Goal: Transaction & Acquisition: Purchase product/service

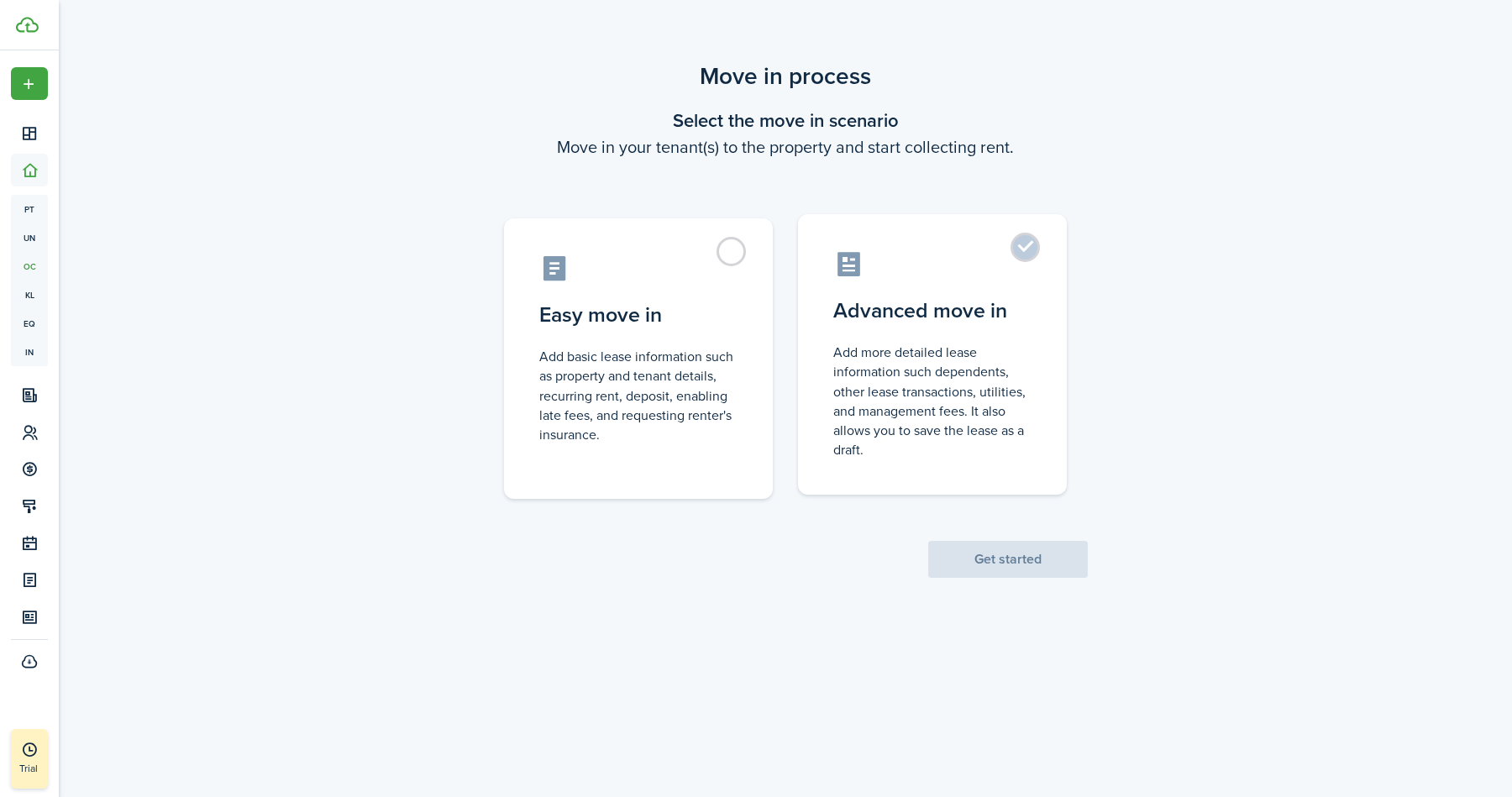
click at [1021, 266] on control-radio-card-icon at bounding box center [932, 264] width 198 height 29
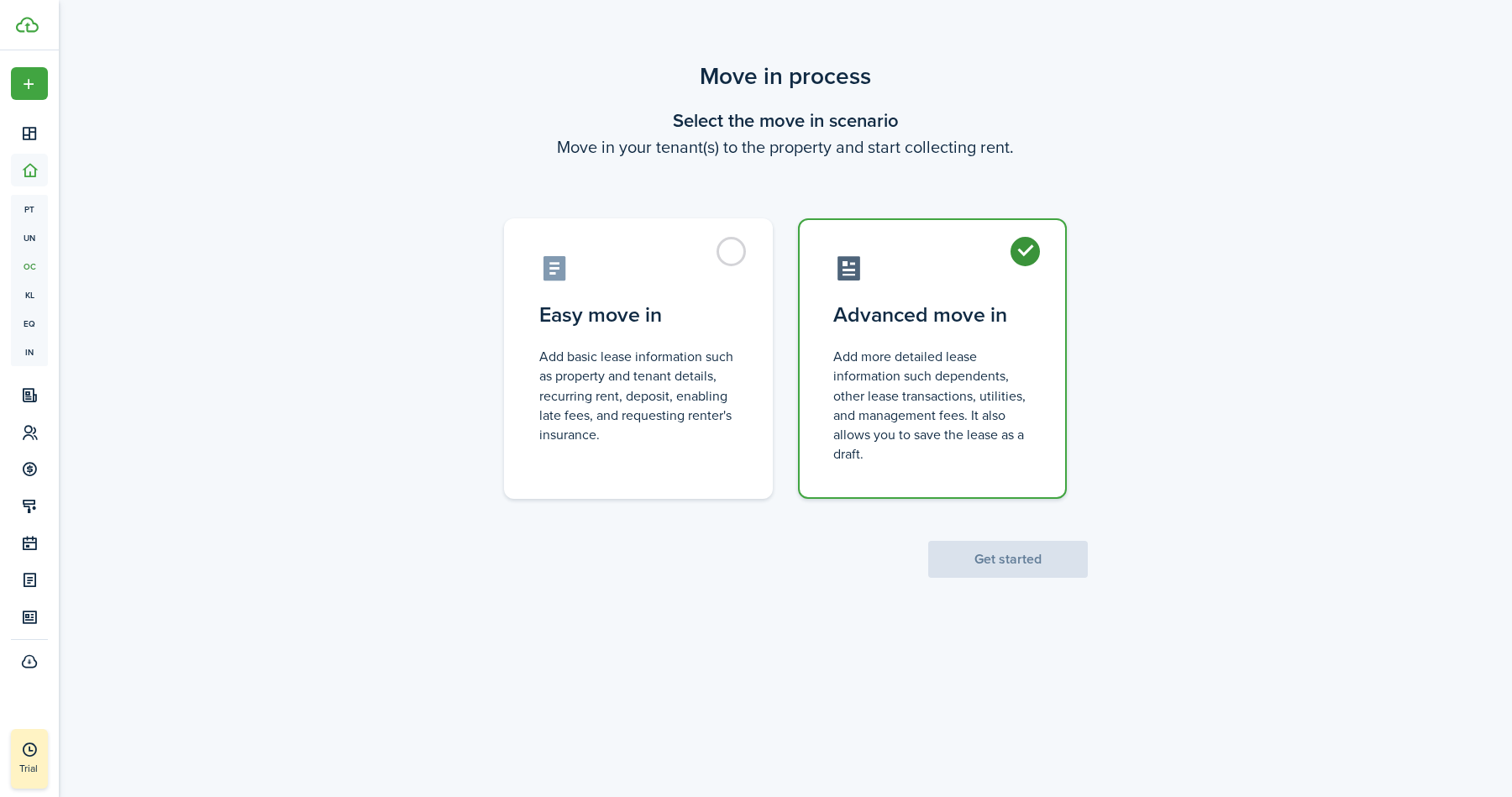
radio input "true"
click at [1027, 570] on button "Get started" at bounding box center [1008, 558] width 160 height 37
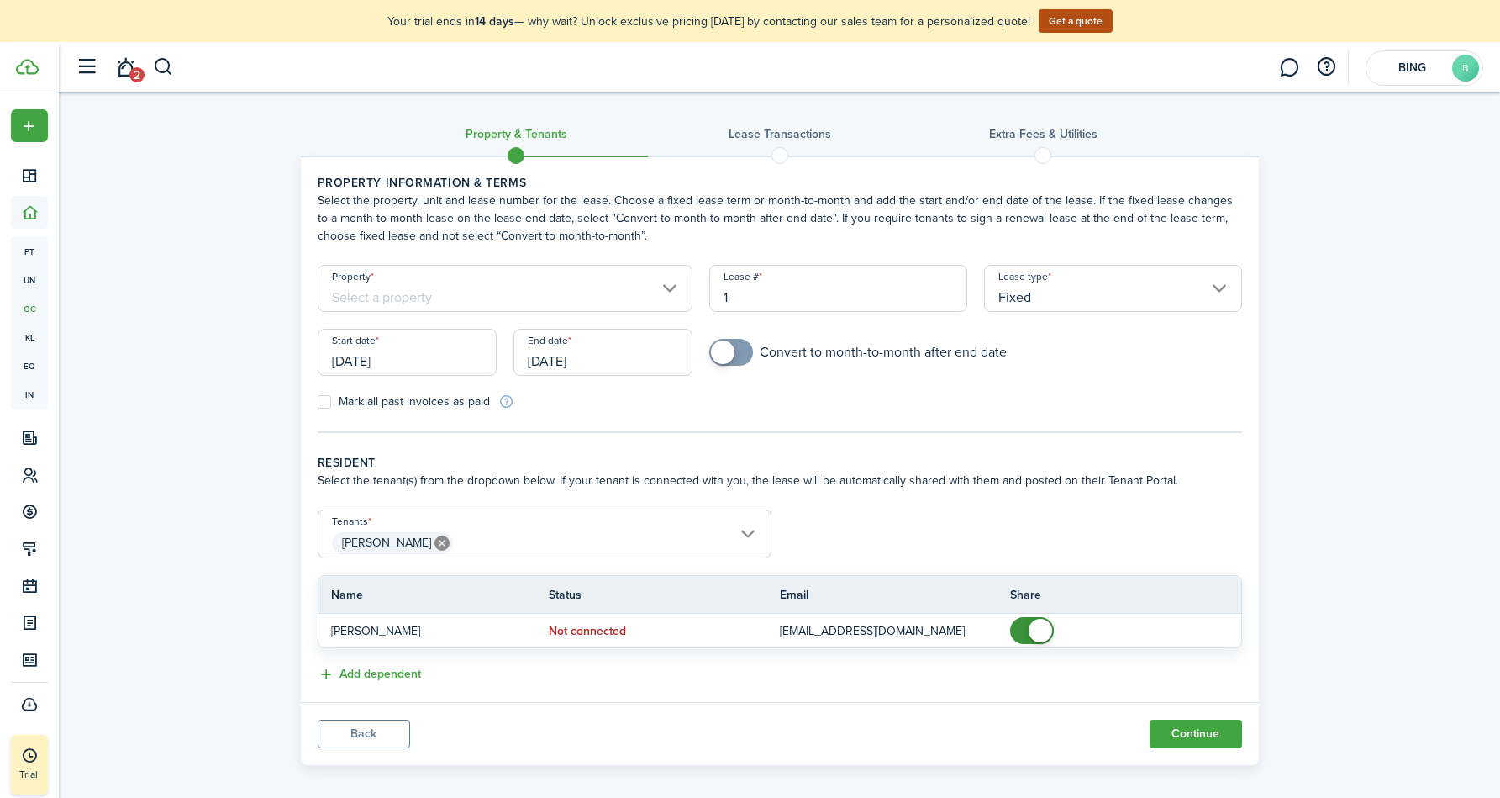
checkbox input "true"
click at [735, 356] on span at bounding box center [731, 352] width 17 height 27
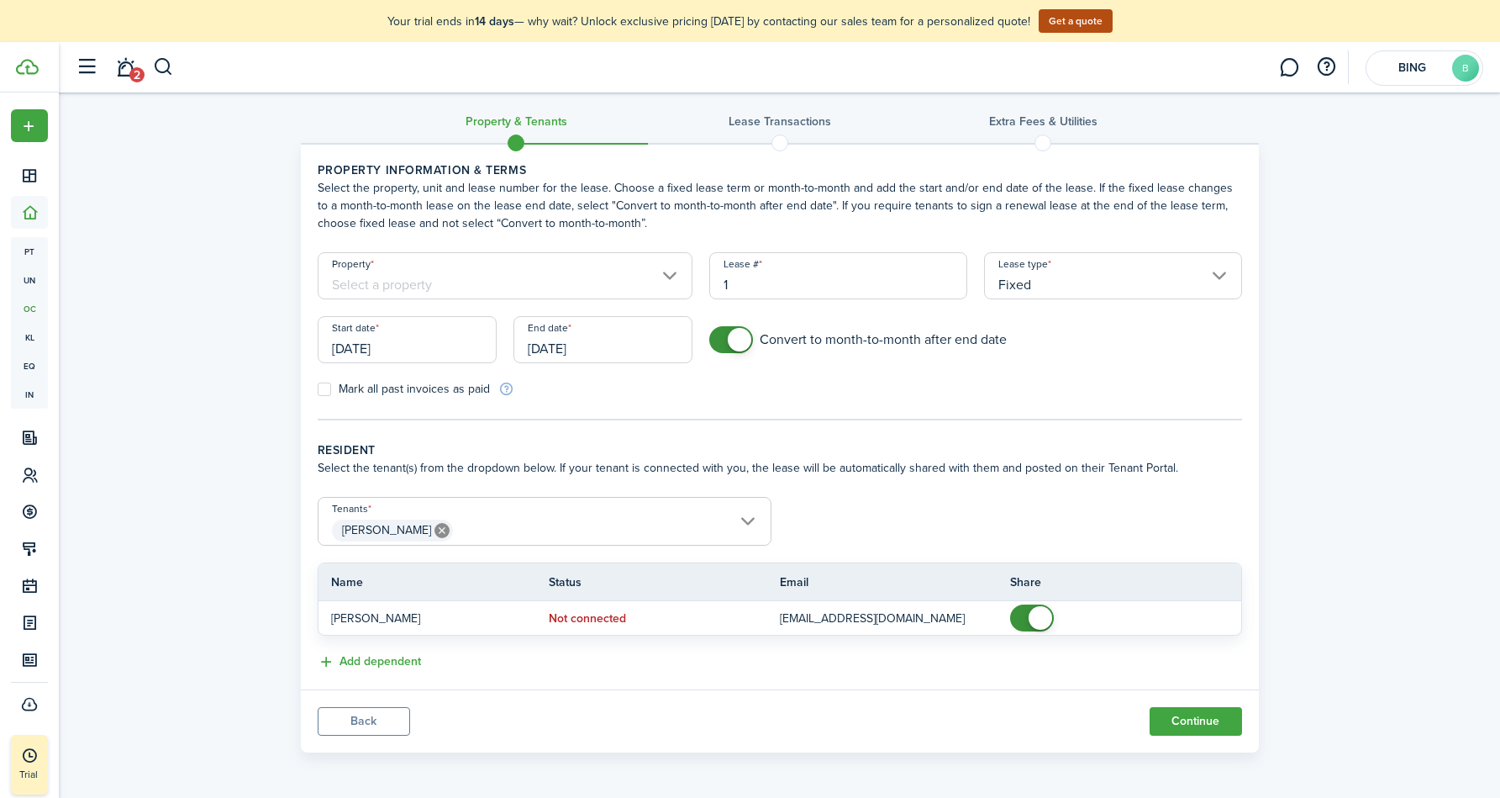
click at [1203, 738] on panel-main-footer "Back Continue" at bounding box center [780, 720] width 958 height 63
click at [1210, 730] on button "Continue" at bounding box center [1196, 721] width 92 height 29
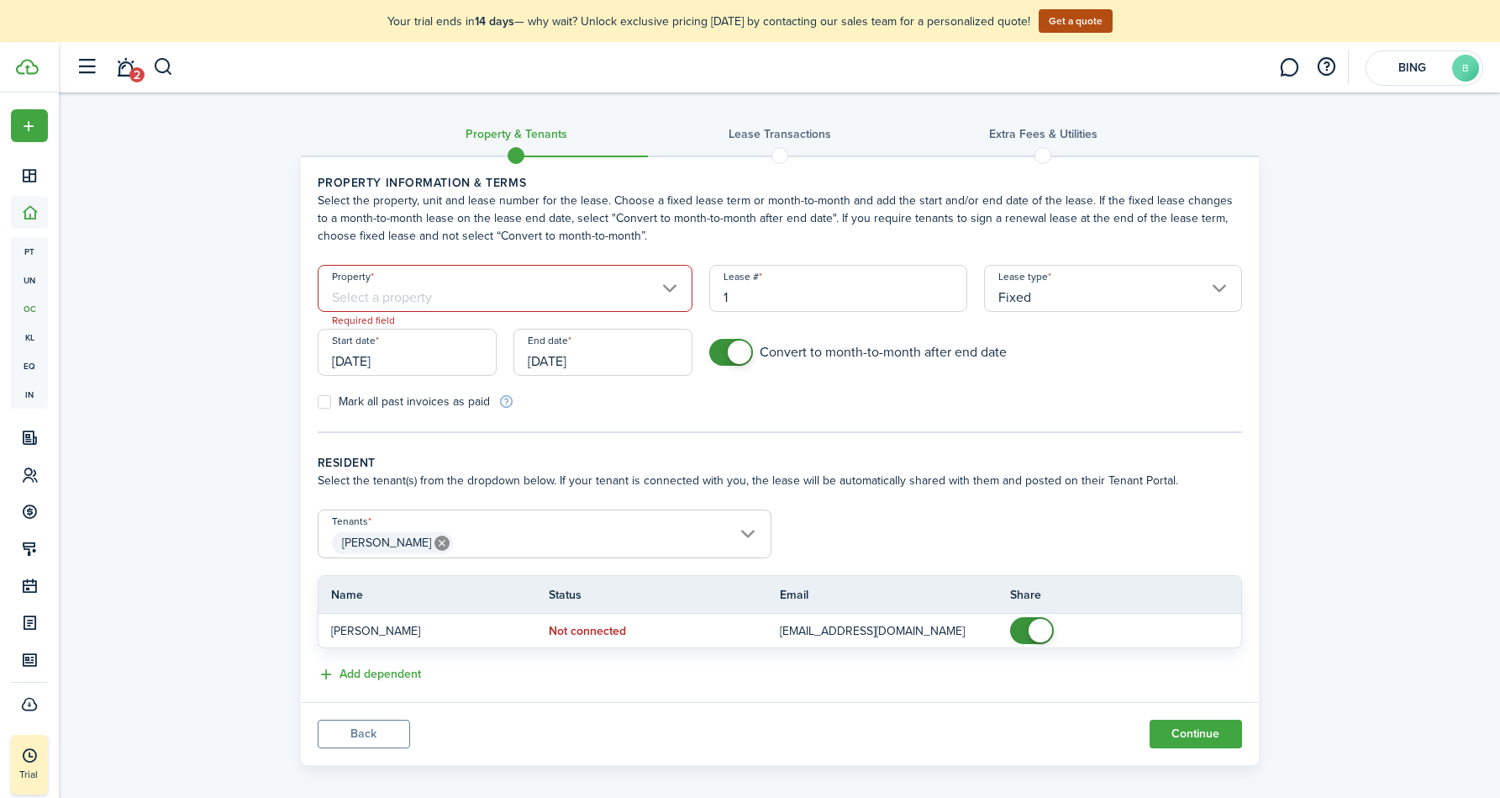
click at [649, 319] on div "Property Required field" at bounding box center [505, 297] width 392 height 64
click at [633, 271] on input "Property" at bounding box center [506, 288] width 376 height 47
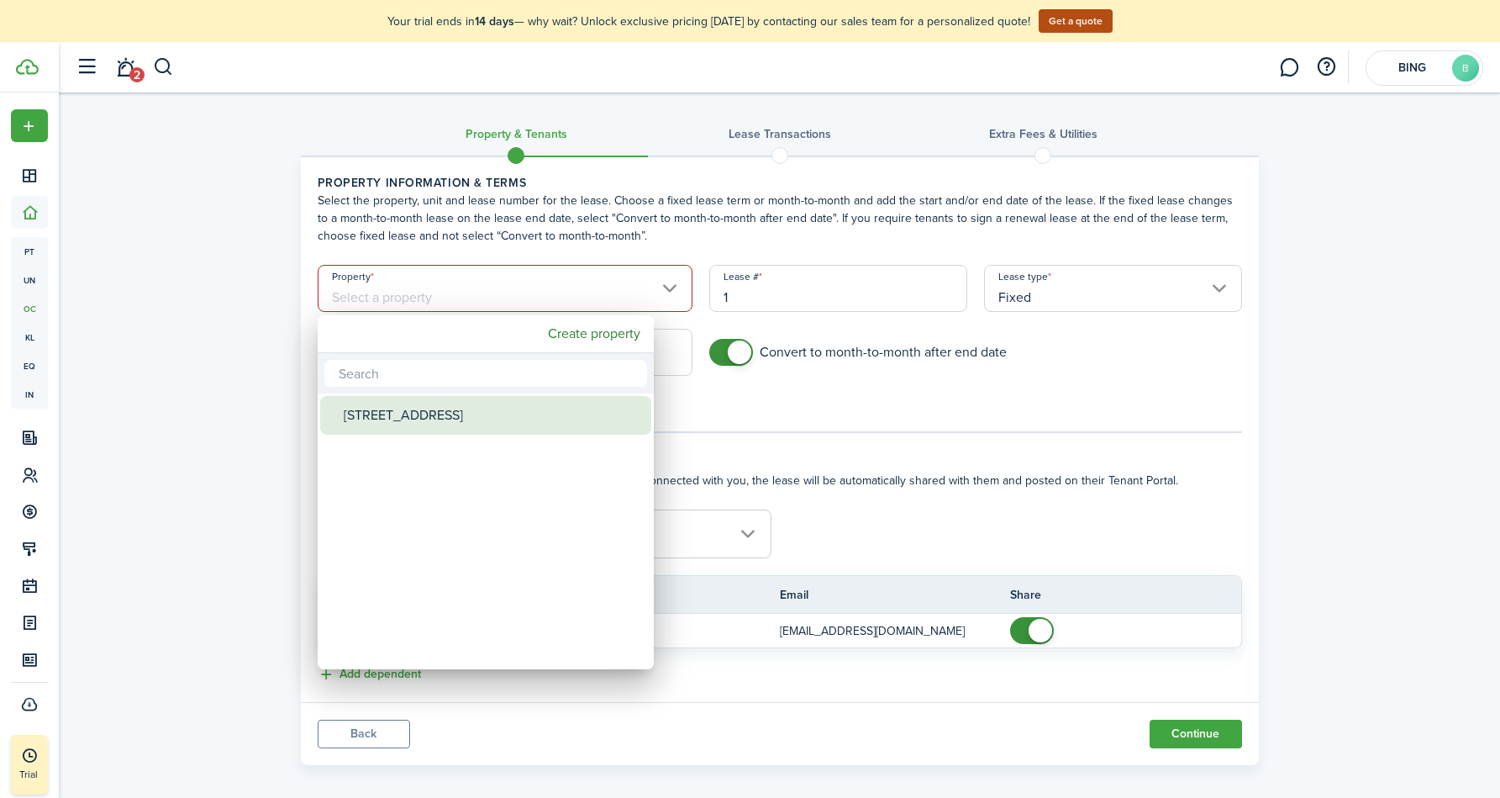
click at [548, 414] on div "[STREET_ADDRESS]" at bounding box center [493, 415] width 298 height 39
type input "[STREET_ADDRESS]"
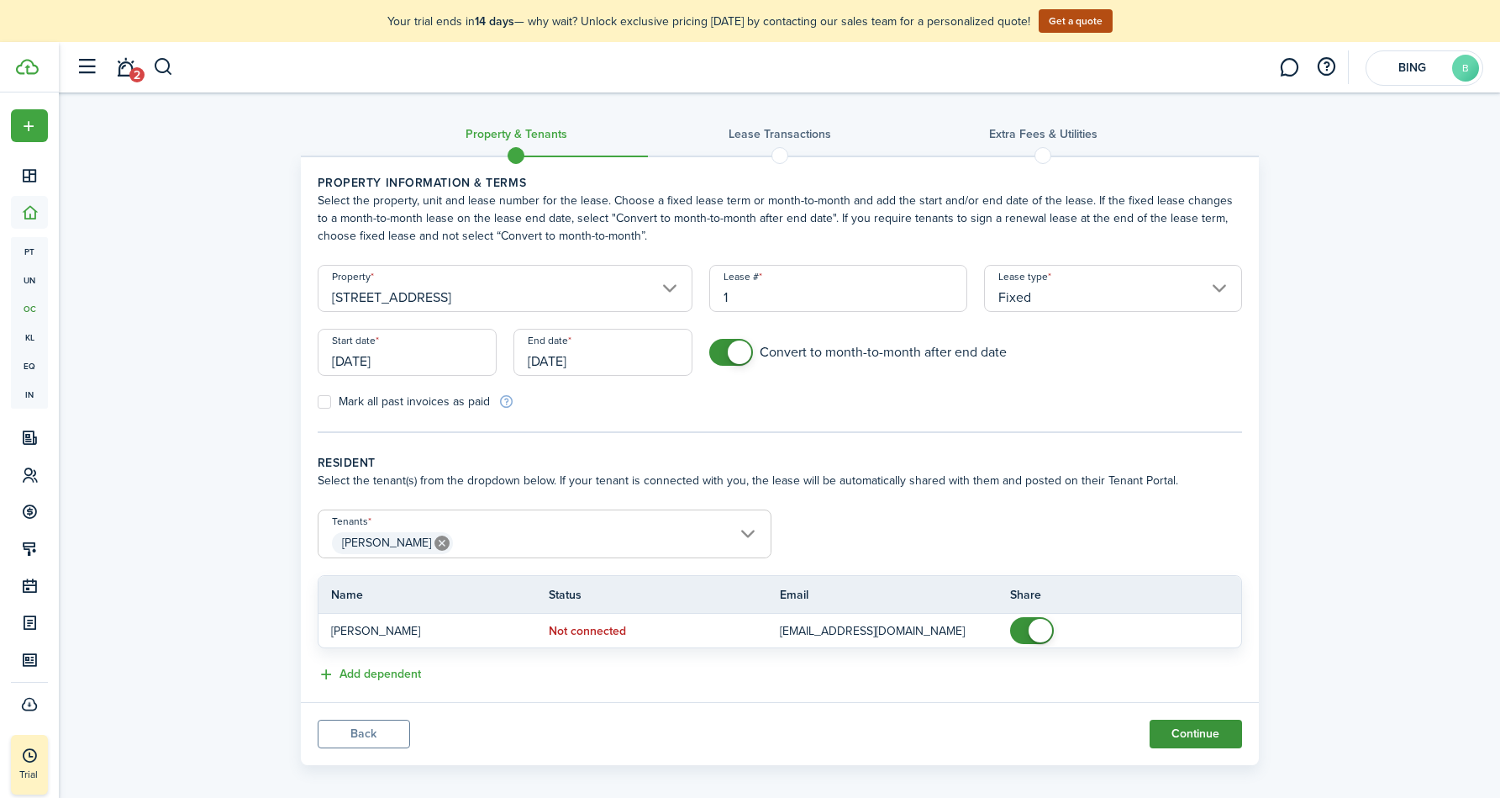
click at [1195, 730] on button "Continue" at bounding box center [1196, 733] width 92 height 29
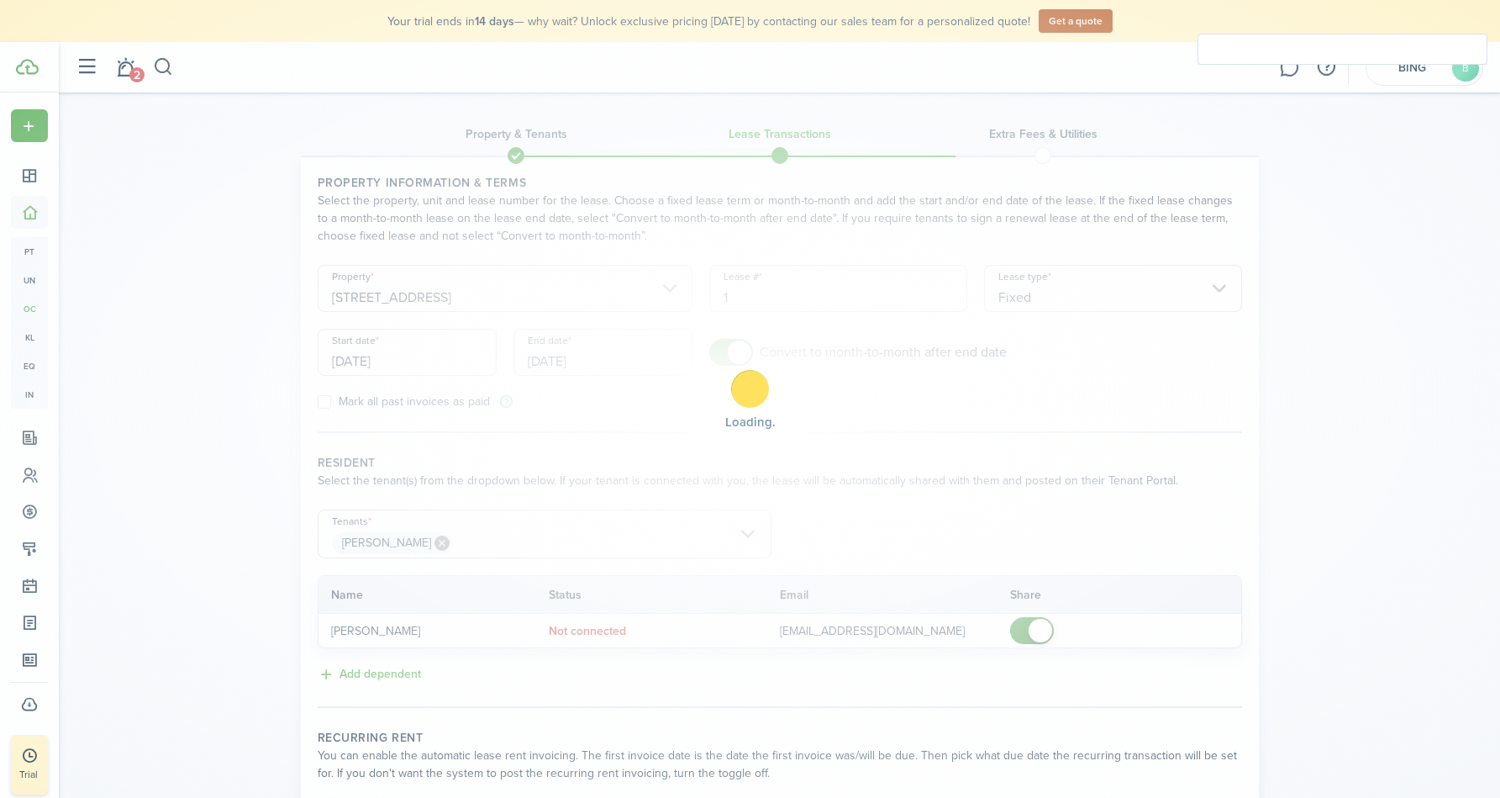
checkbox input "true"
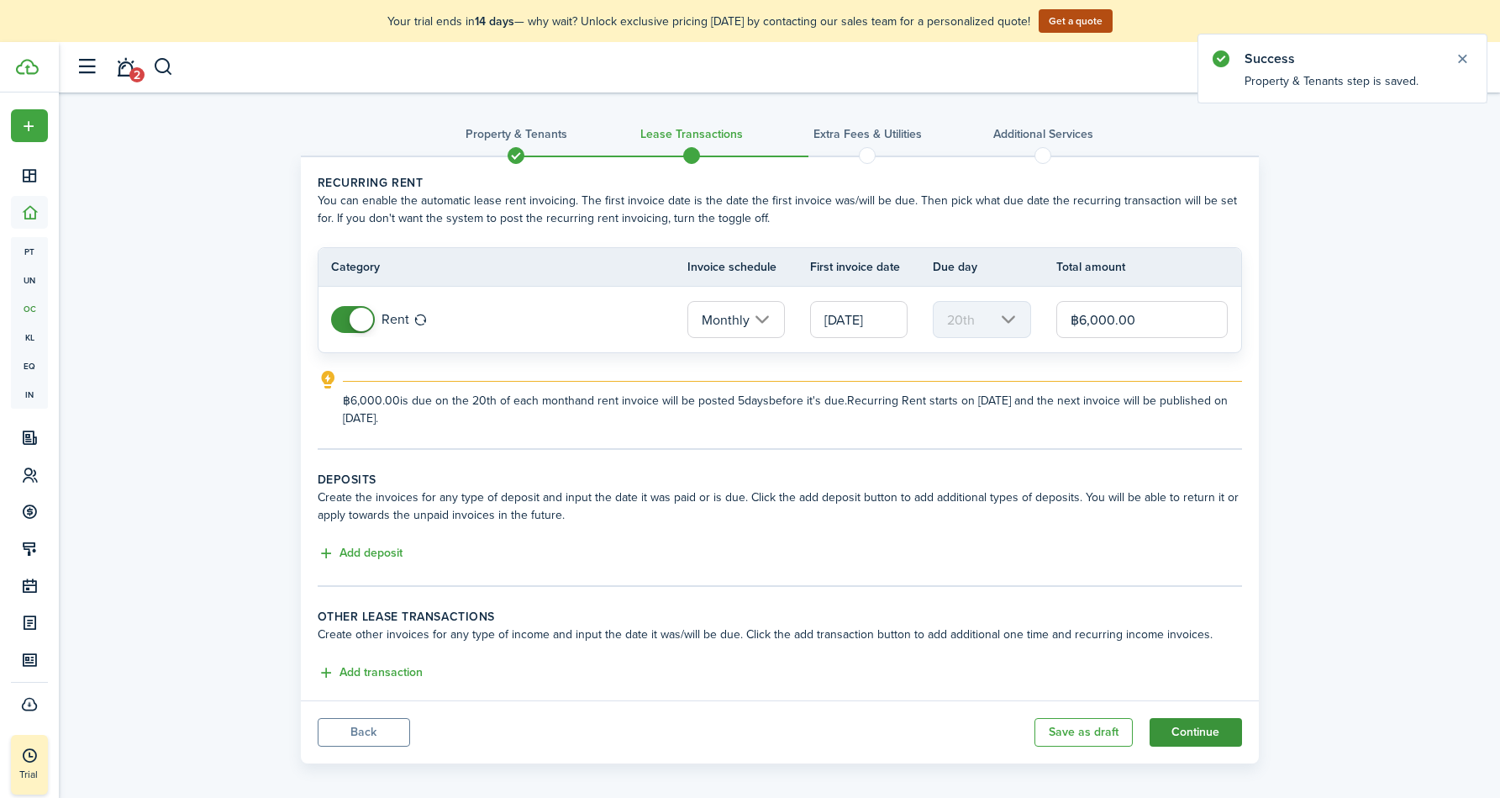
click at [1214, 718] on button "Continue" at bounding box center [1196, 732] width 92 height 29
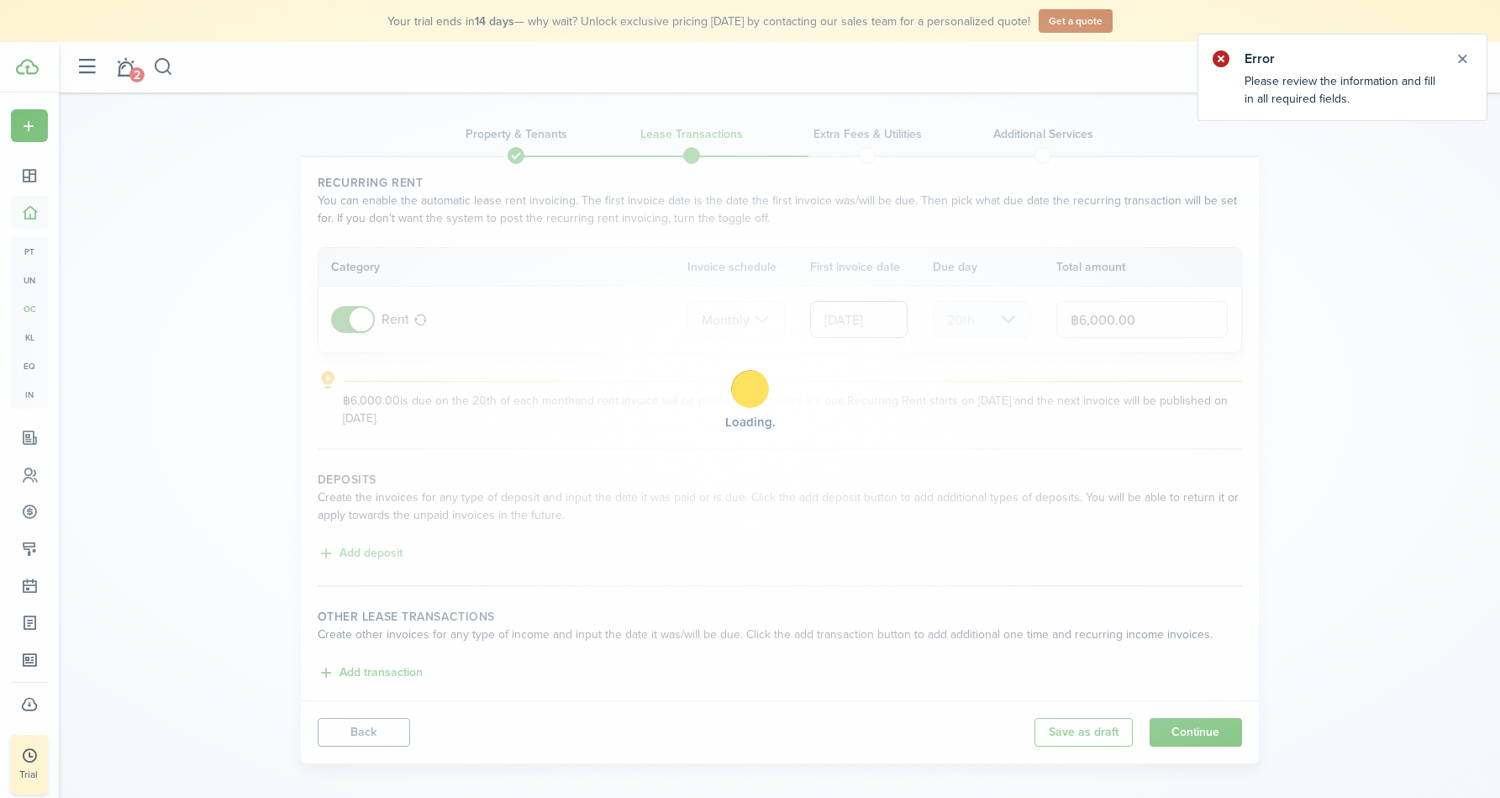
click at [1470, 57] on button "Close notify" at bounding box center [1463, 59] width 24 height 24
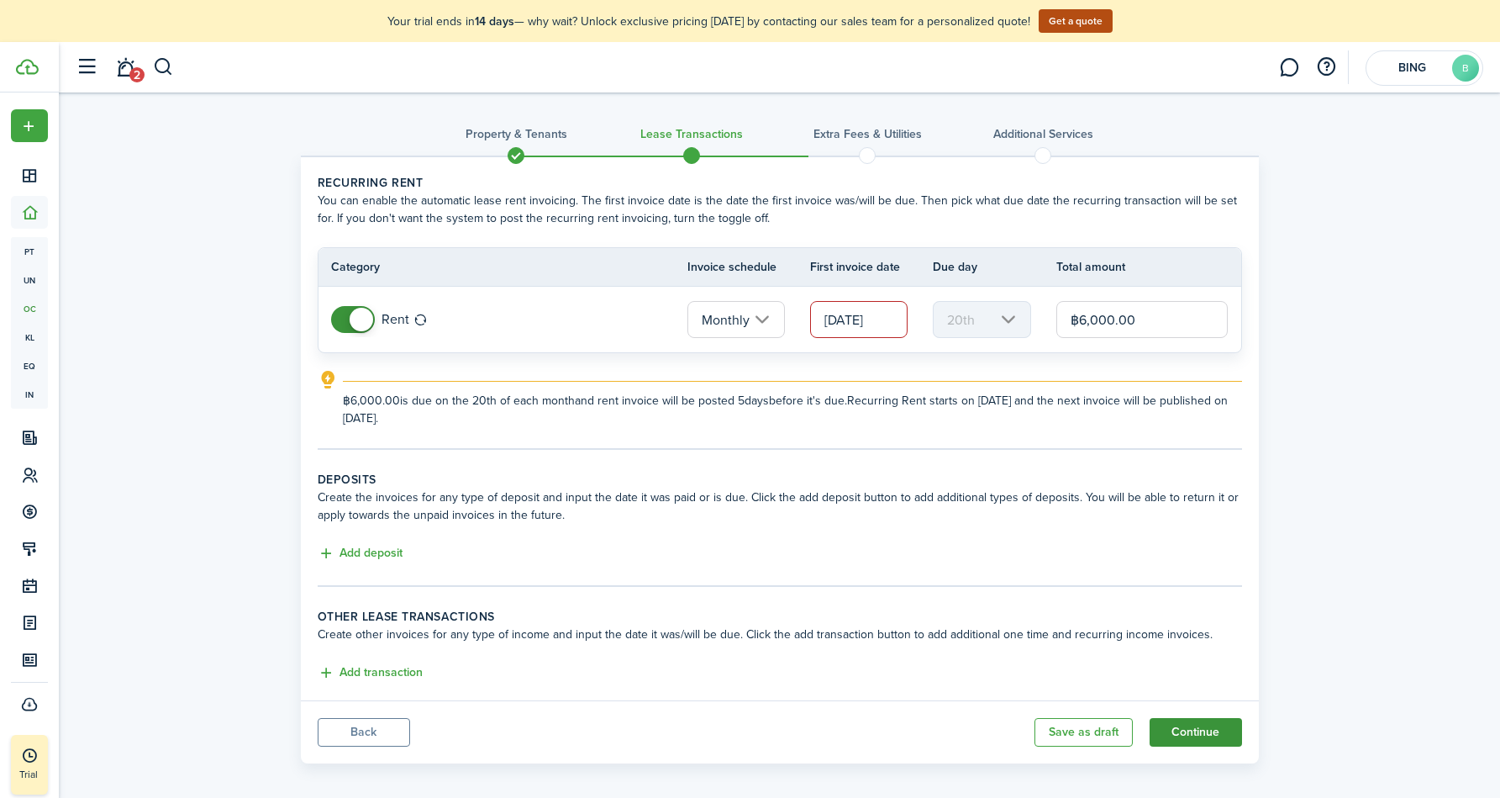
click at [1179, 724] on button "Continue" at bounding box center [1196, 732] width 92 height 29
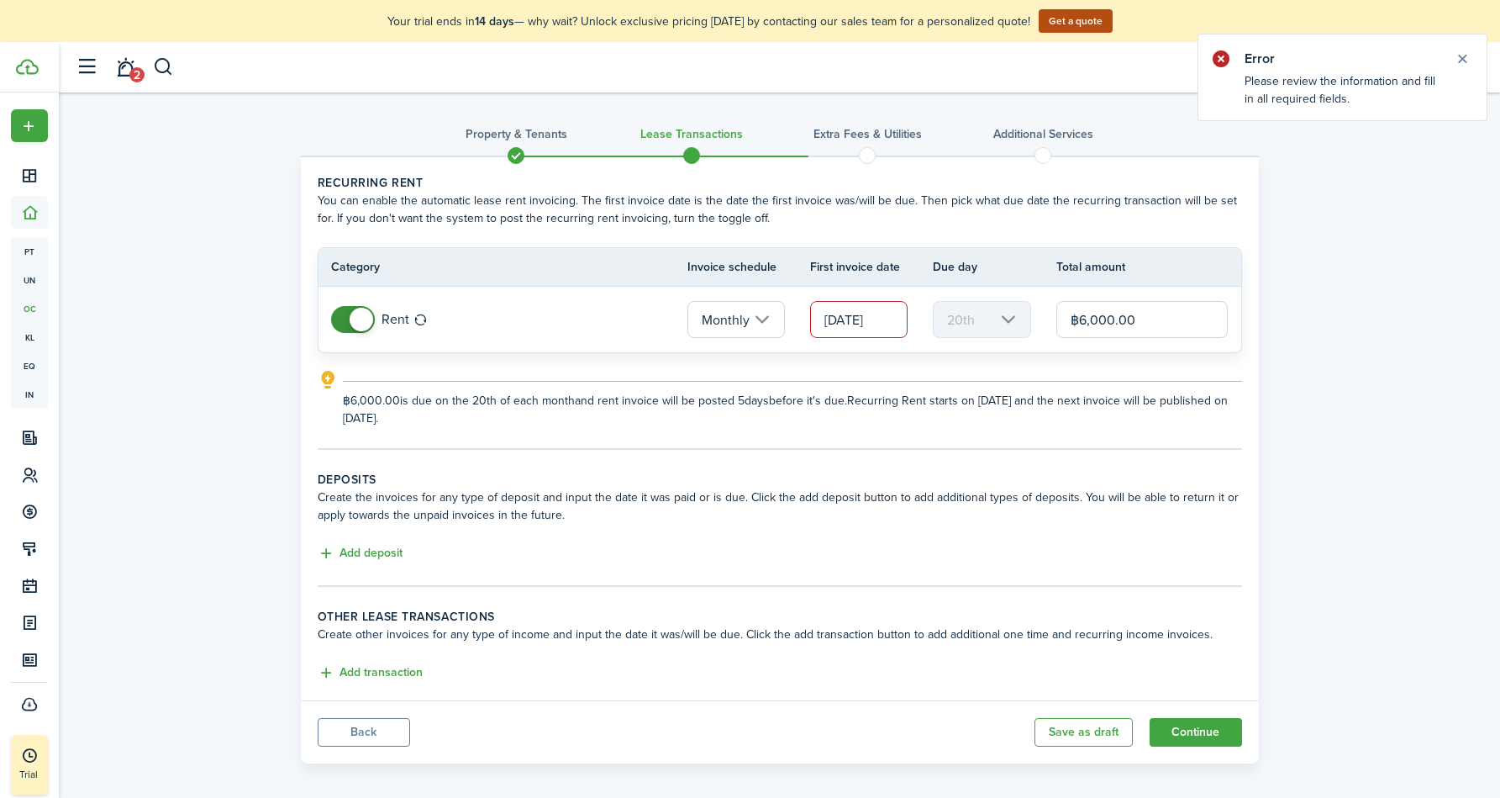
click at [872, 317] on input "[DATE]" at bounding box center [858, 319] width 97 height 37
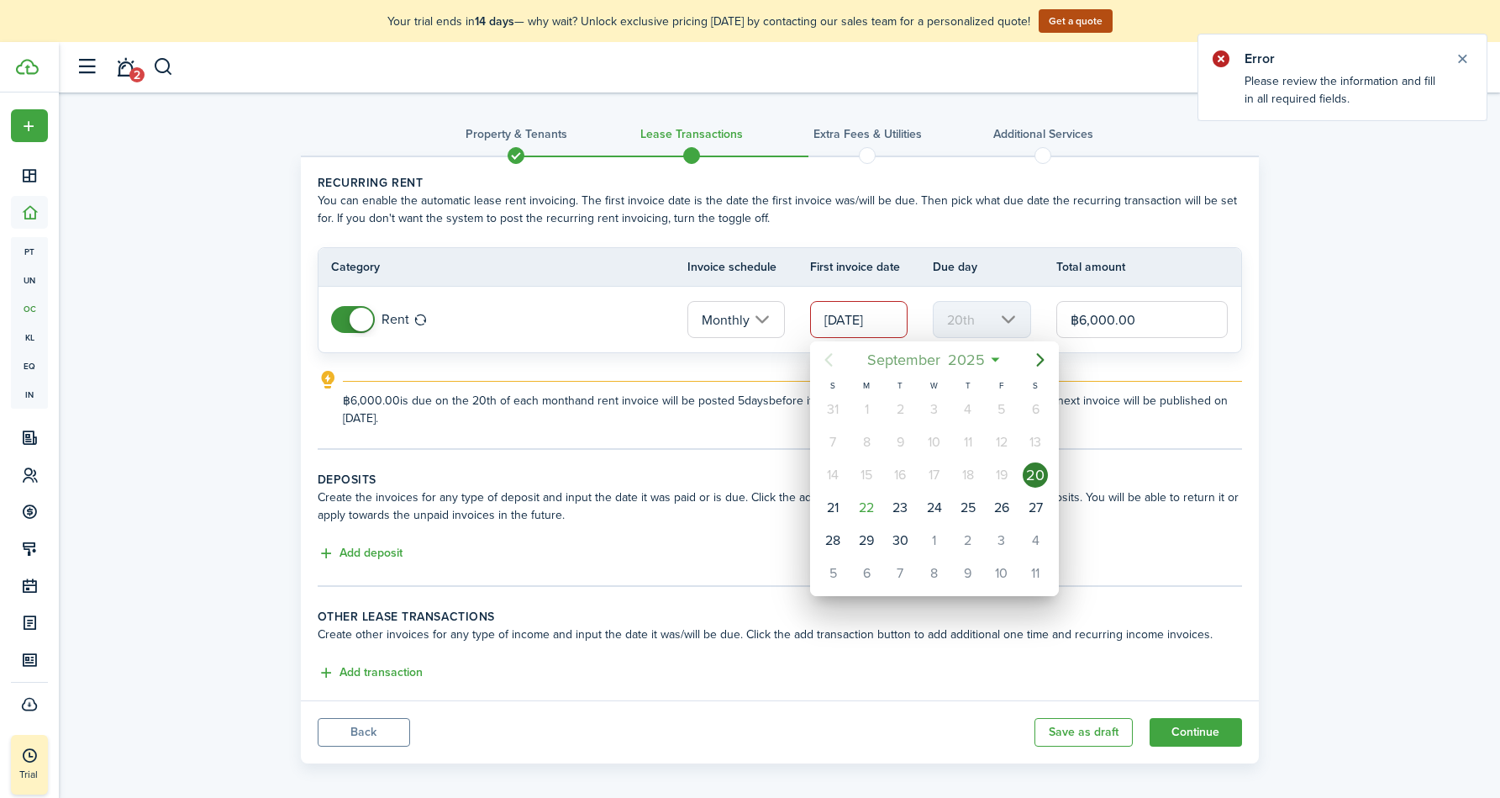
click at [992, 365] on mbsc-button "[DATE]" at bounding box center [925, 360] width 139 height 30
click at [944, 568] on div "Nov" at bounding box center [934, 562] width 61 height 27
click at [1209, 718] on div at bounding box center [750, 399] width 1769 height 1067
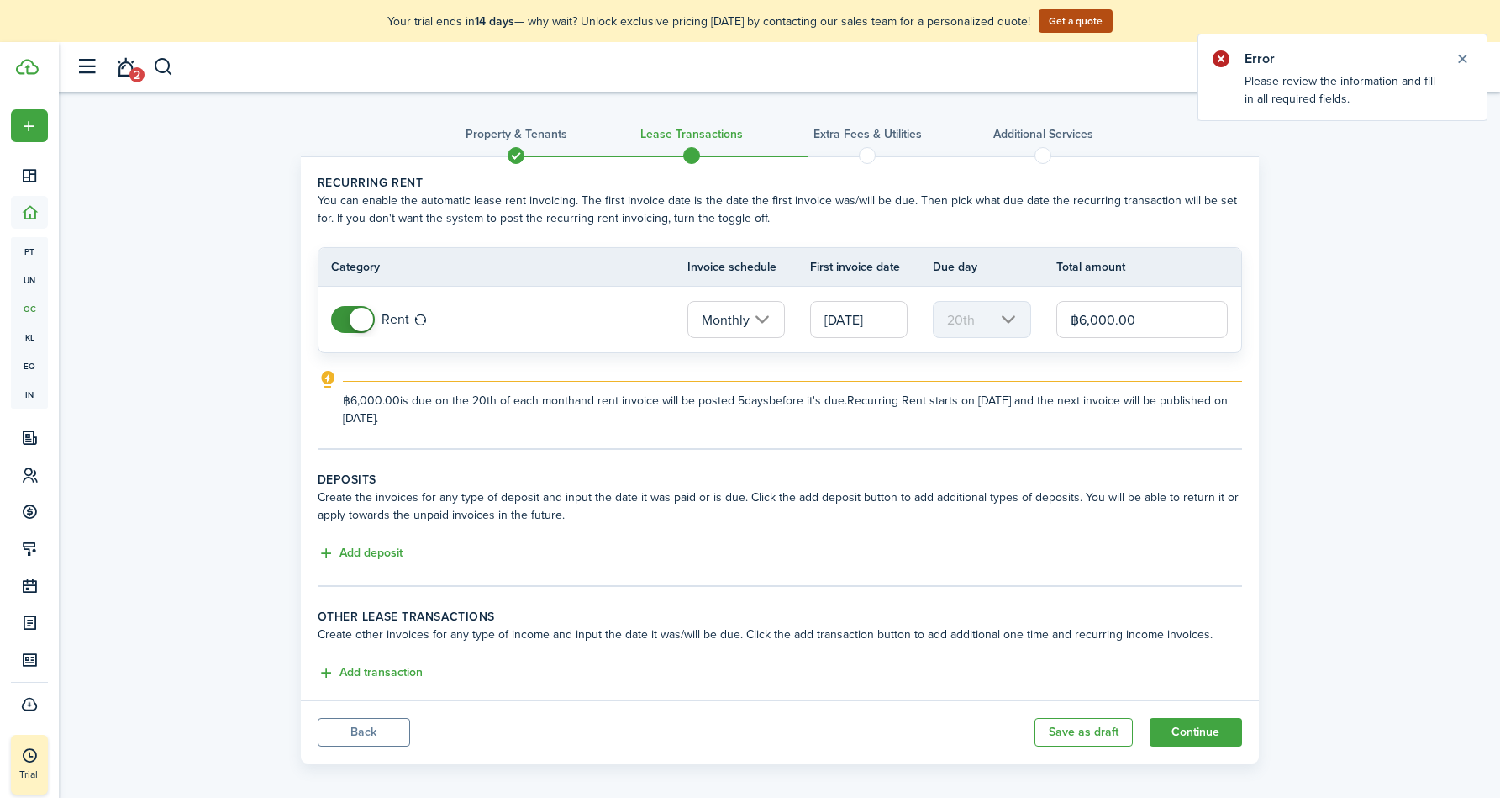
scroll to position [0, 3]
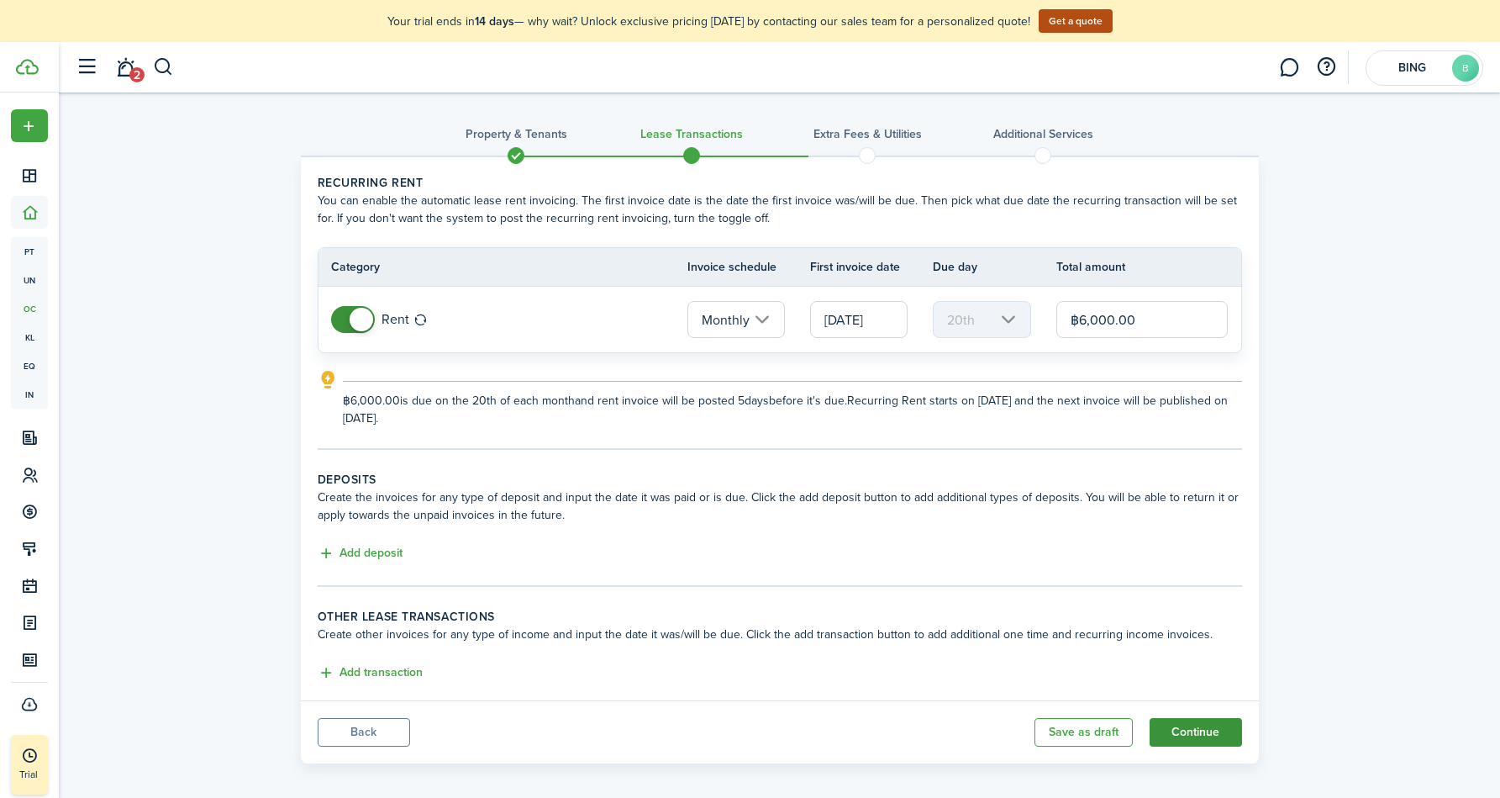
click at [1185, 739] on button "Continue" at bounding box center [1196, 732] width 92 height 29
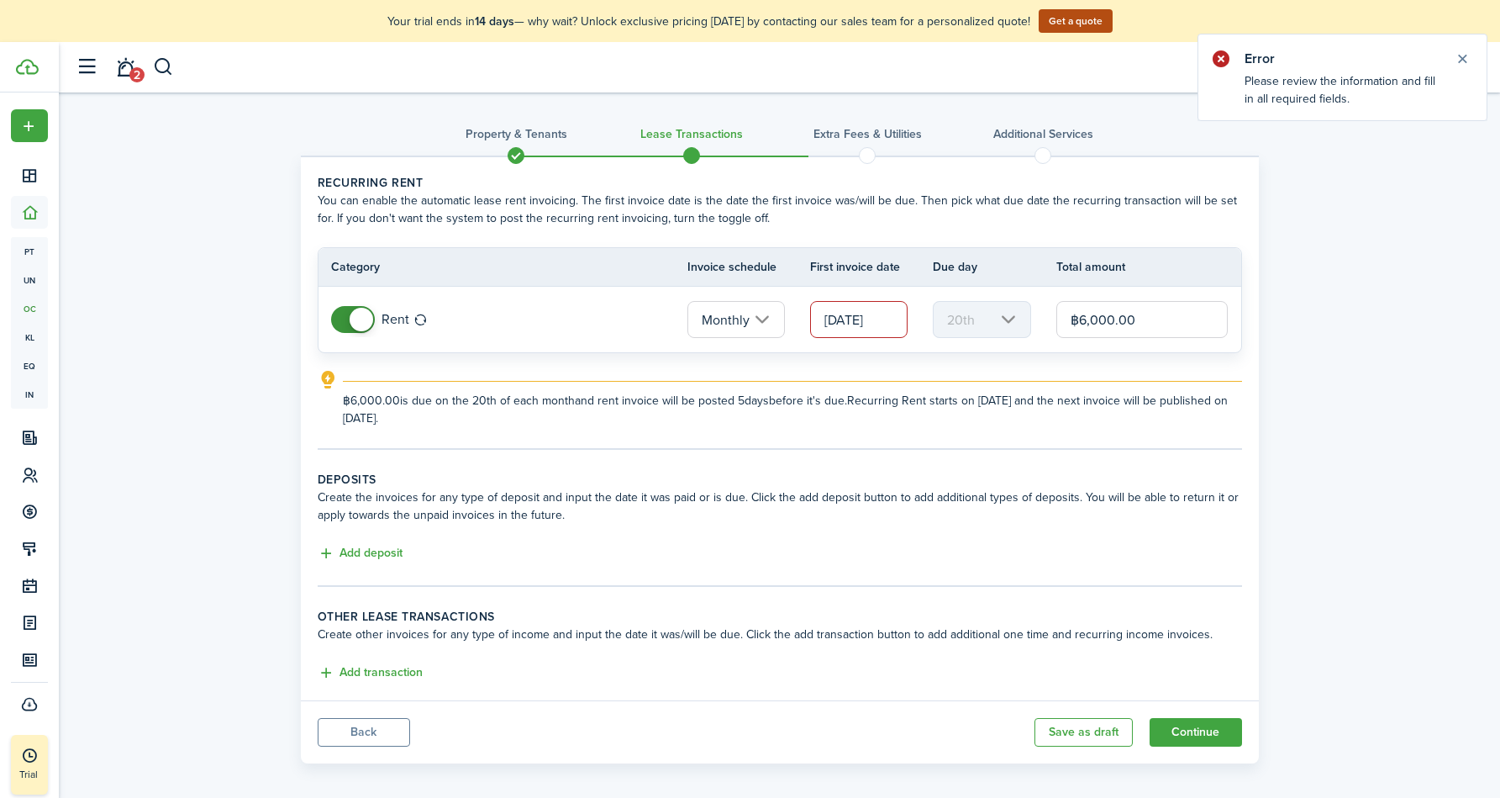
click at [871, 329] on input "[DATE]" at bounding box center [858, 319] width 97 height 37
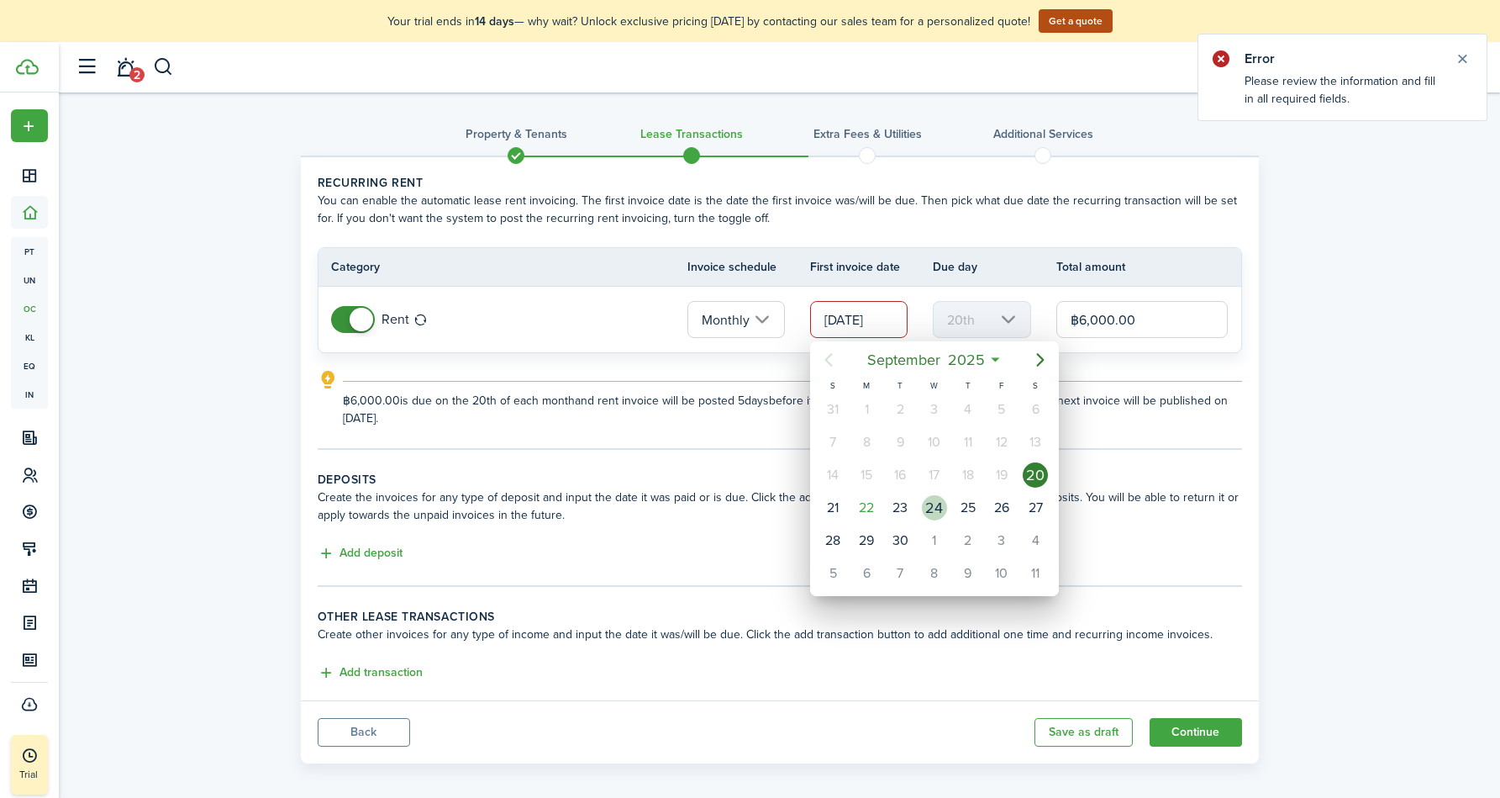
click at [945, 519] on div "24" at bounding box center [935, 508] width 34 height 32
type input "[DATE]"
type input "23rd"
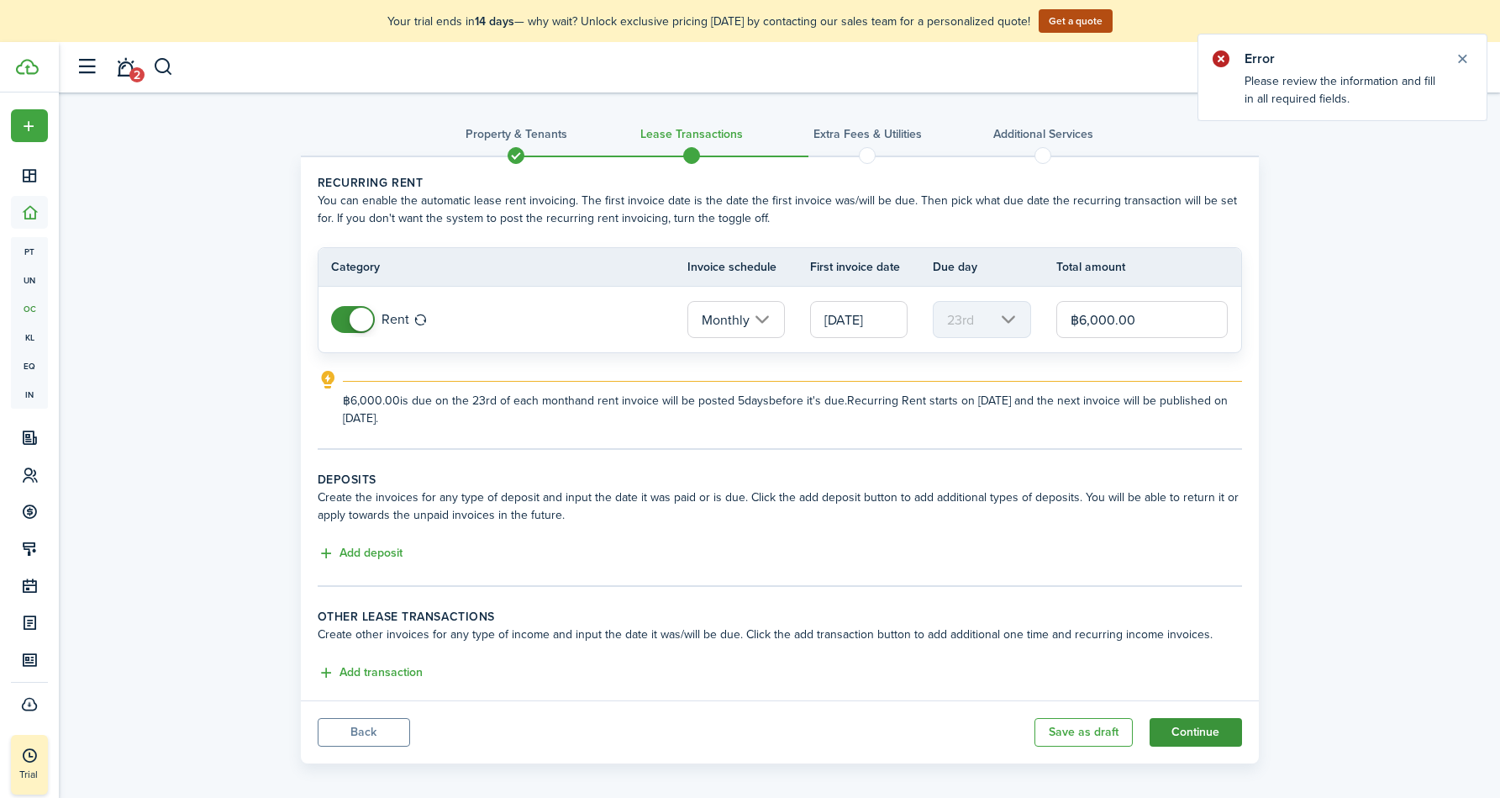
click at [1211, 735] on button "Continue" at bounding box center [1196, 732] width 92 height 29
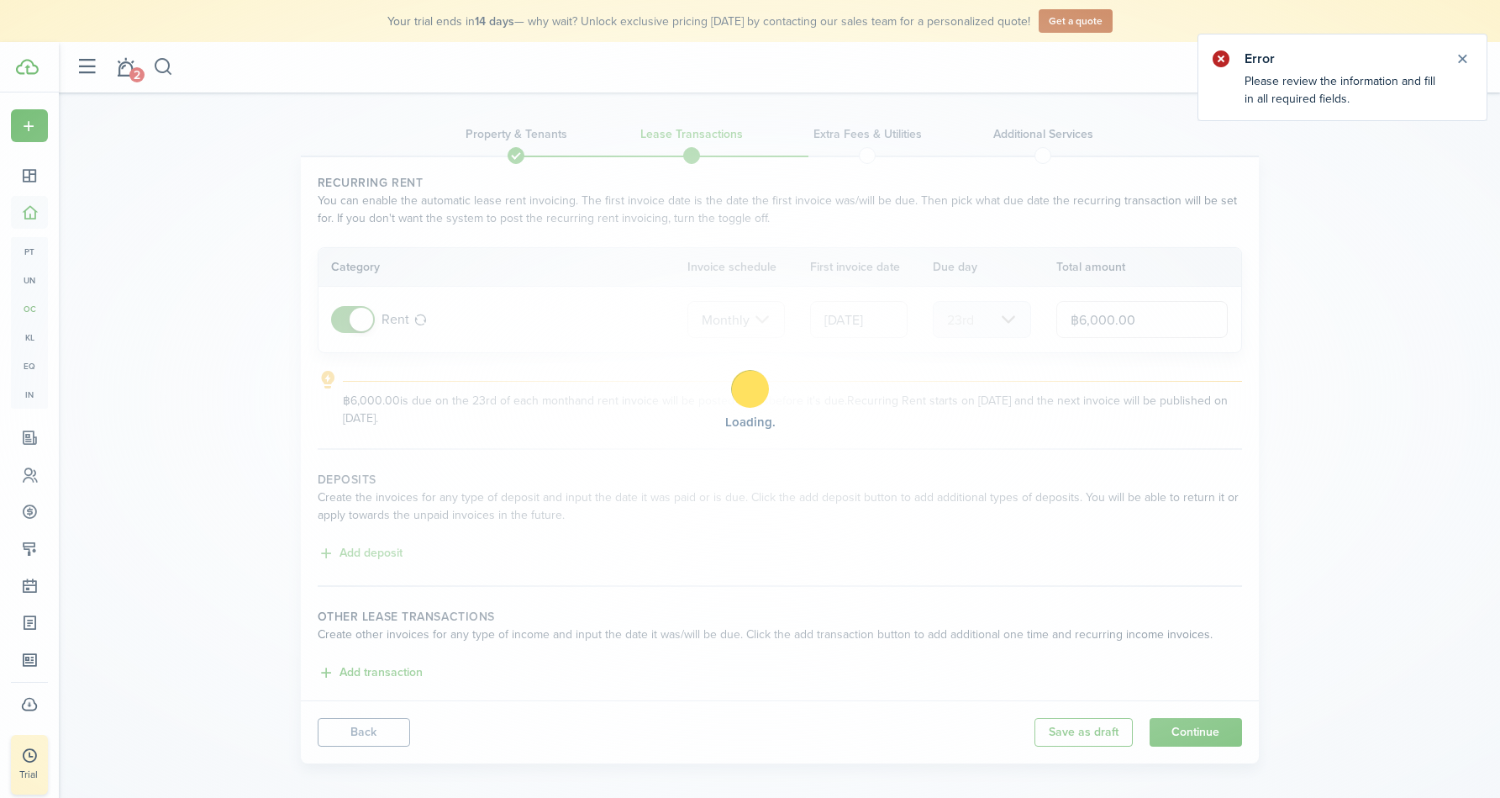
type input "[DATE]"
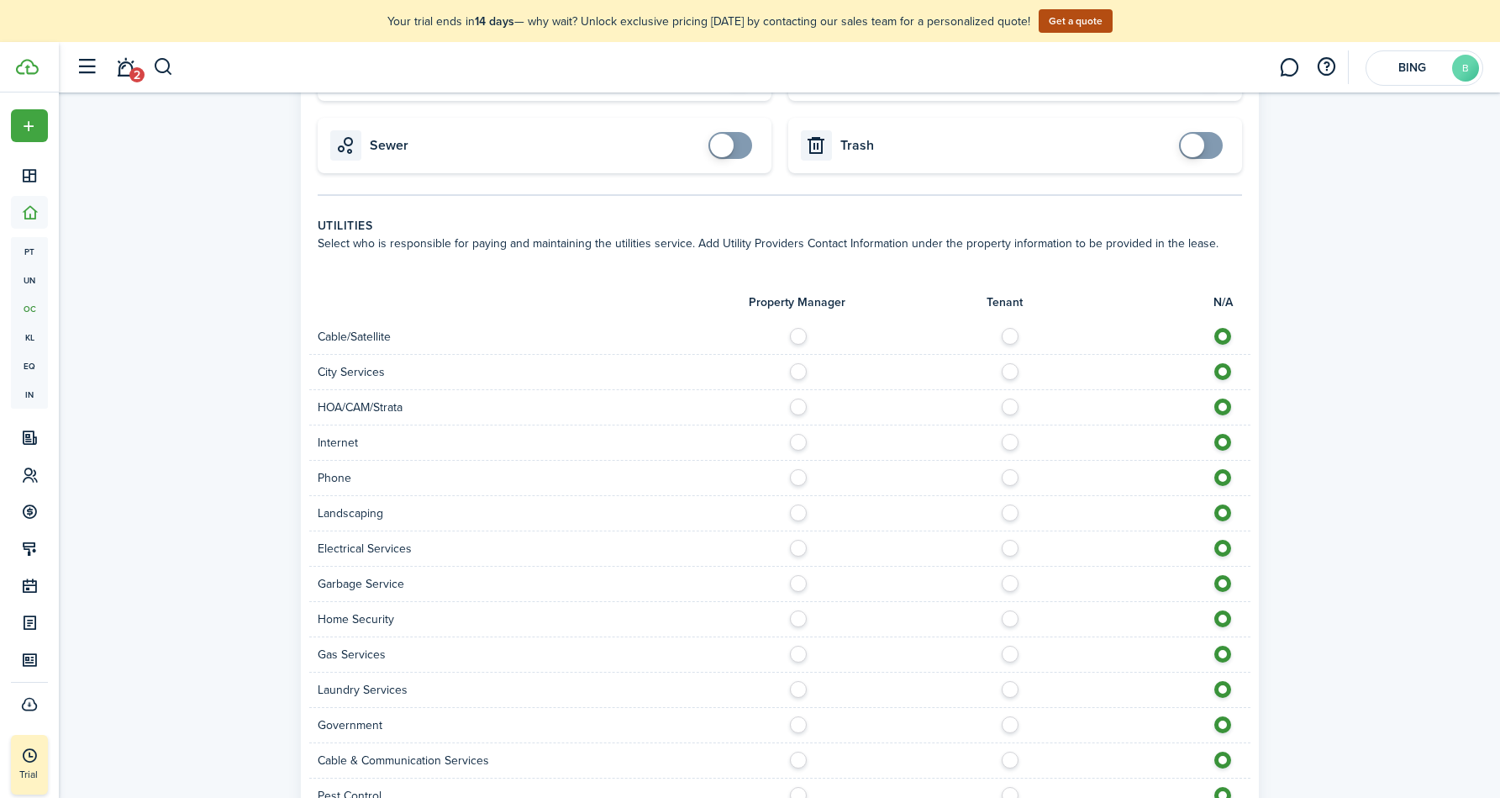
scroll to position [913, 0]
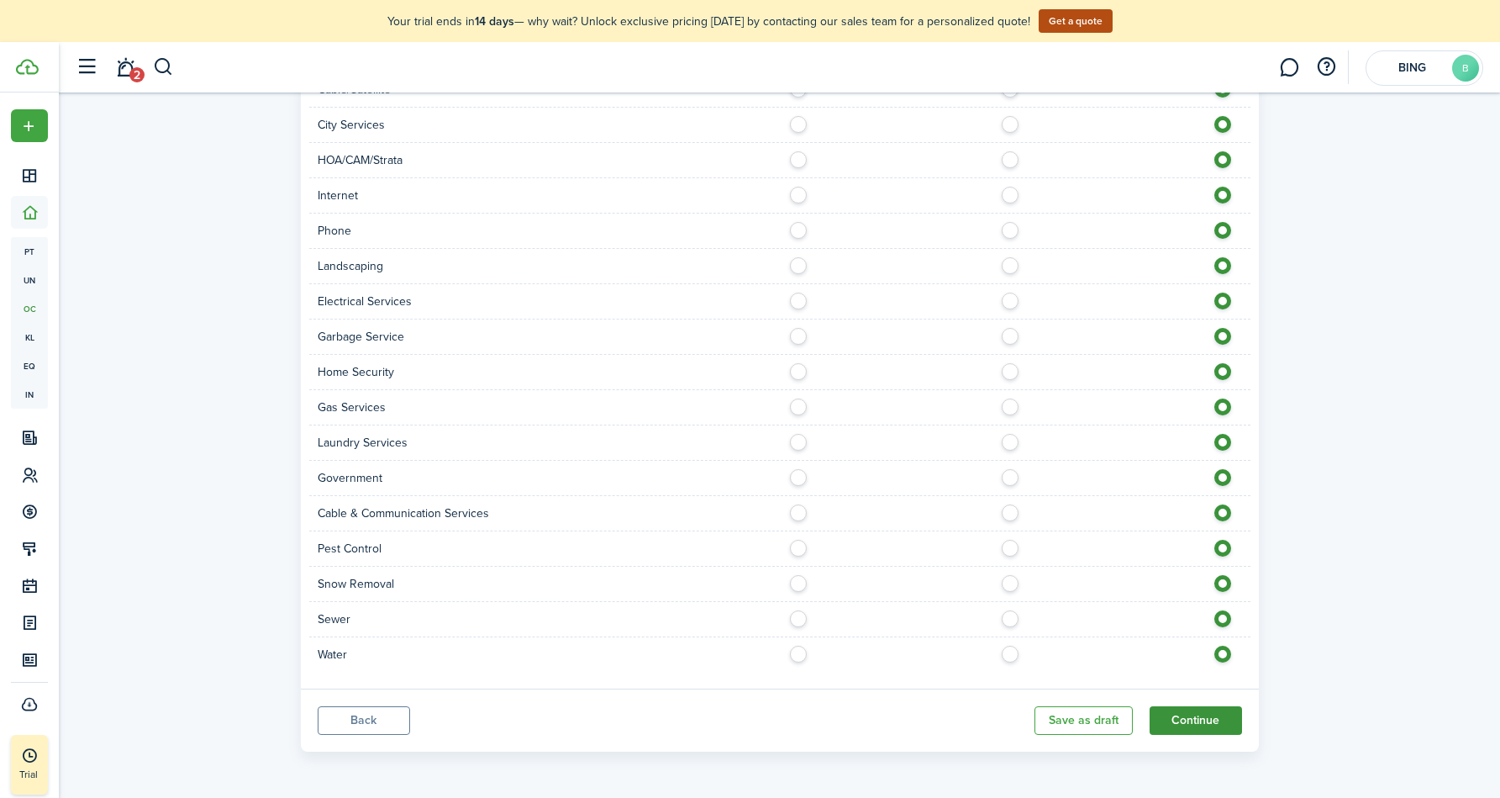
click at [1188, 712] on button "Continue" at bounding box center [1196, 720] width 92 height 29
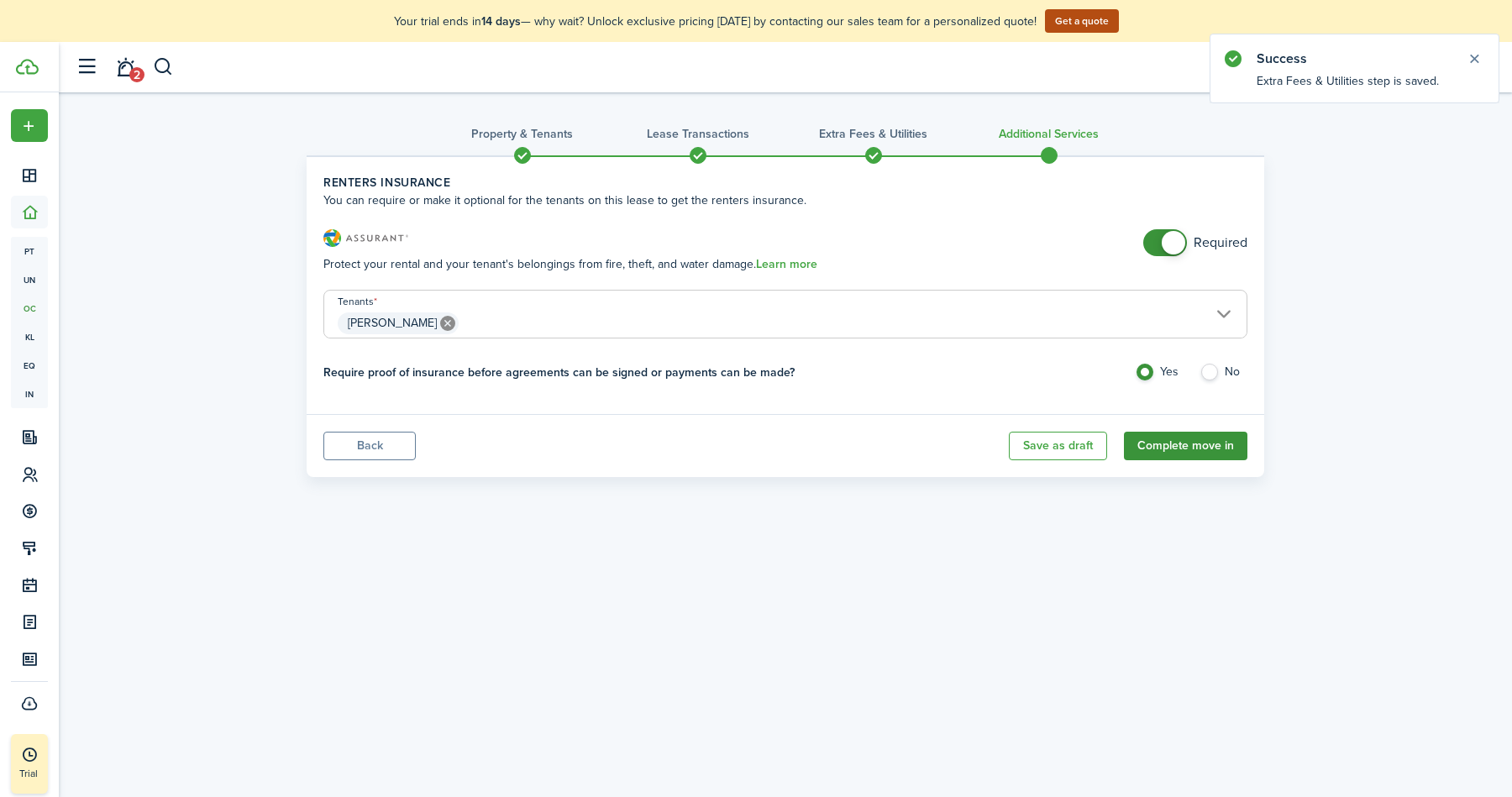
click at [1214, 458] on button "Complete move in" at bounding box center [1186, 445] width 124 height 29
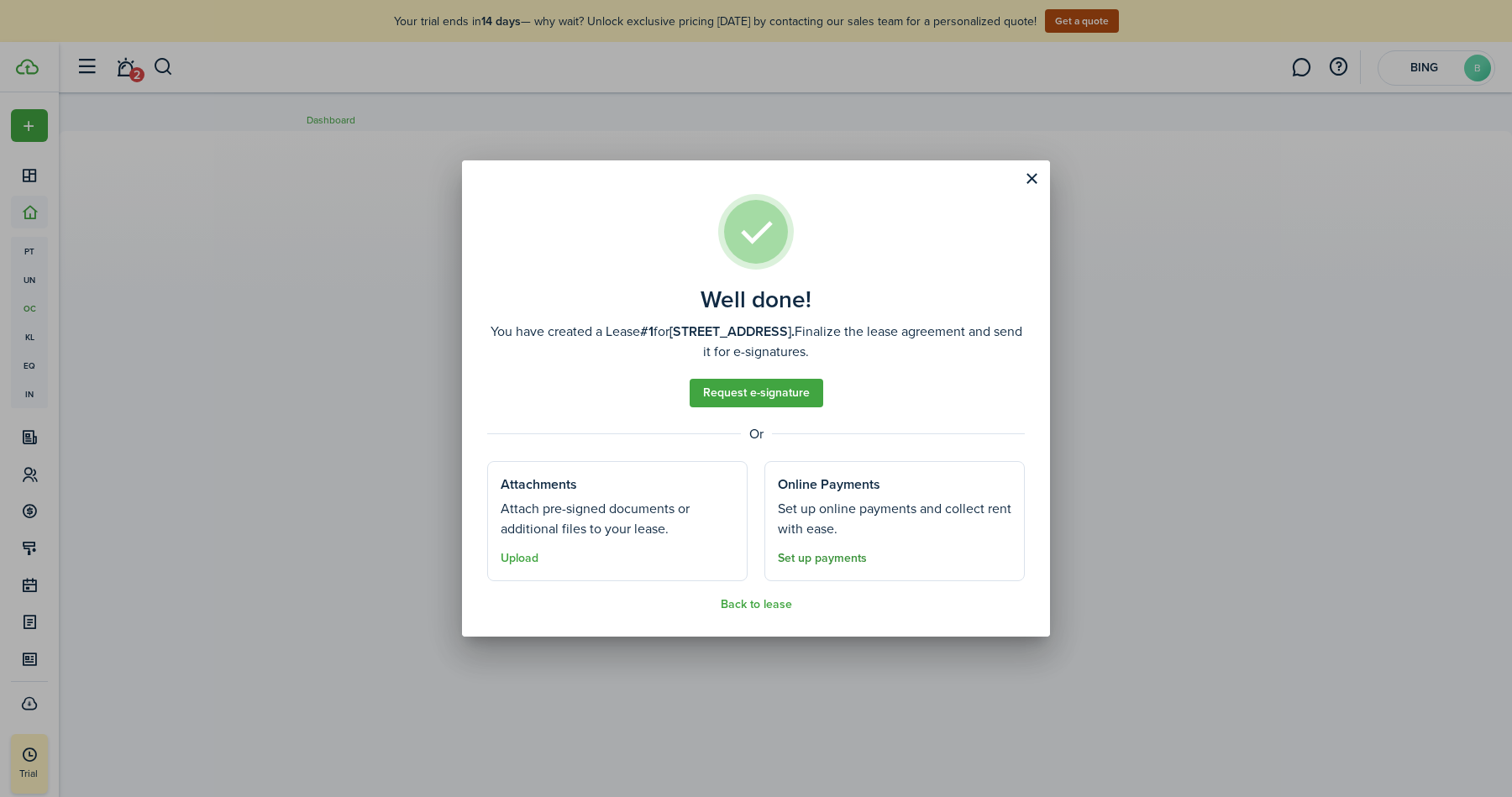
click at [842, 560] on link "Set up payments" at bounding box center [821, 557] width 89 height 13
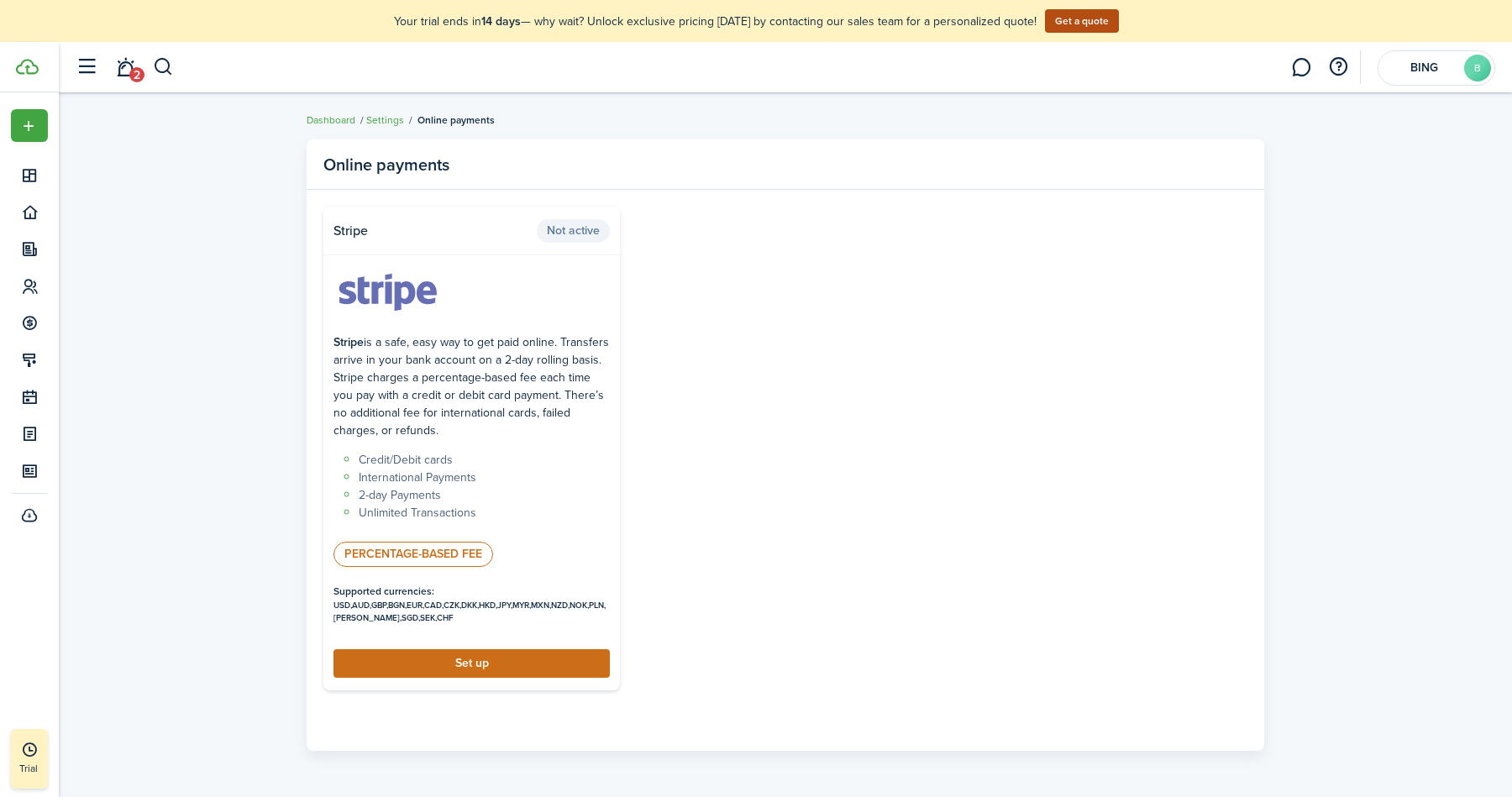
click at [535, 662] on link "Set up" at bounding box center [472, 663] width 277 height 29
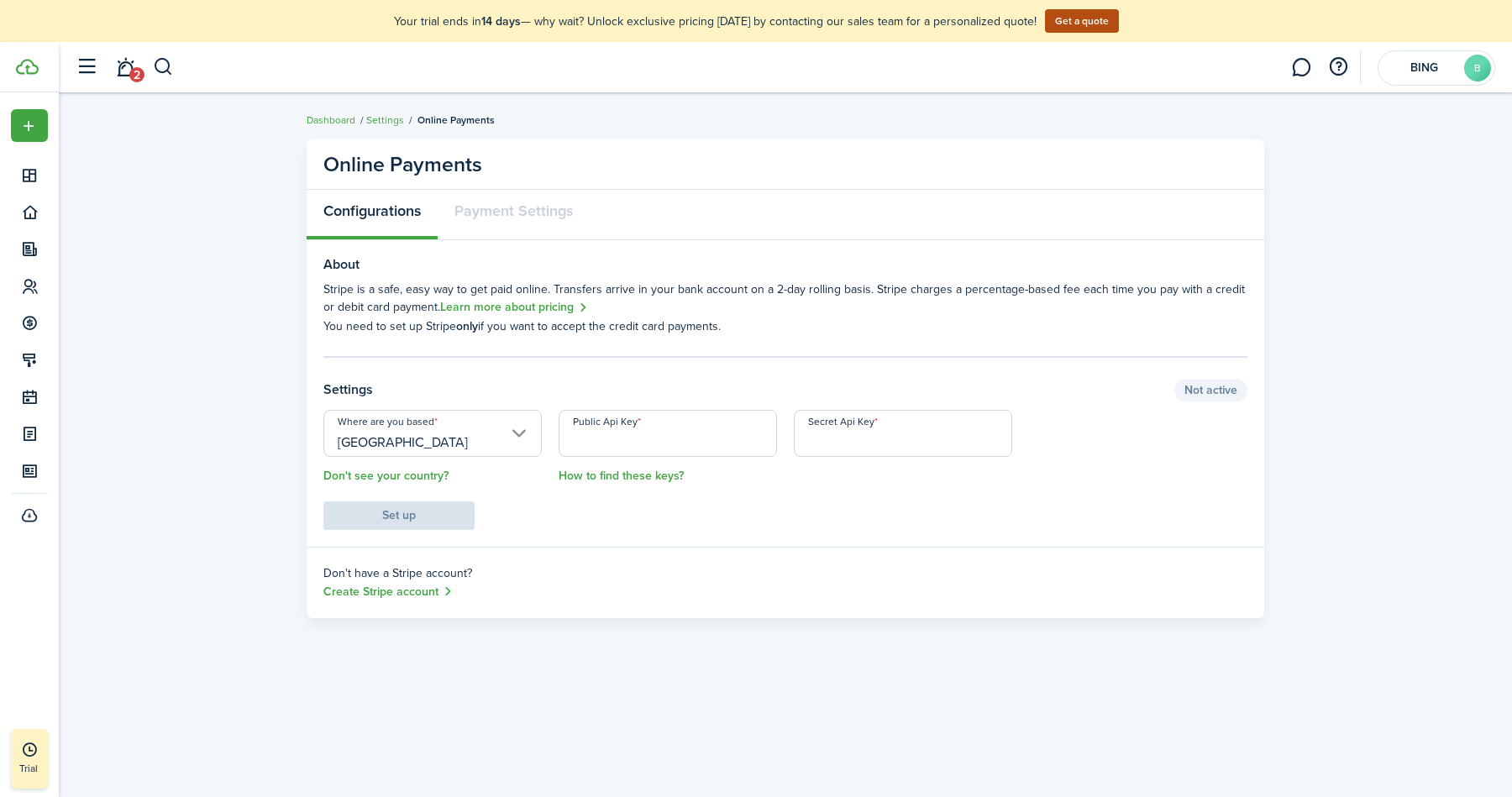
click at [507, 440] on input "[GEOGRAPHIC_DATA]" at bounding box center [433, 432] width 219 height 47
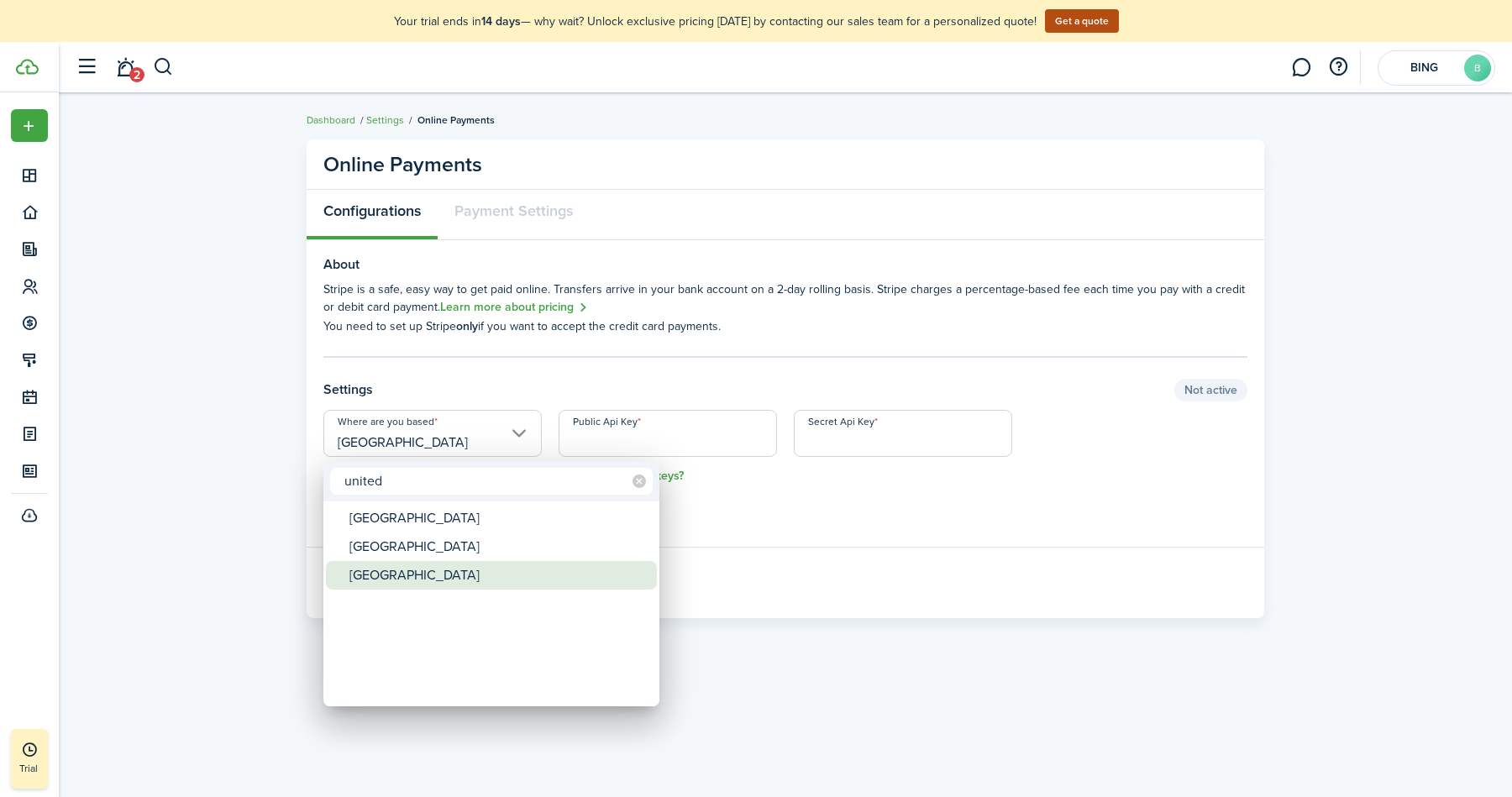
type input "united"
click at [459, 569] on div "[GEOGRAPHIC_DATA]" at bounding box center [499, 574] width 298 height 29
type input "[GEOGRAPHIC_DATA]"
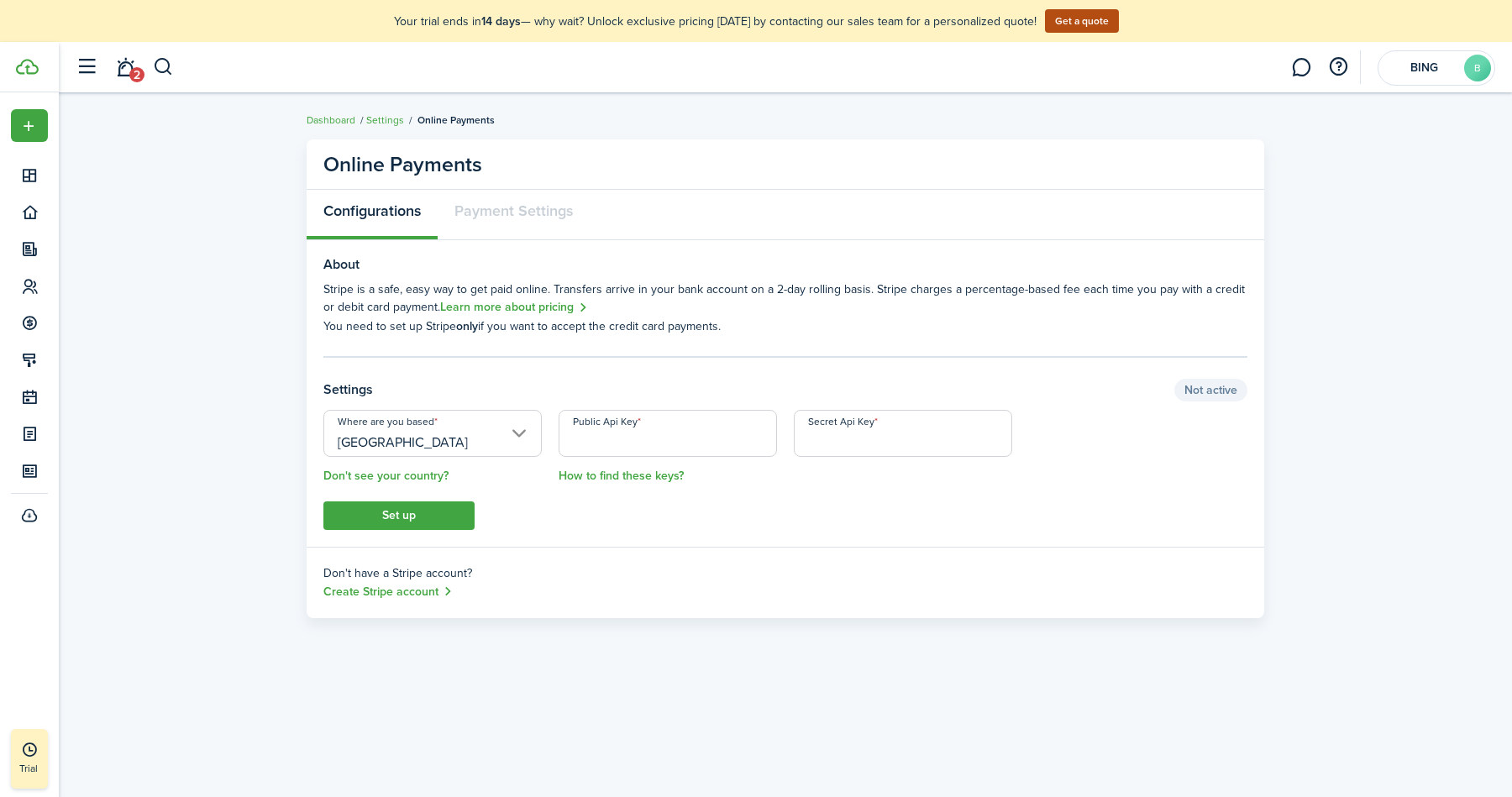
click at [600, 440] on input "Public Api Key" at bounding box center [668, 432] width 219 height 47
click at [522, 230] on div "Configurations Payment Settings" at bounding box center [785, 215] width 957 height 50
click at [527, 199] on div "Configurations Payment Settings" at bounding box center [785, 215] width 957 height 50
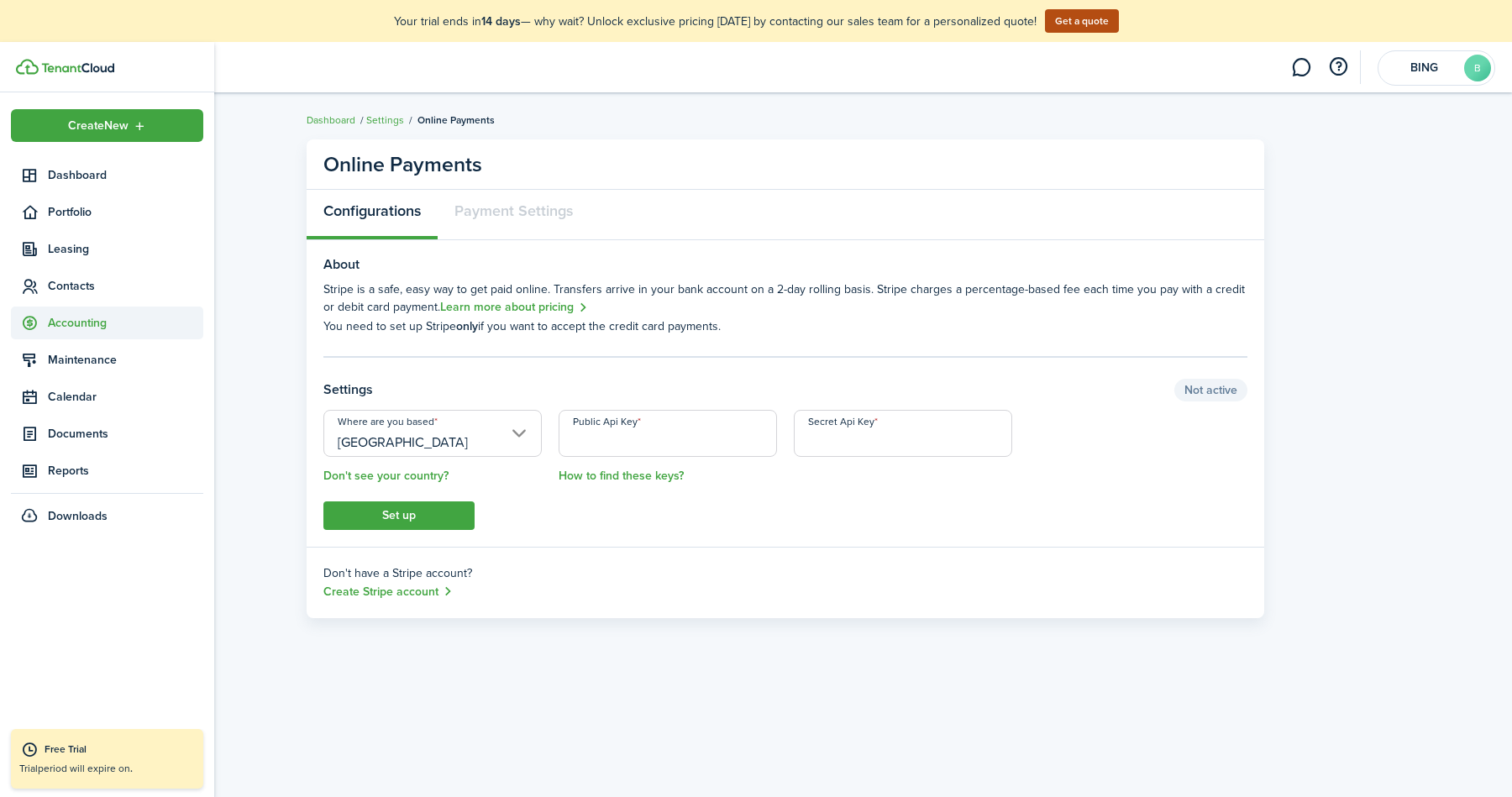
click at [84, 312] on span "Accounting" at bounding box center [107, 323] width 192 height 33
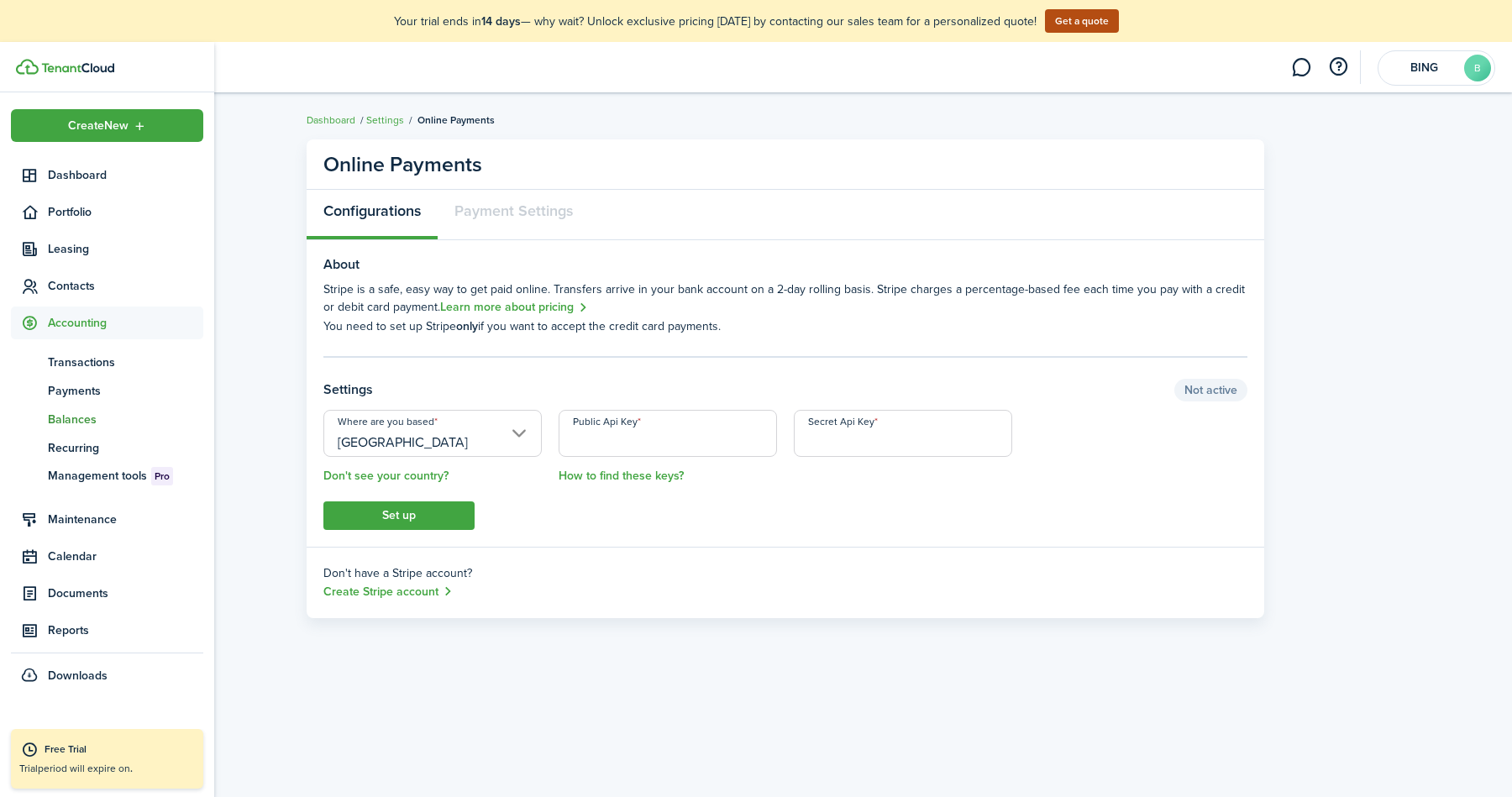
click at [107, 404] on link "bn Balances" at bounding box center [107, 418] width 192 height 29
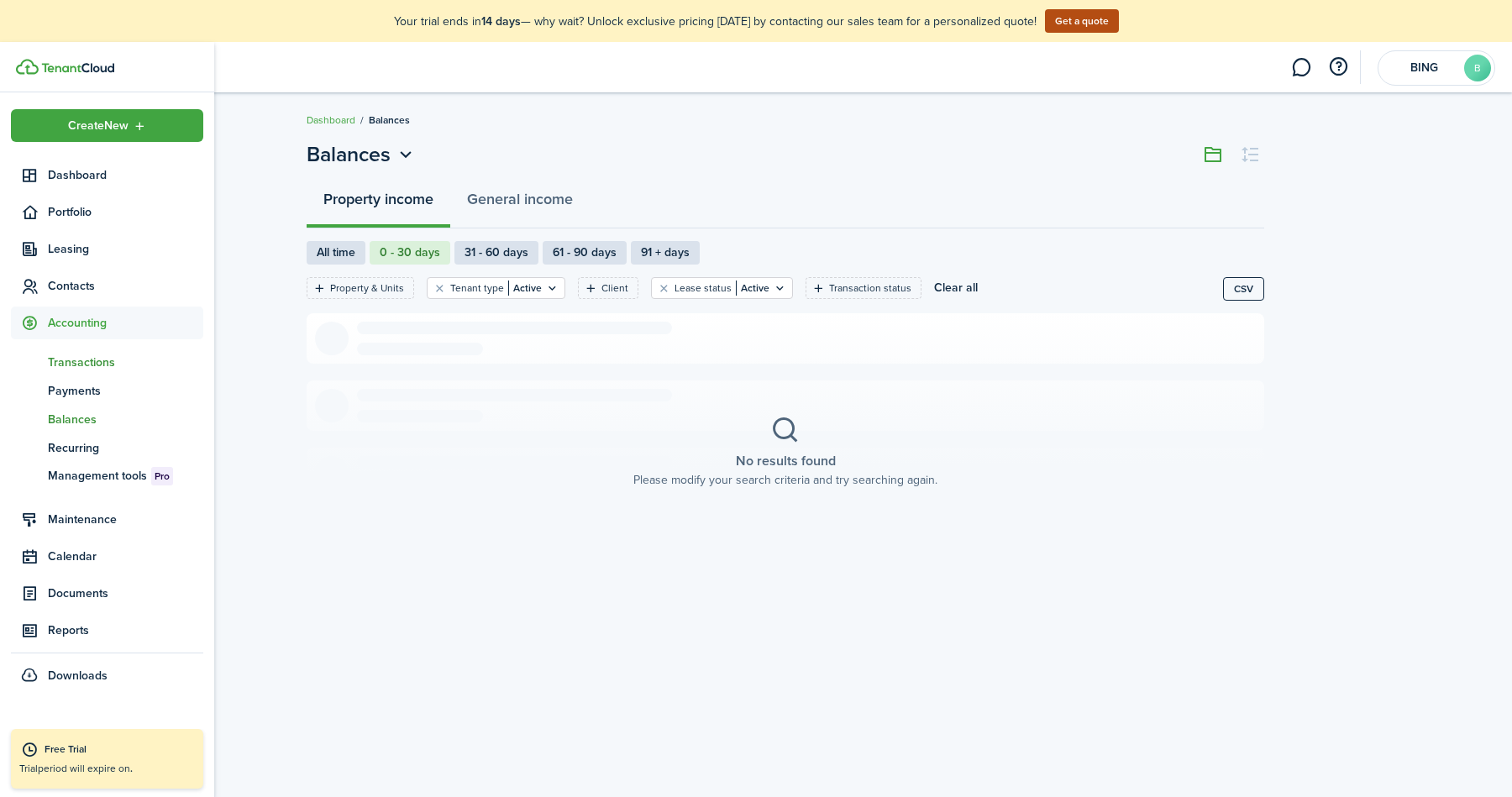
click at [103, 360] on span "Transactions" at bounding box center [125, 363] width 155 height 18
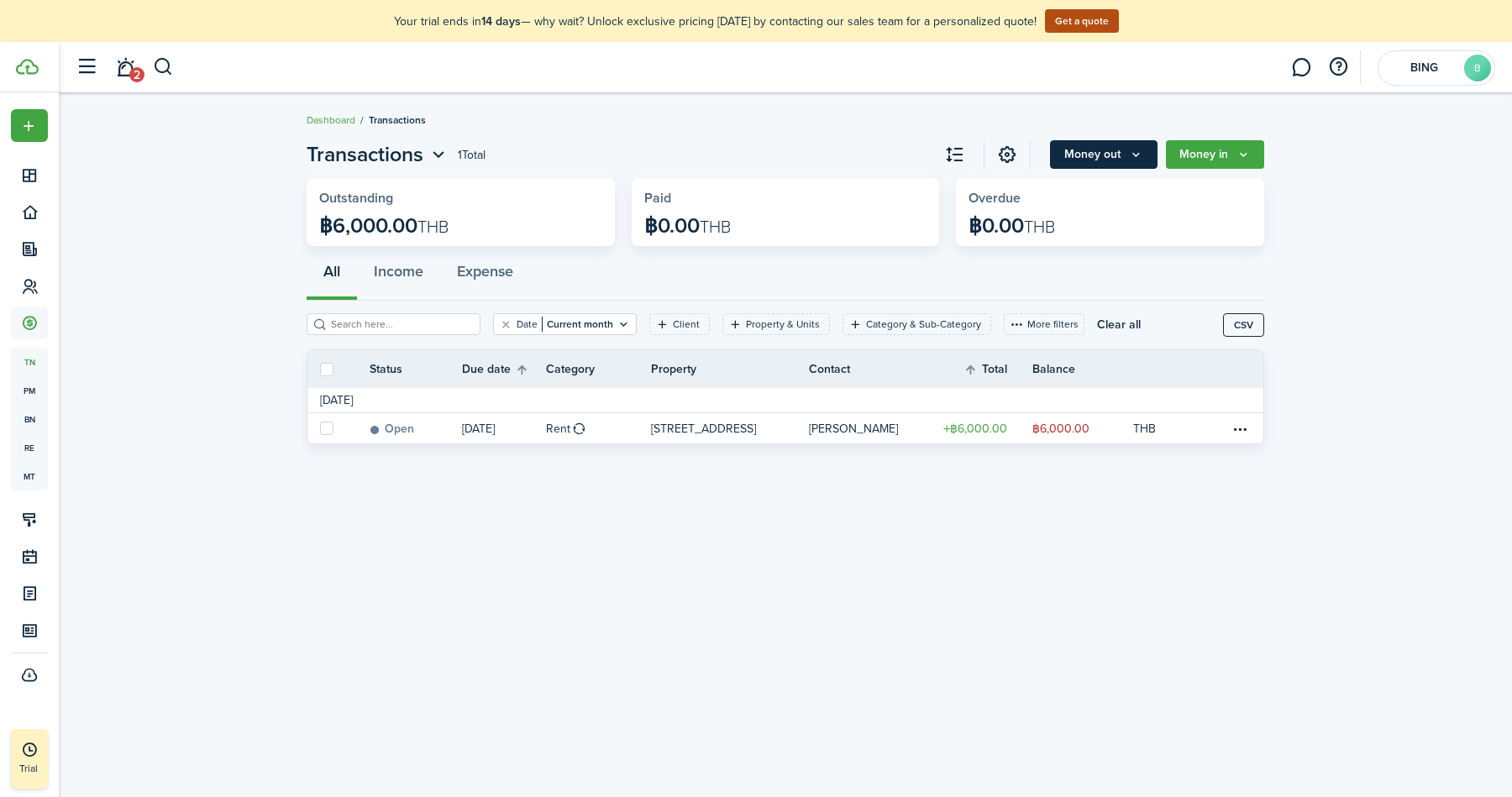
click at [1135, 144] on button "Money out" at bounding box center [1104, 154] width 108 height 29
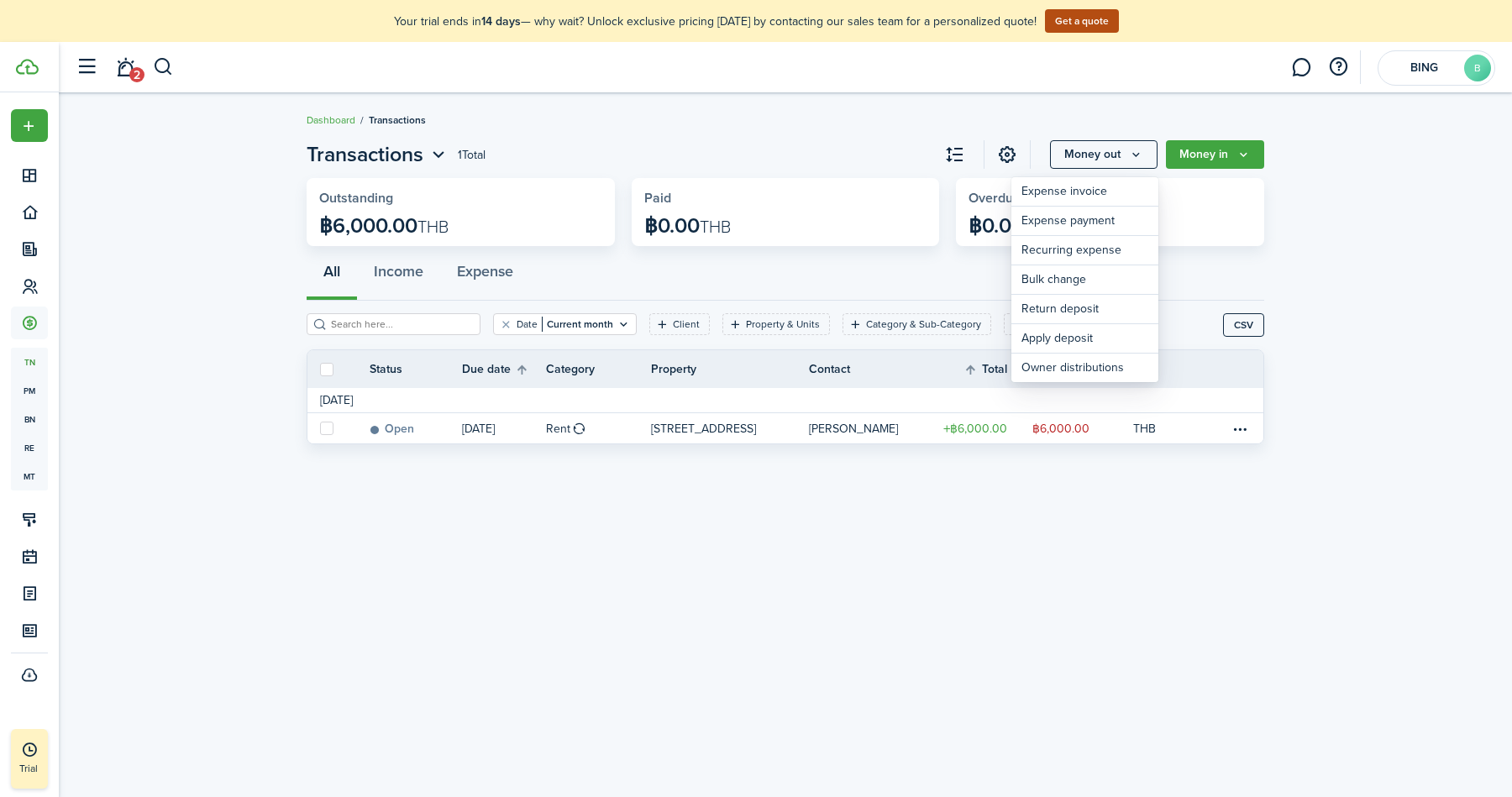
click at [1262, 230] on widget-stats "Overdue ฿0.00 THB" at bounding box center [1109, 212] width 308 height 68
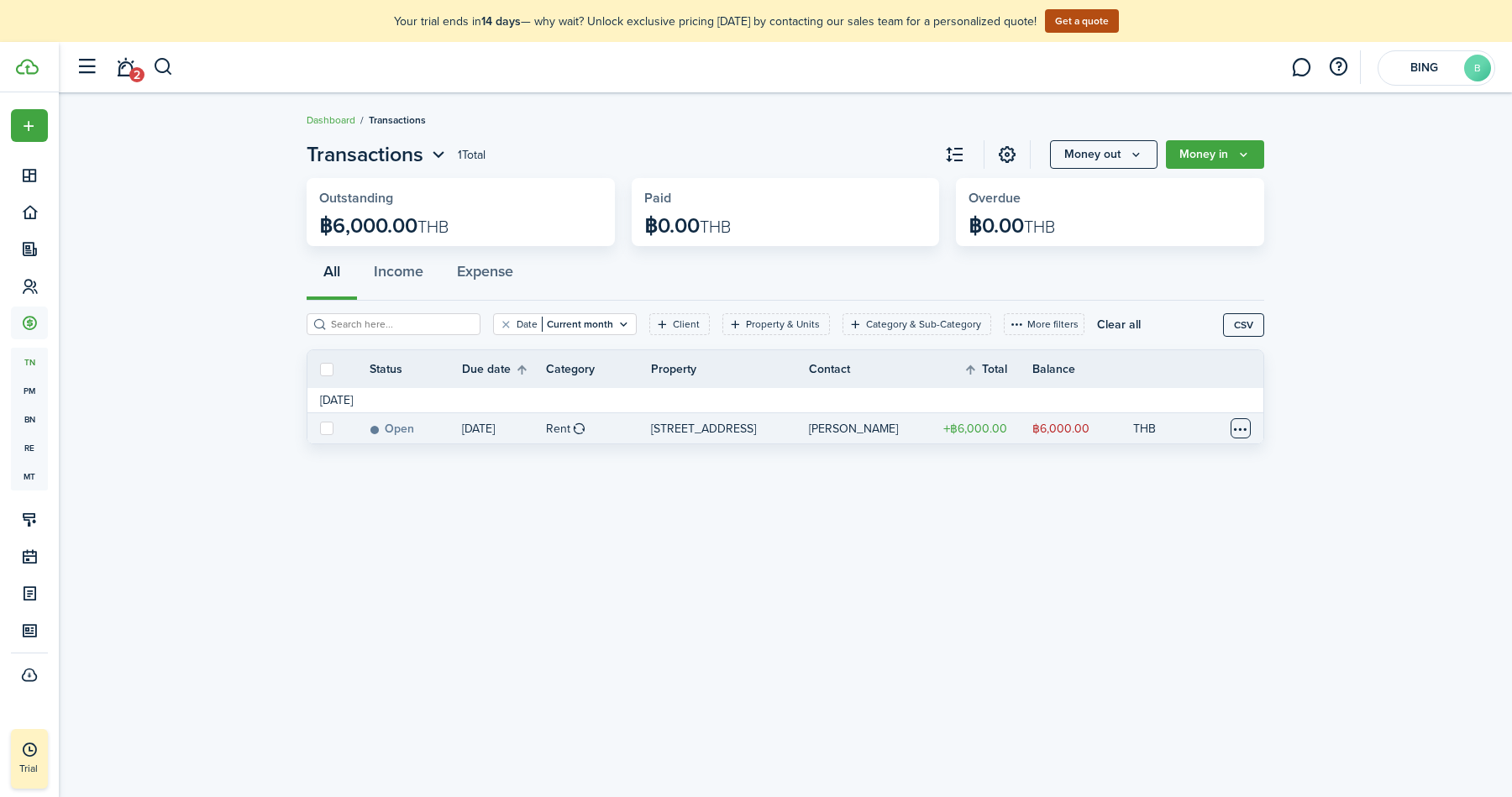
click at [1245, 428] on table-menu-btn-icon at bounding box center [1240, 428] width 20 height 20
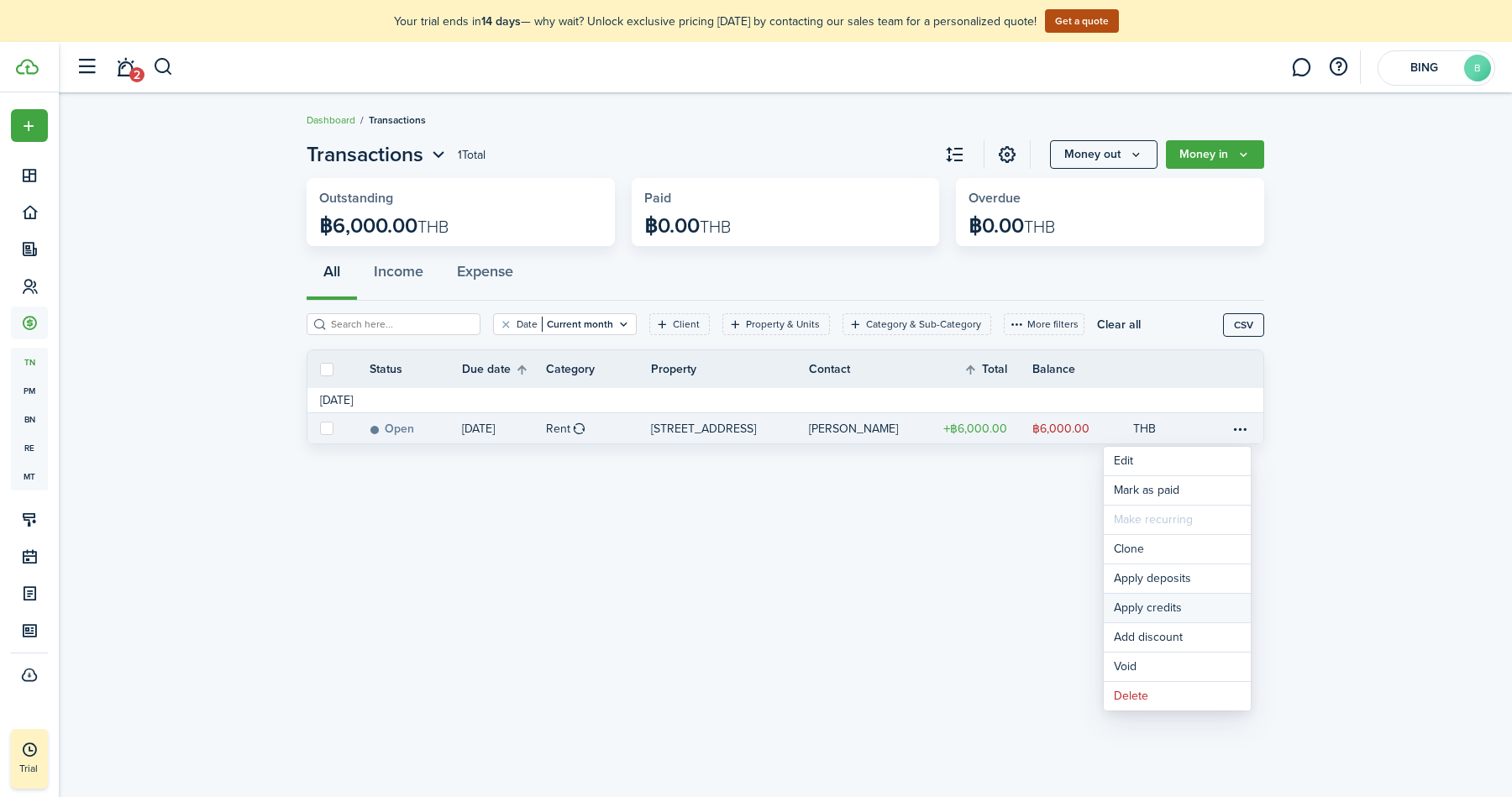
click at [1166, 610] on button "Apply credits" at bounding box center [1176, 607] width 147 height 29
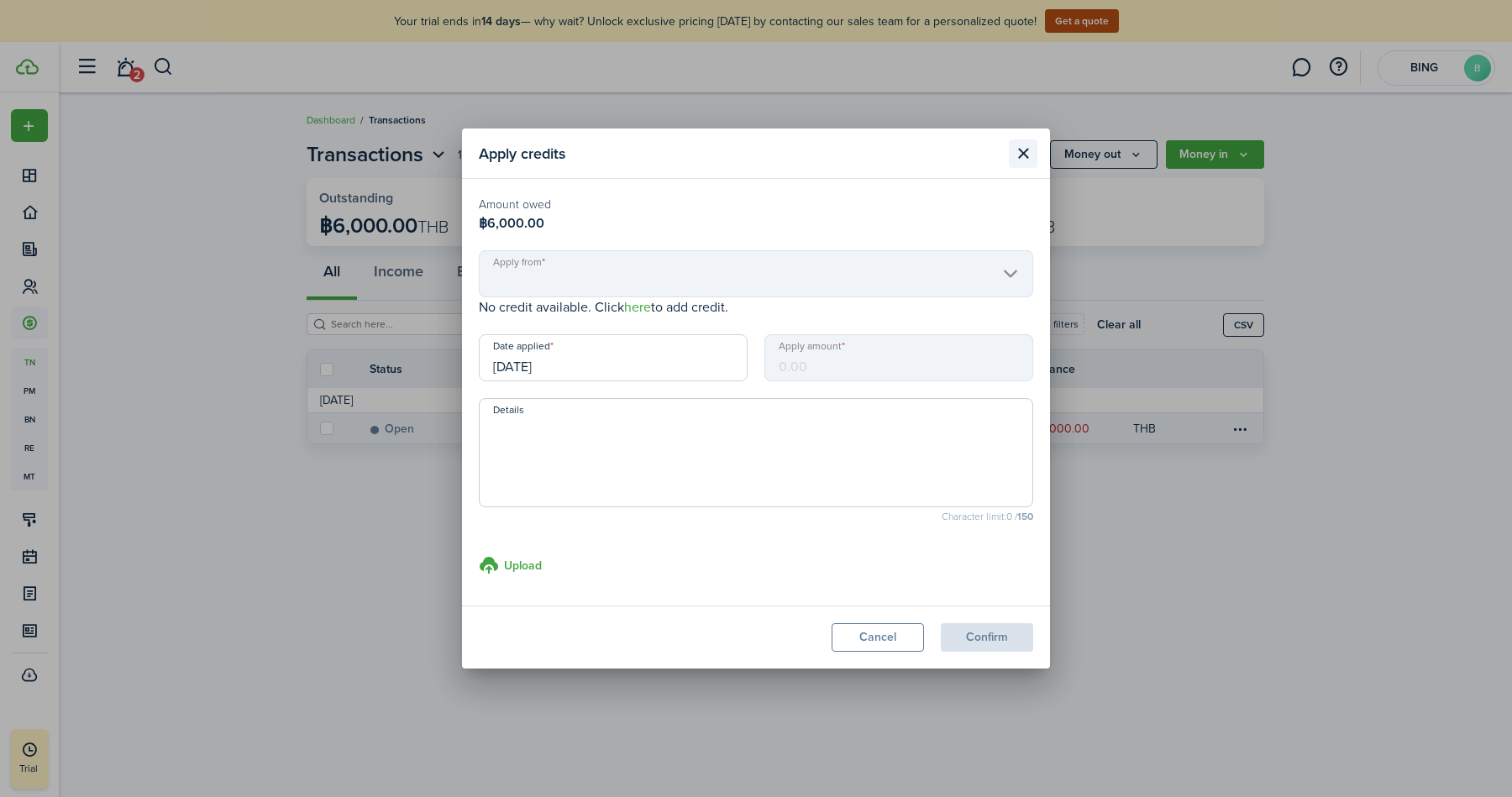
click at [1020, 147] on button "Close modal" at bounding box center [1022, 154] width 29 height 29
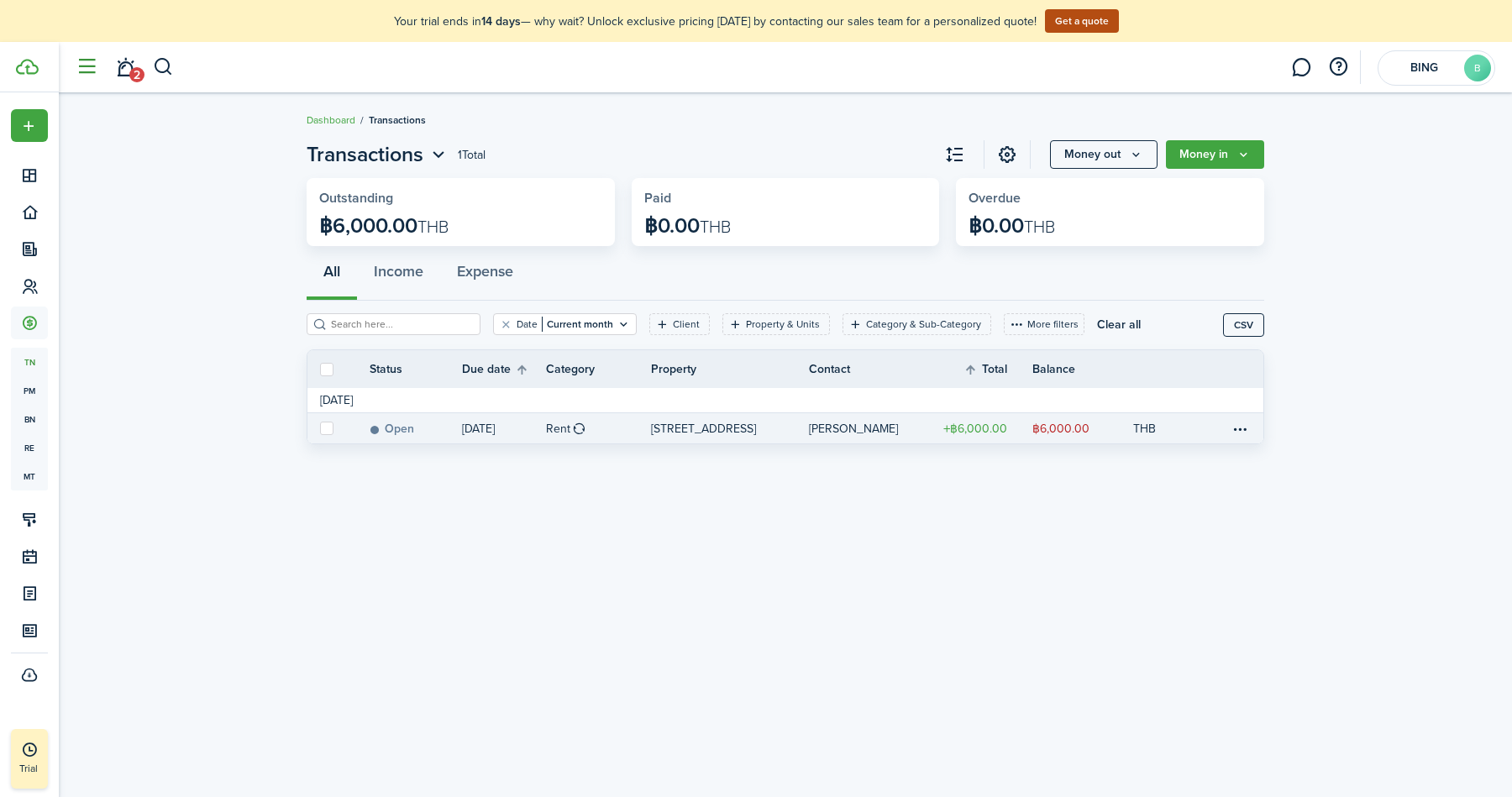
click at [88, 71] on button "button" at bounding box center [87, 67] width 32 height 32
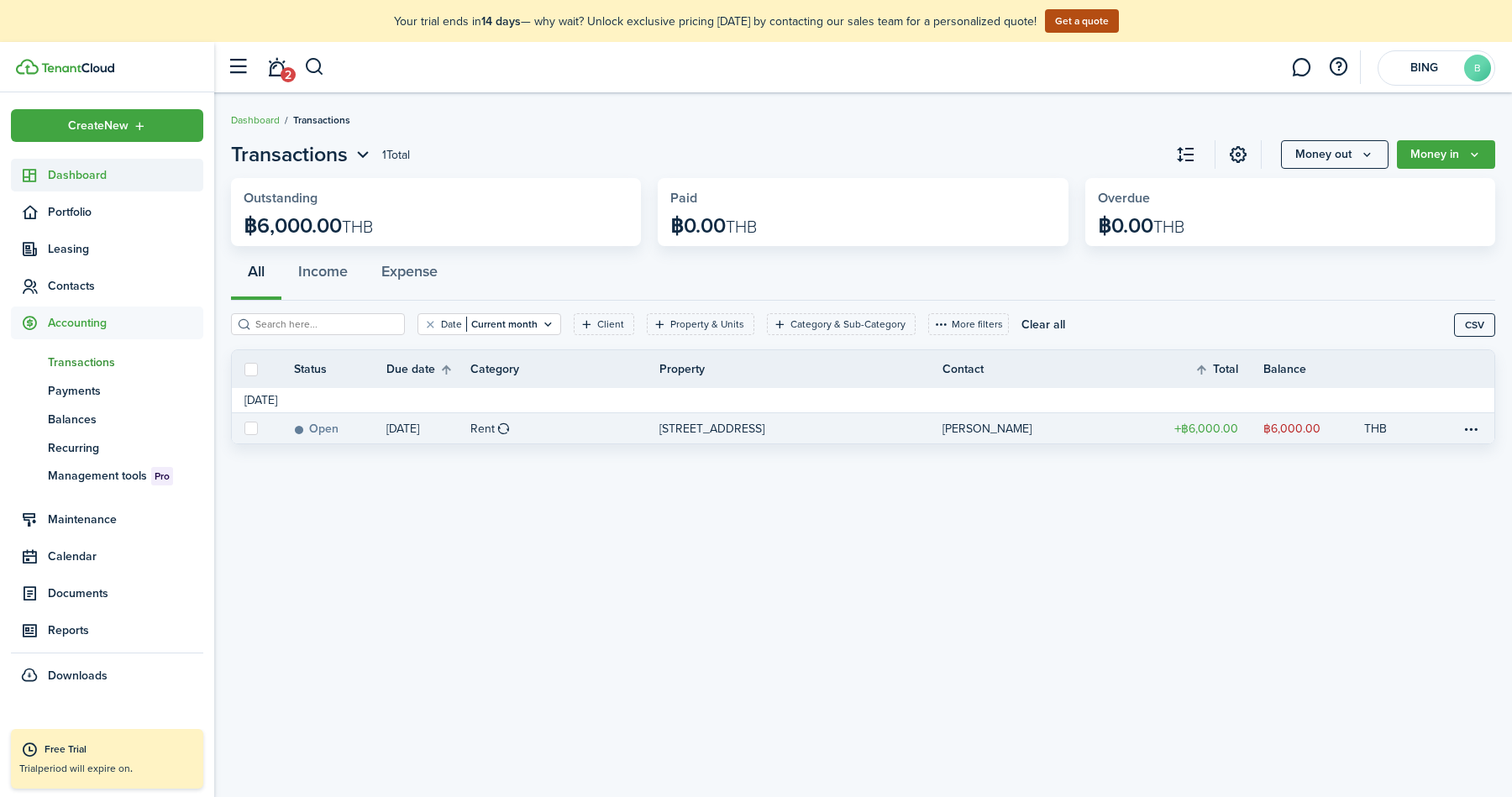
click at [87, 171] on span "Dashboard" at bounding box center [125, 175] width 155 height 18
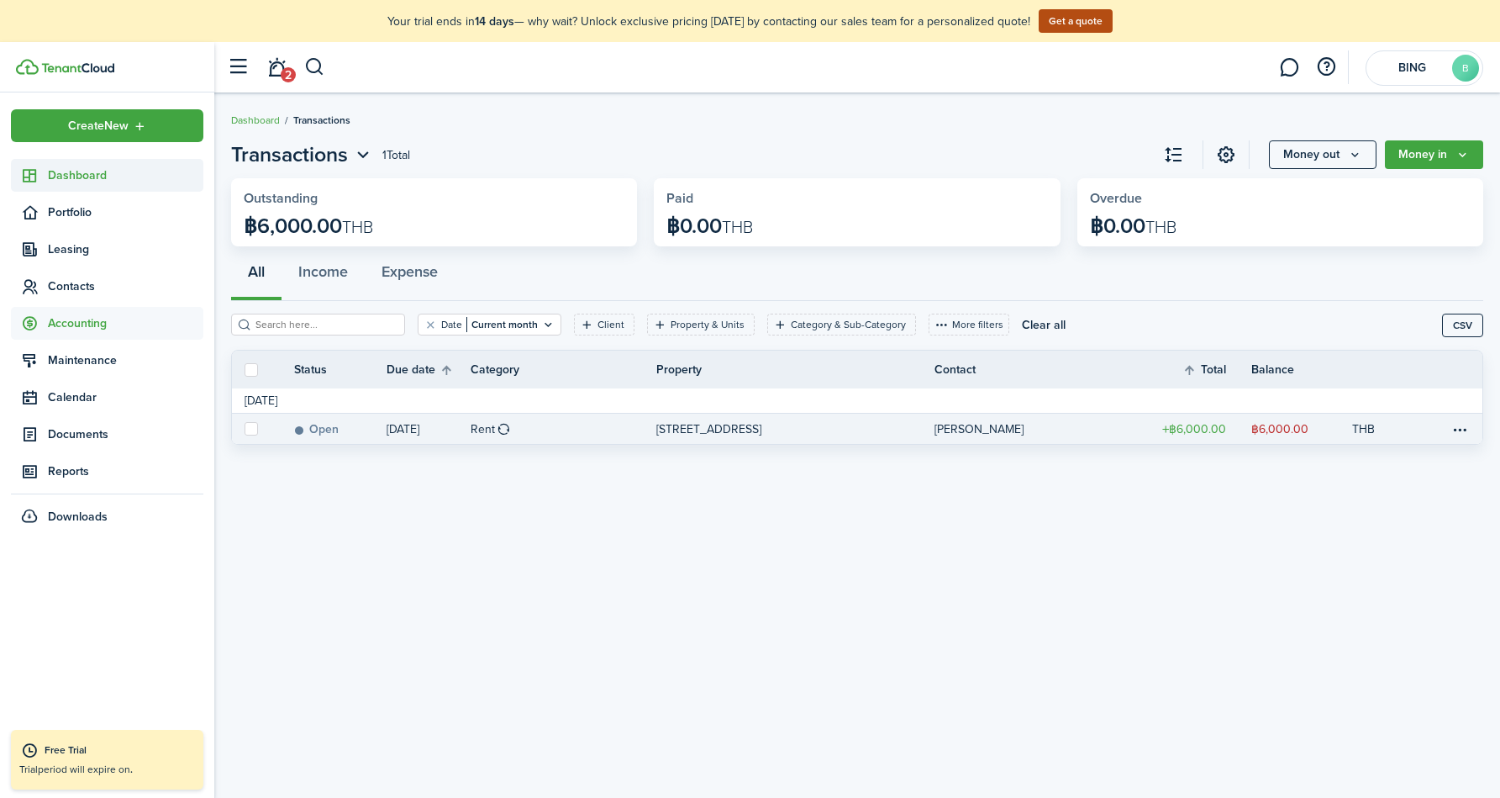
click at [87, 171] on span "Dashboard" at bounding box center [125, 175] width 155 height 18
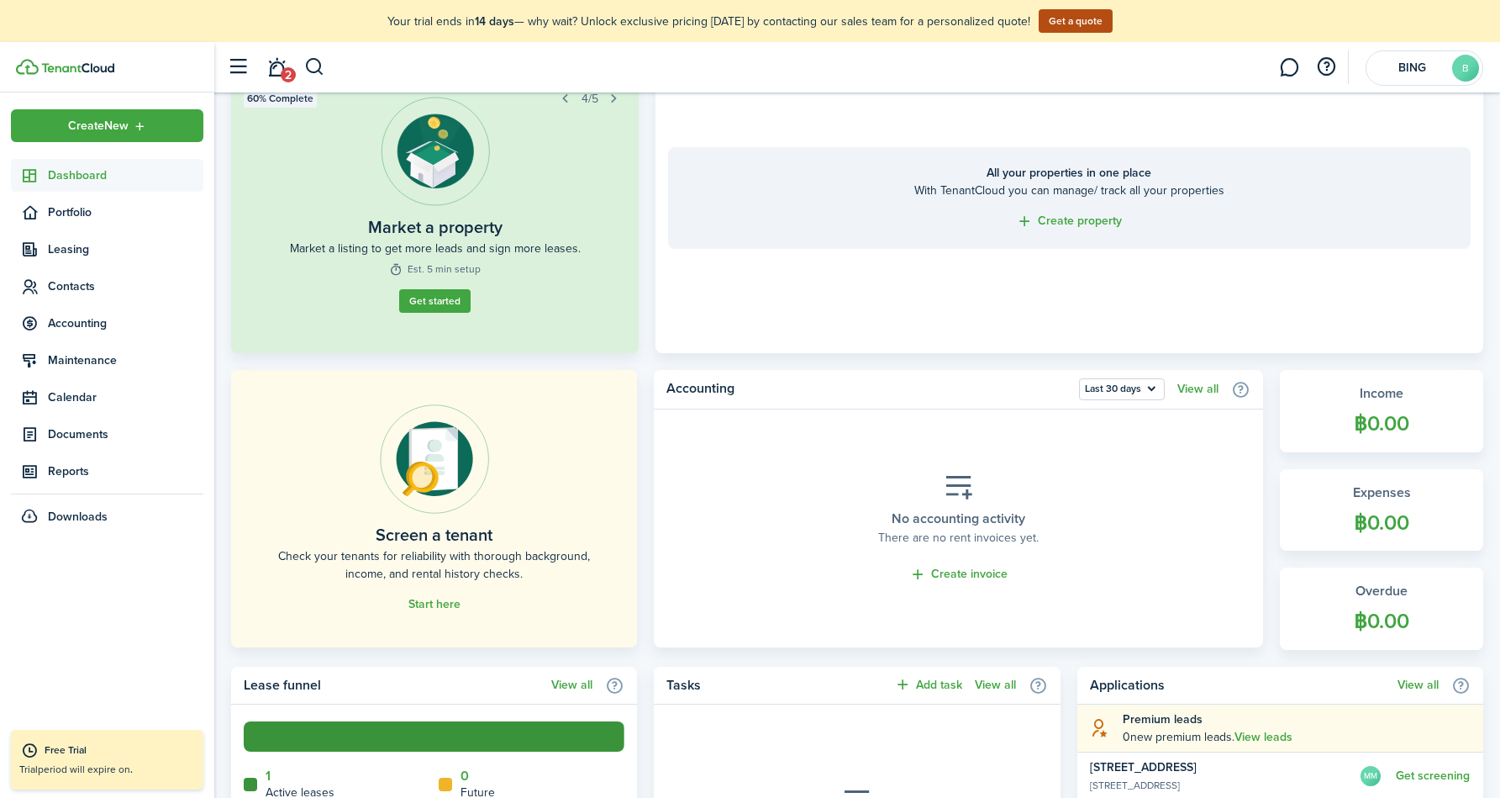
scroll to position [133, 0]
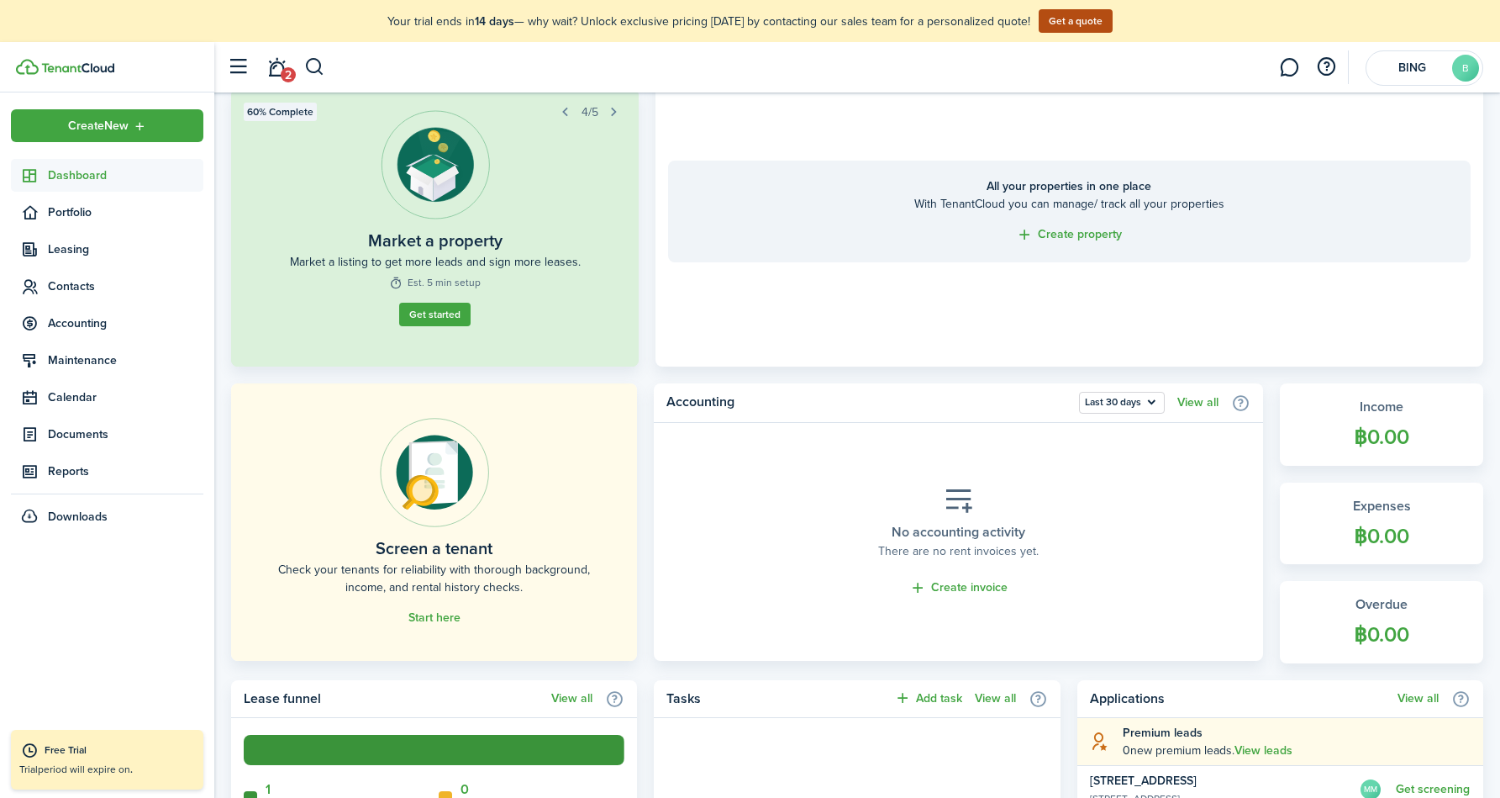
click at [592, 540] on div "Screen a tenant Check your tenants for reliability with thorough background, in…" at bounding box center [434, 522] width 381 height 208
click at [439, 611] on link "Start here" at bounding box center [434, 617] width 52 height 13
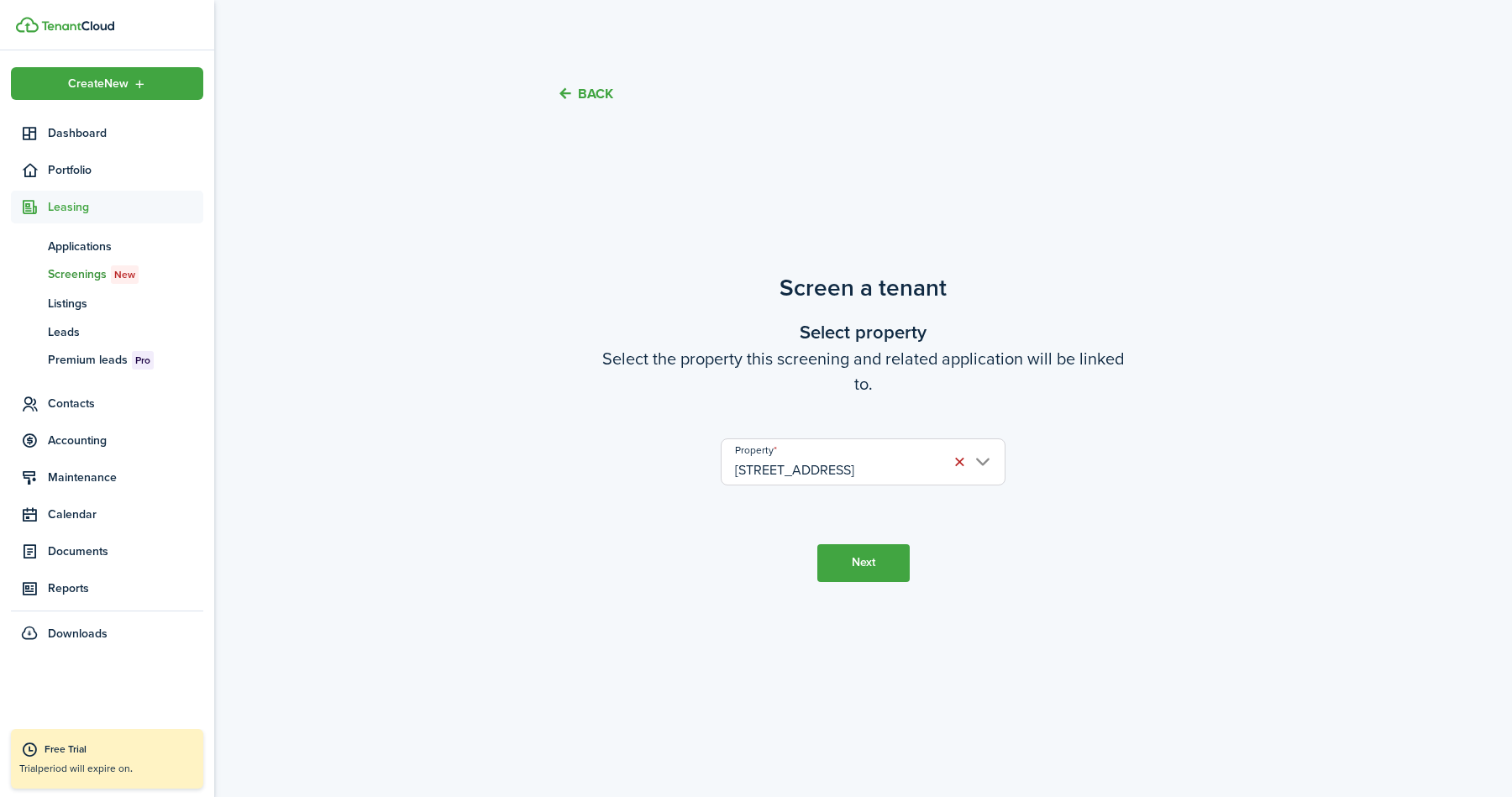
click at [844, 567] on button "Next" at bounding box center [863, 563] width 92 height 38
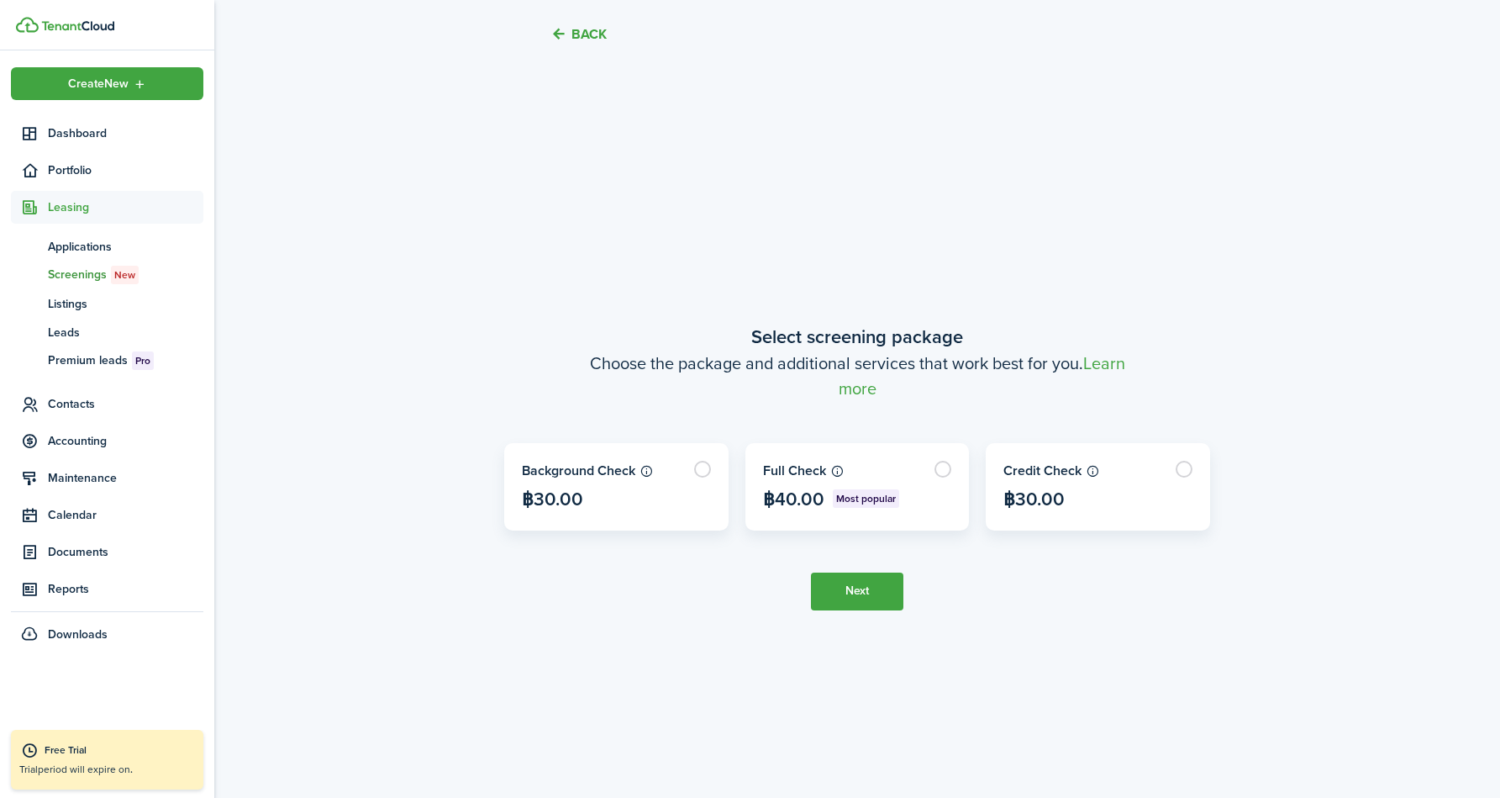
scroll to position [668, 0]
click at [1094, 473] on icon at bounding box center [1093, 469] width 14 height 13
click at [1144, 476] on label at bounding box center [1098, 486] width 223 height 86
radio input "true"
click at [853, 592] on button "Next" at bounding box center [857, 591] width 92 height 38
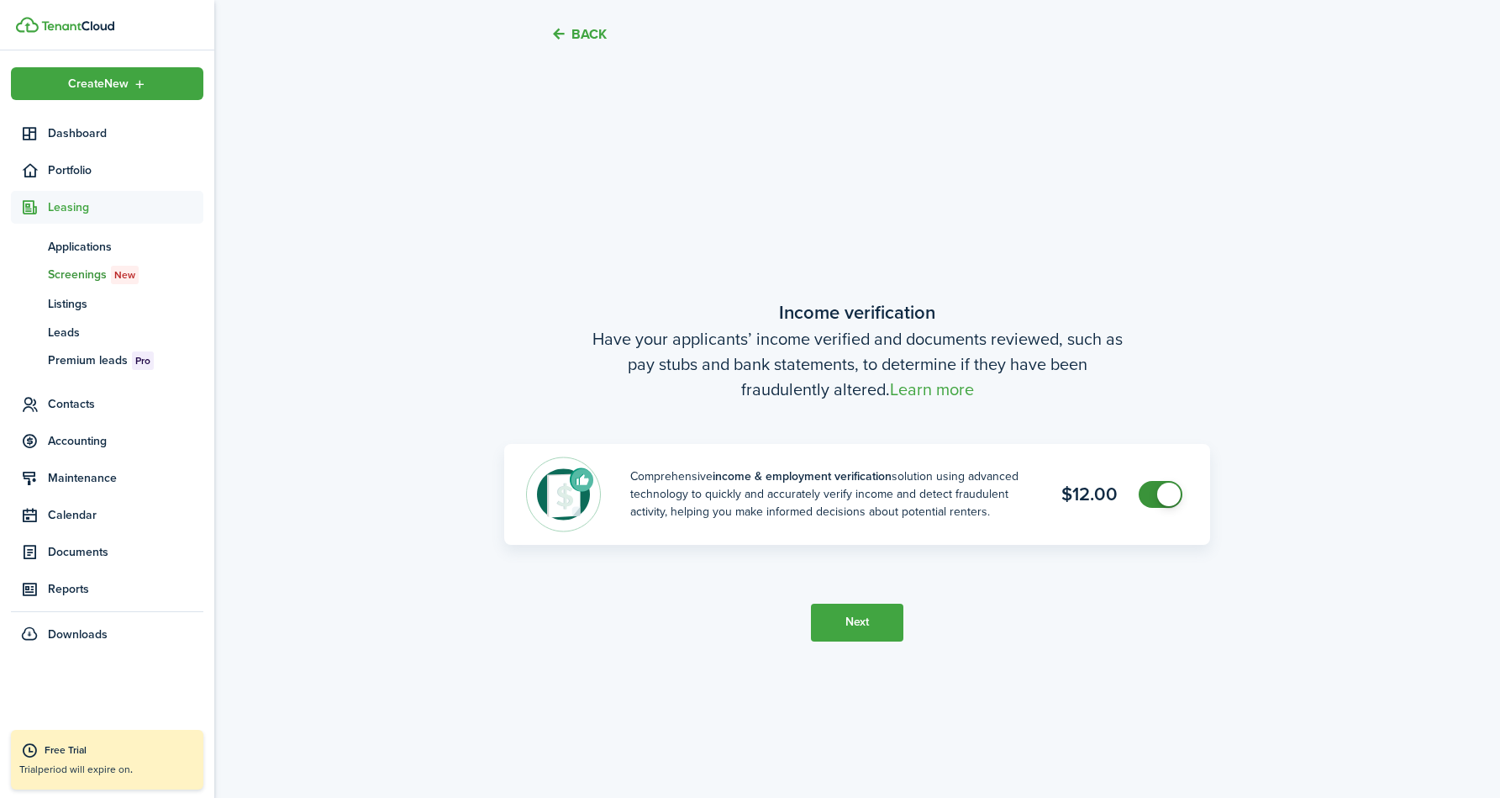
scroll to position [1466, 0]
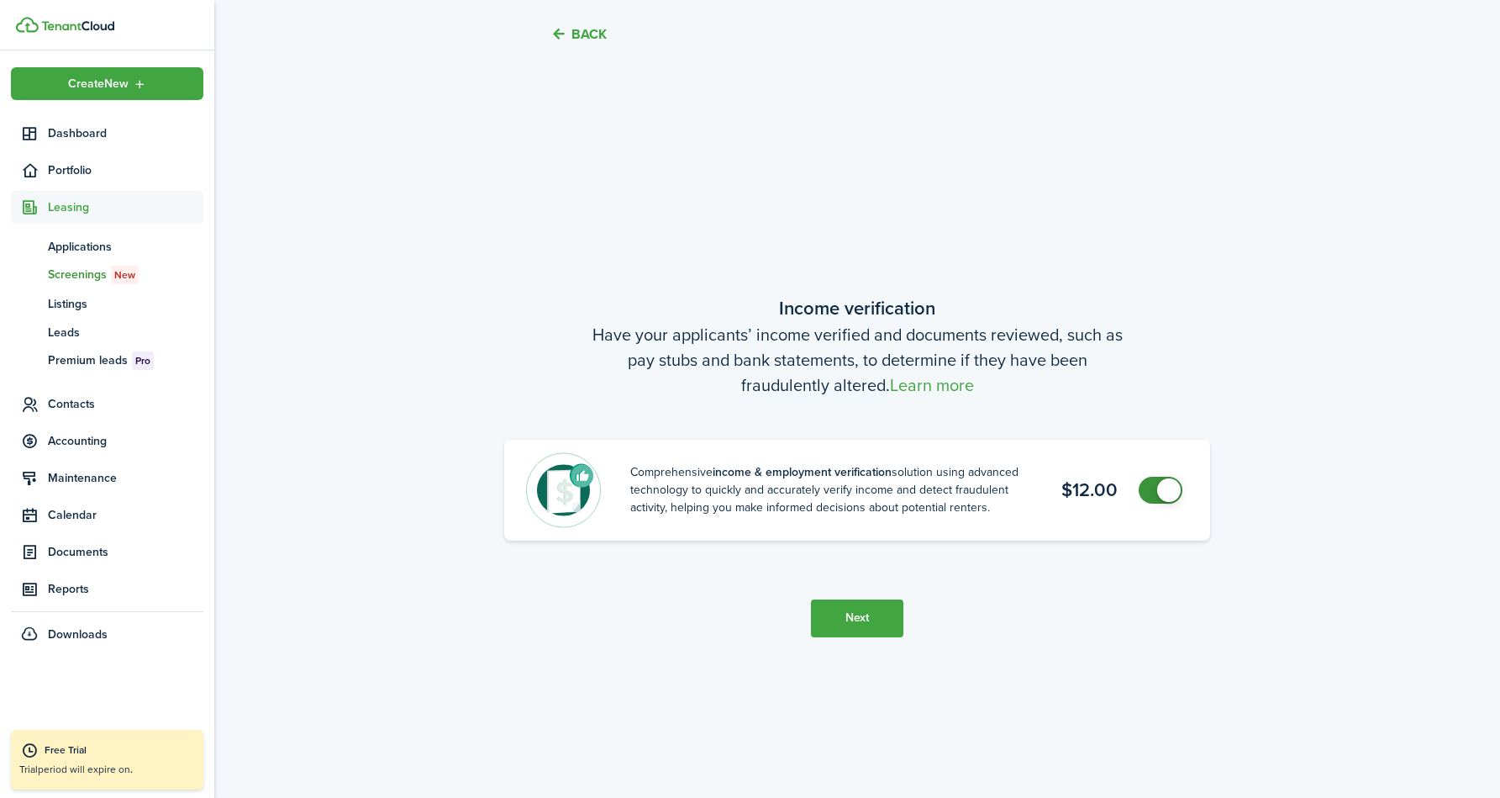
checkbox input "false"
click at [1167, 492] on span at bounding box center [1169, 490] width 24 height 24
click at [876, 599] on button "Next" at bounding box center [857, 618] width 92 height 38
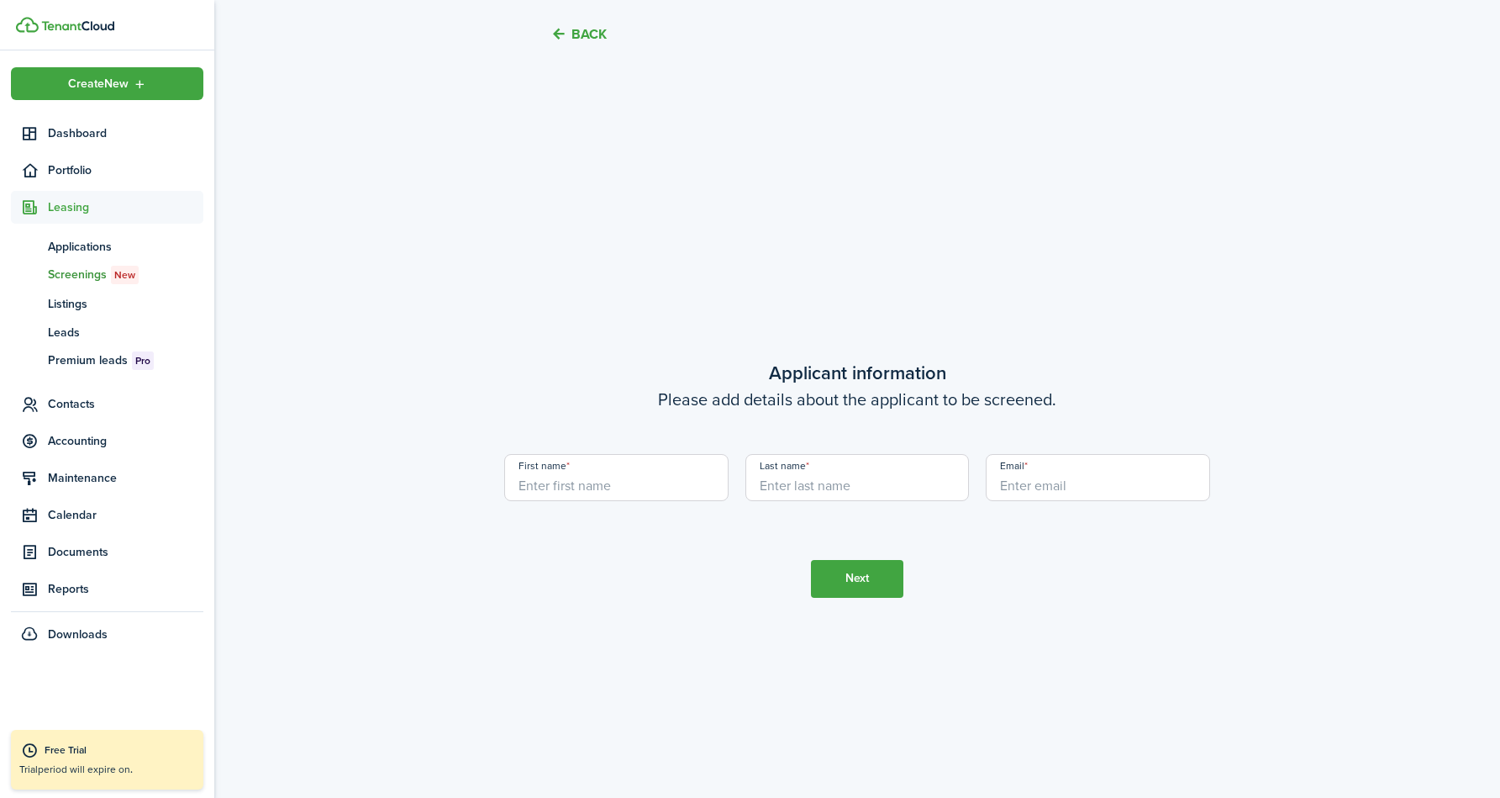
scroll to position [2263, 0]
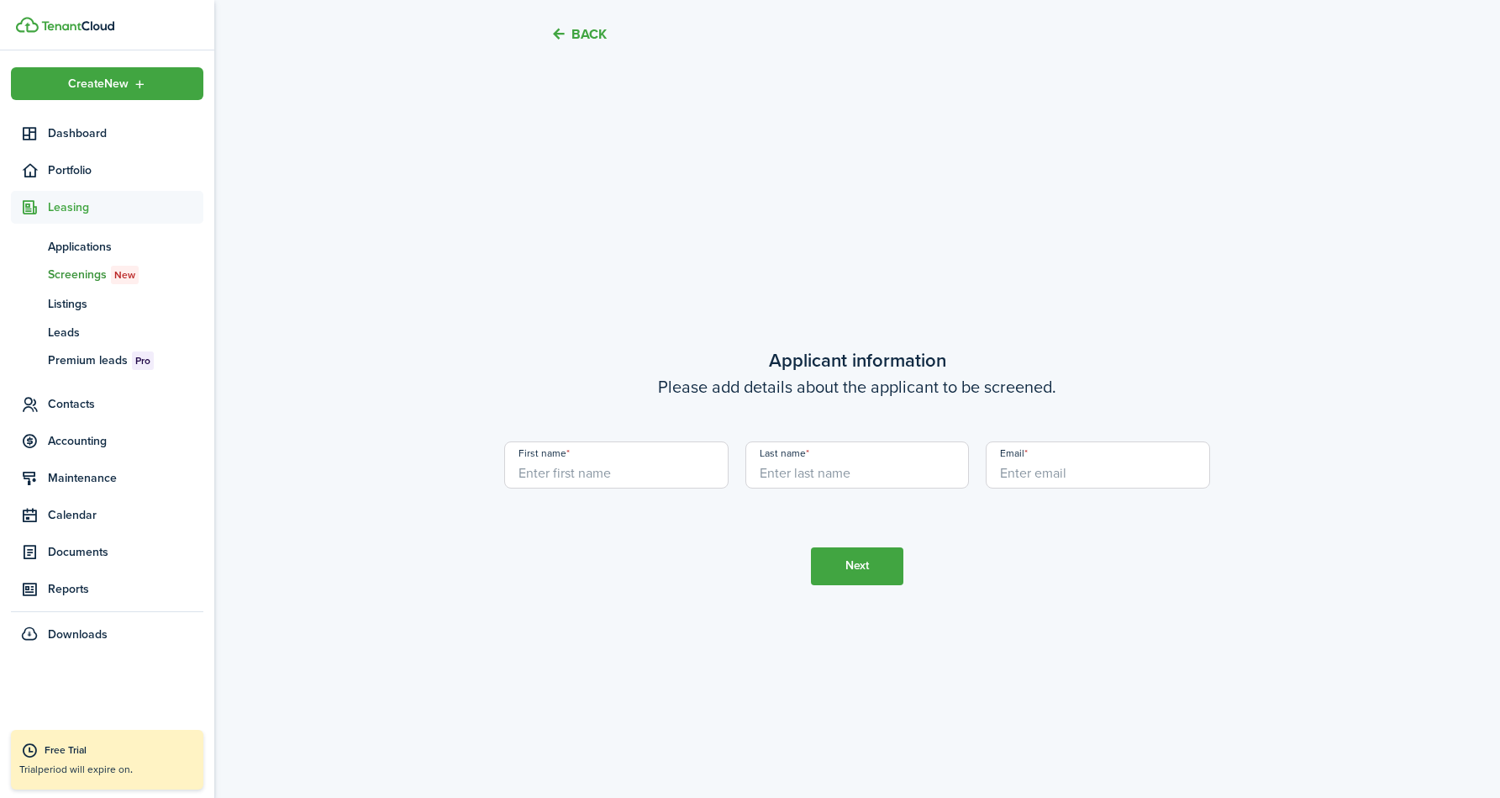
click at [676, 465] on input "First name" at bounding box center [616, 464] width 224 height 47
type input "b"
type input "bing"
type input "leng"
type input "a"
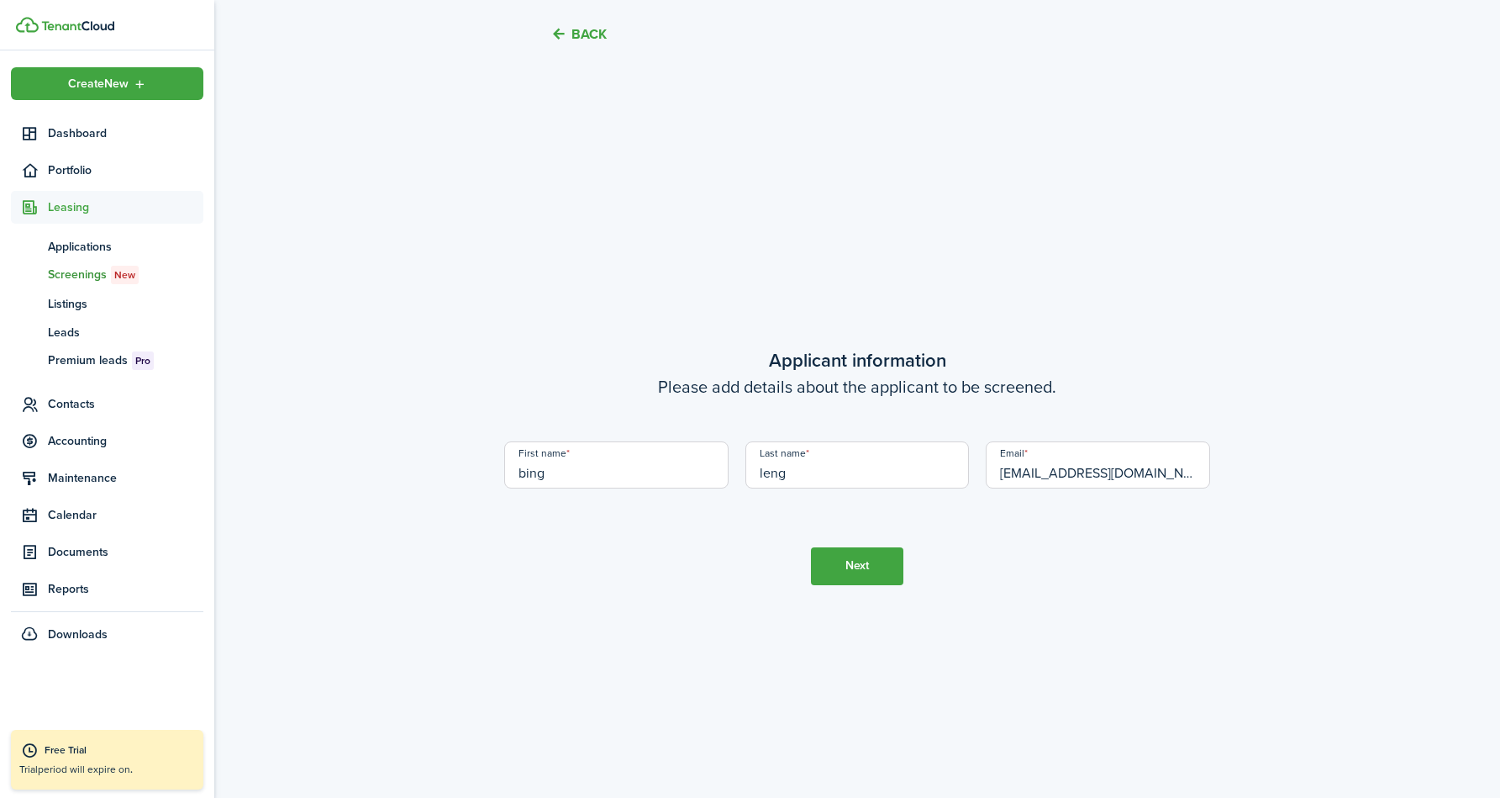
type input "[EMAIL_ADDRESS][DOMAIN_NAME]"
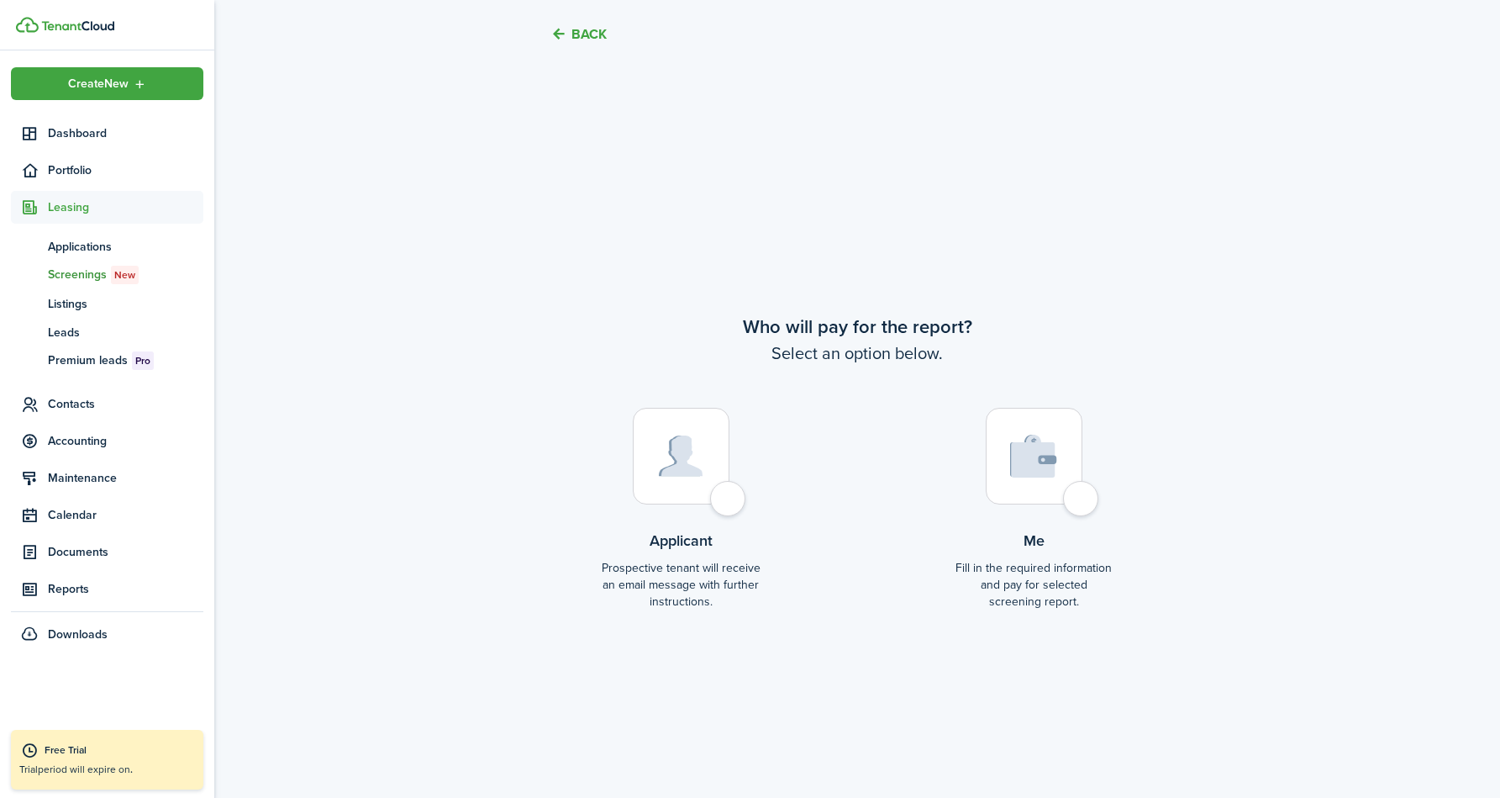
scroll to position [3061, 0]
click at [1073, 445] on div at bounding box center [1034, 453] width 97 height 97
radio input "true"
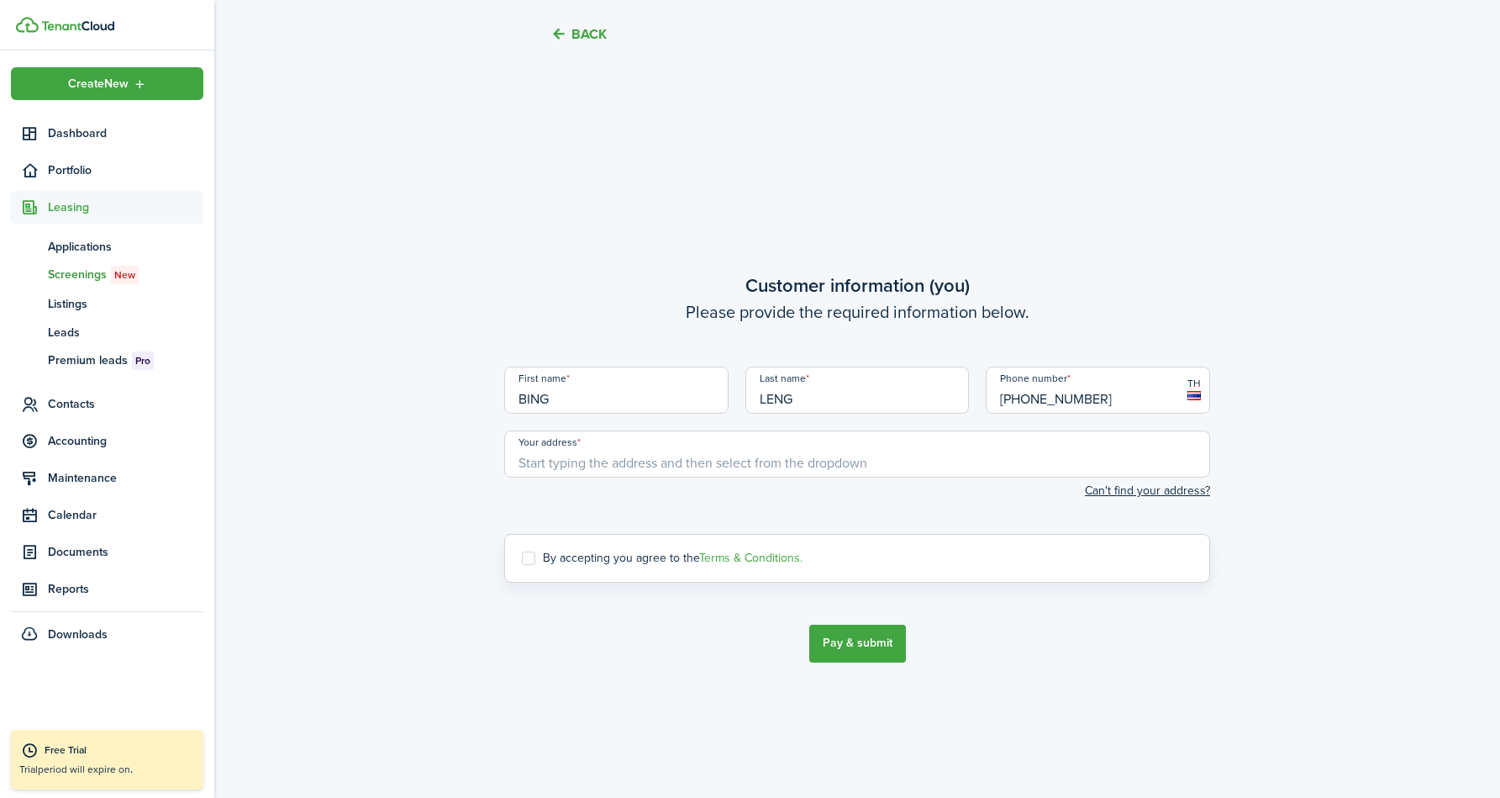
scroll to position [3858, 0]
click at [667, 393] on input "BING" at bounding box center [616, 388] width 224 height 47
click at [698, 440] on input "Your address" at bounding box center [857, 452] width 706 height 47
paste input "[STREET_ADDRESS]"
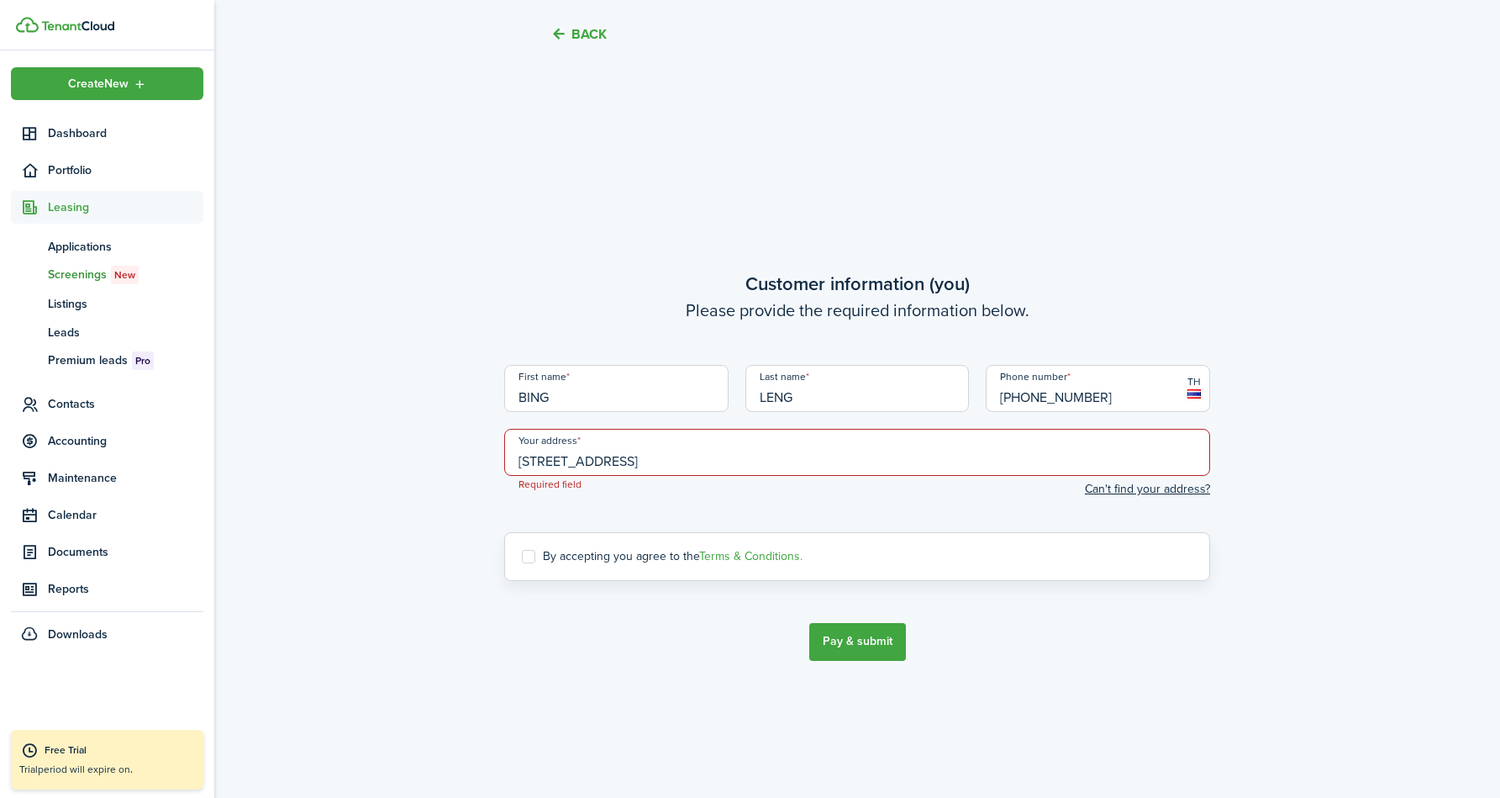
type input "[STREET_ADDRESS]"
click at [525, 543] on screening-terms-control "By accepting you agree to the Terms & Conditions." at bounding box center [857, 556] width 706 height 49
click at [531, 557] on label "By accepting you agree to the Terms & Conditions." at bounding box center [662, 556] width 281 height 13
click at [522, 556] on input "By accepting you agree to the Terms & Conditions." at bounding box center [521, 556] width 1 height 1
checkbox input "true"
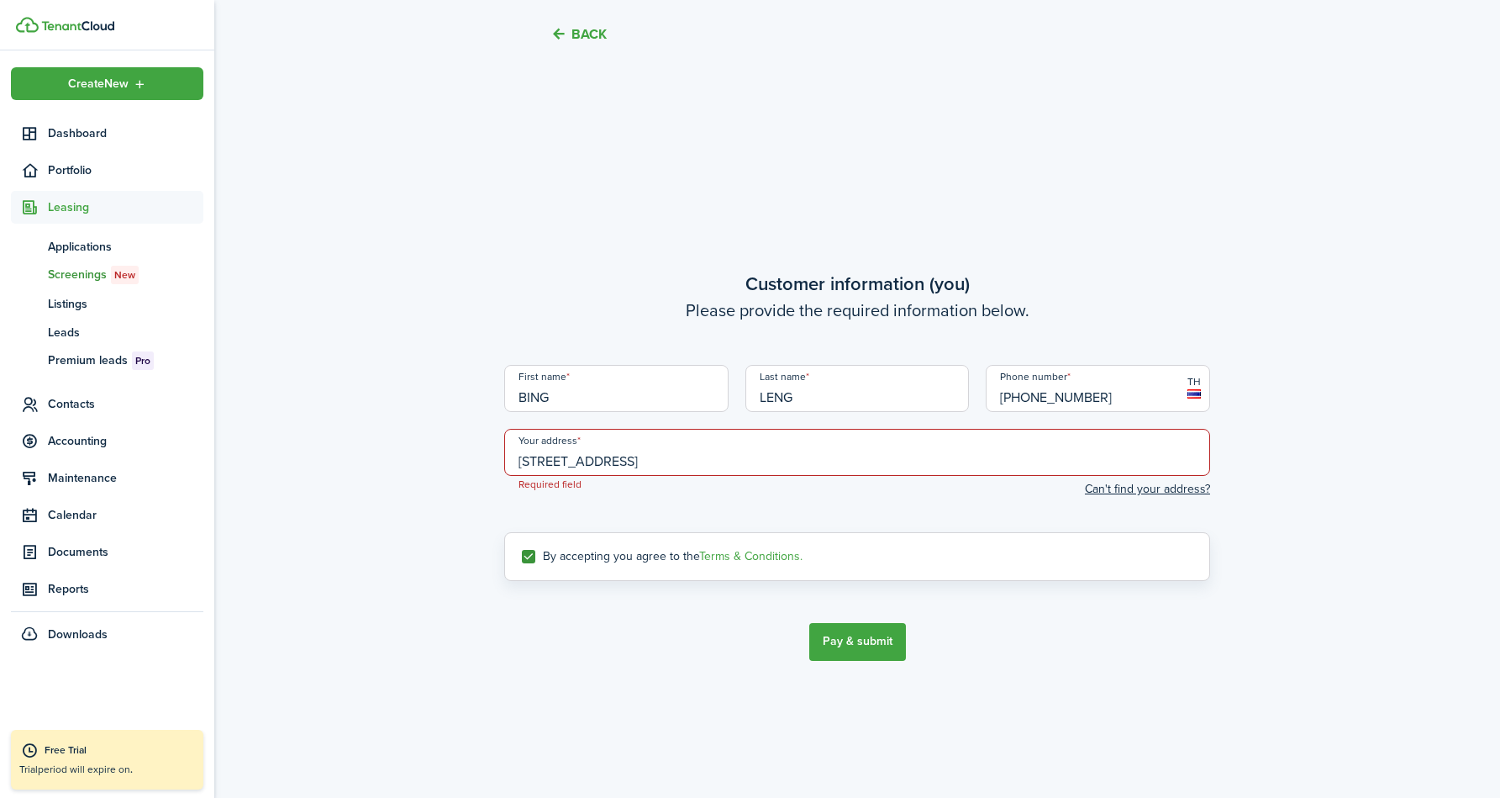
click at [824, 448] on input "[STREET_ADDRESS]" at bounding box center [857, 452] width 706 height 47
click at [858, 466] on input "[STREET_ADDRESS]" at bounding box center [857, 452] width 706 height 47
click at [851, 497] on geo-item "[STREET_ADDRESS]" at bounding box center [857, 491] width 693 height 18
click at [867, 628] on button "Pay & submit" at bounding box center [857, 642] width 97 height 38
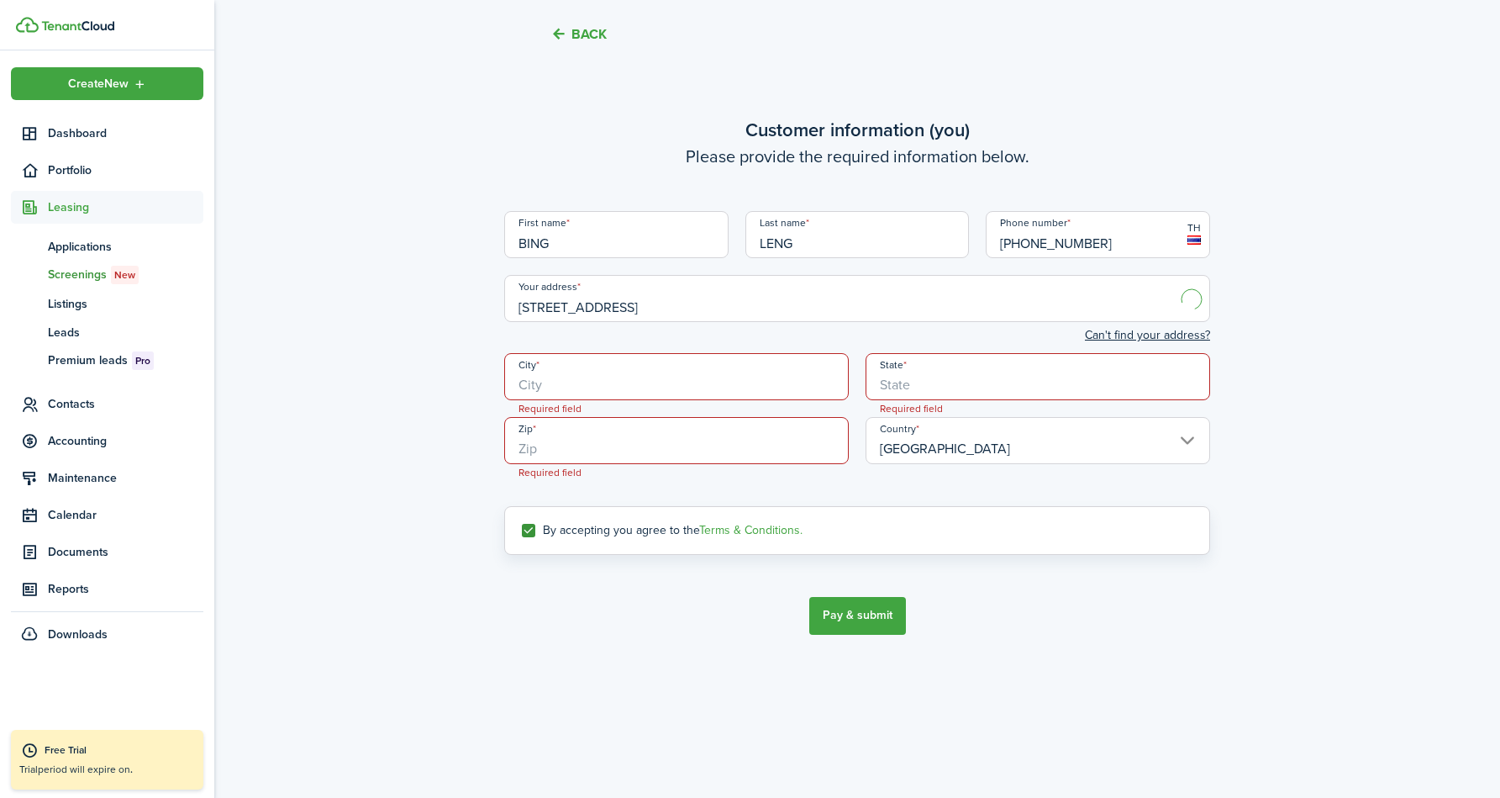
type input "[STREET_ADDRESS]"
type input "Reno"
type input "NV"
type input "89519"
type input "[GEOGRAPHIC_DATA]"
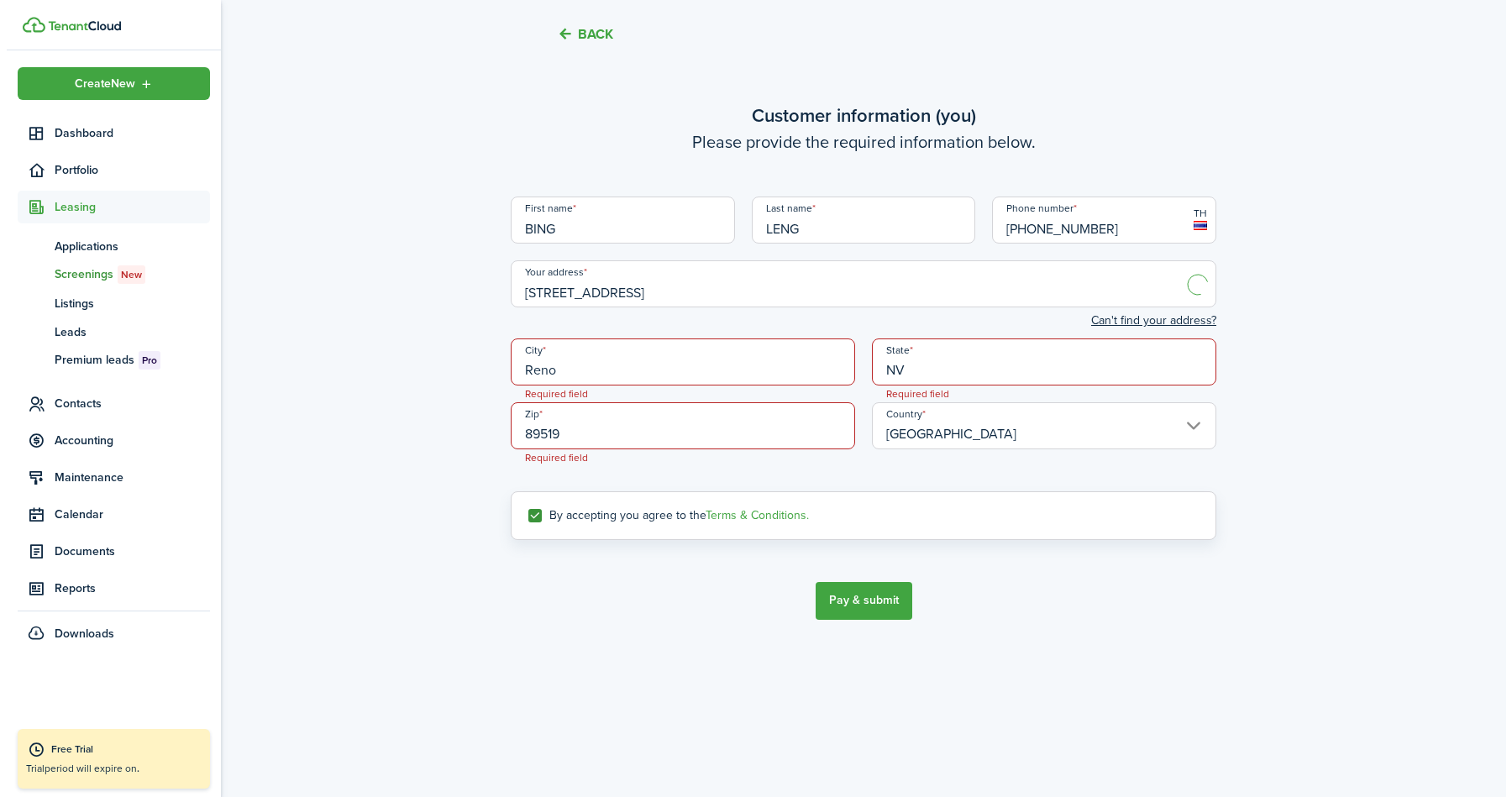
scroll to position [3966, 0]
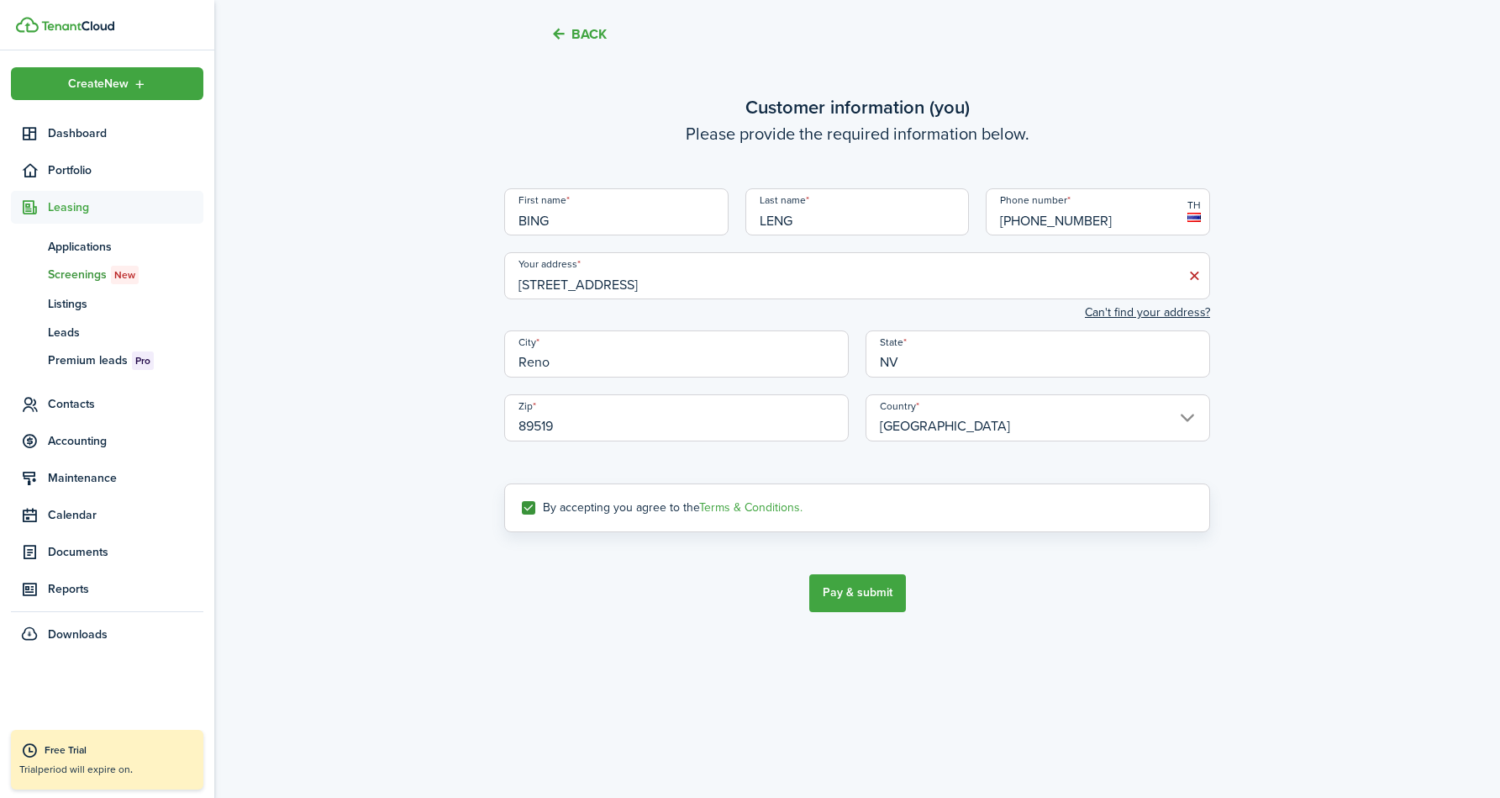
click at [861, 600] on button "Pay & submit" at bounding box center [857, 593] width 97 height 38
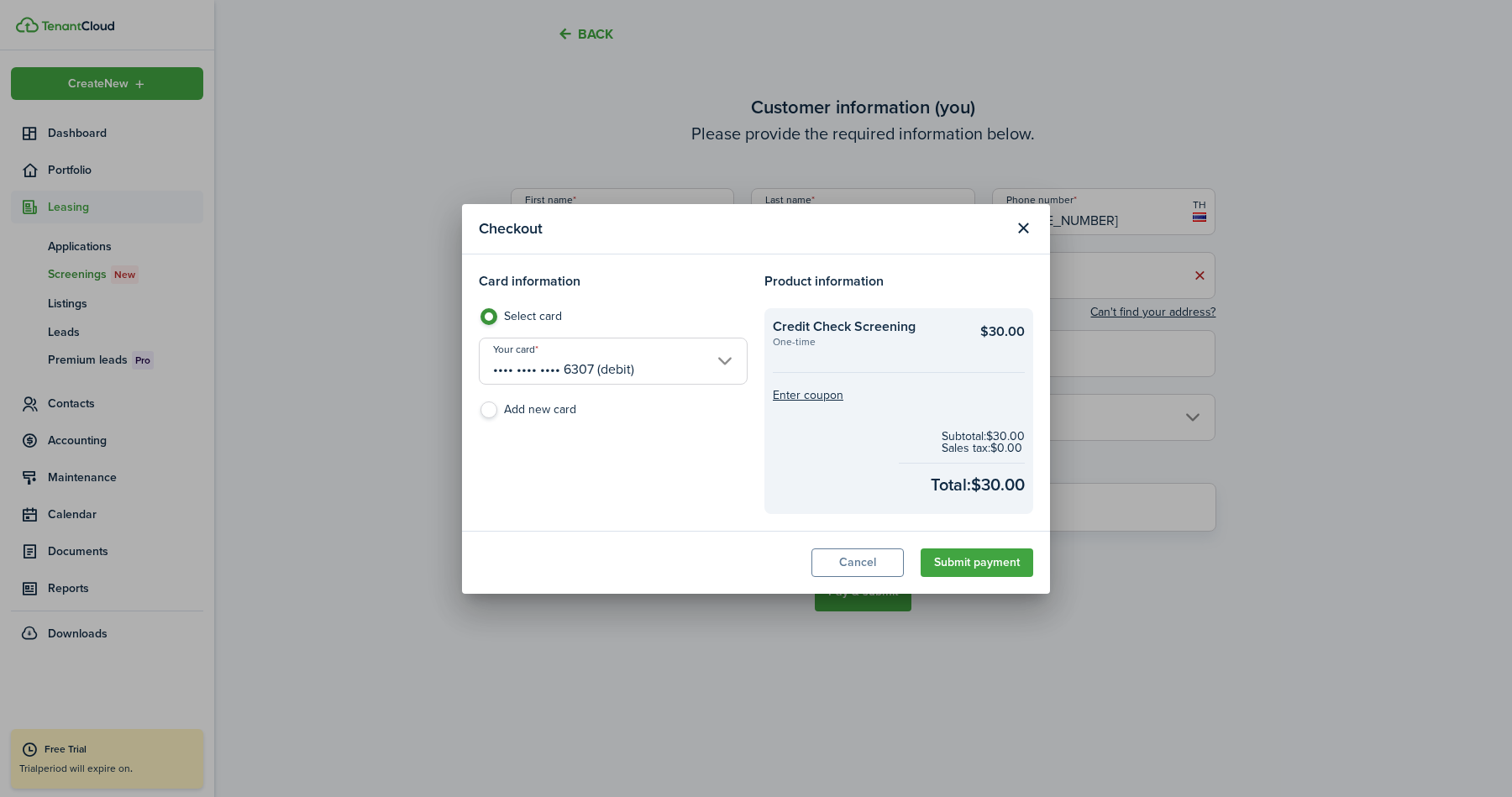
click at [714, 381] on input "•••• •••• •••• 6307 (debit)" at bounding box center [613, 361] width 269 height 47
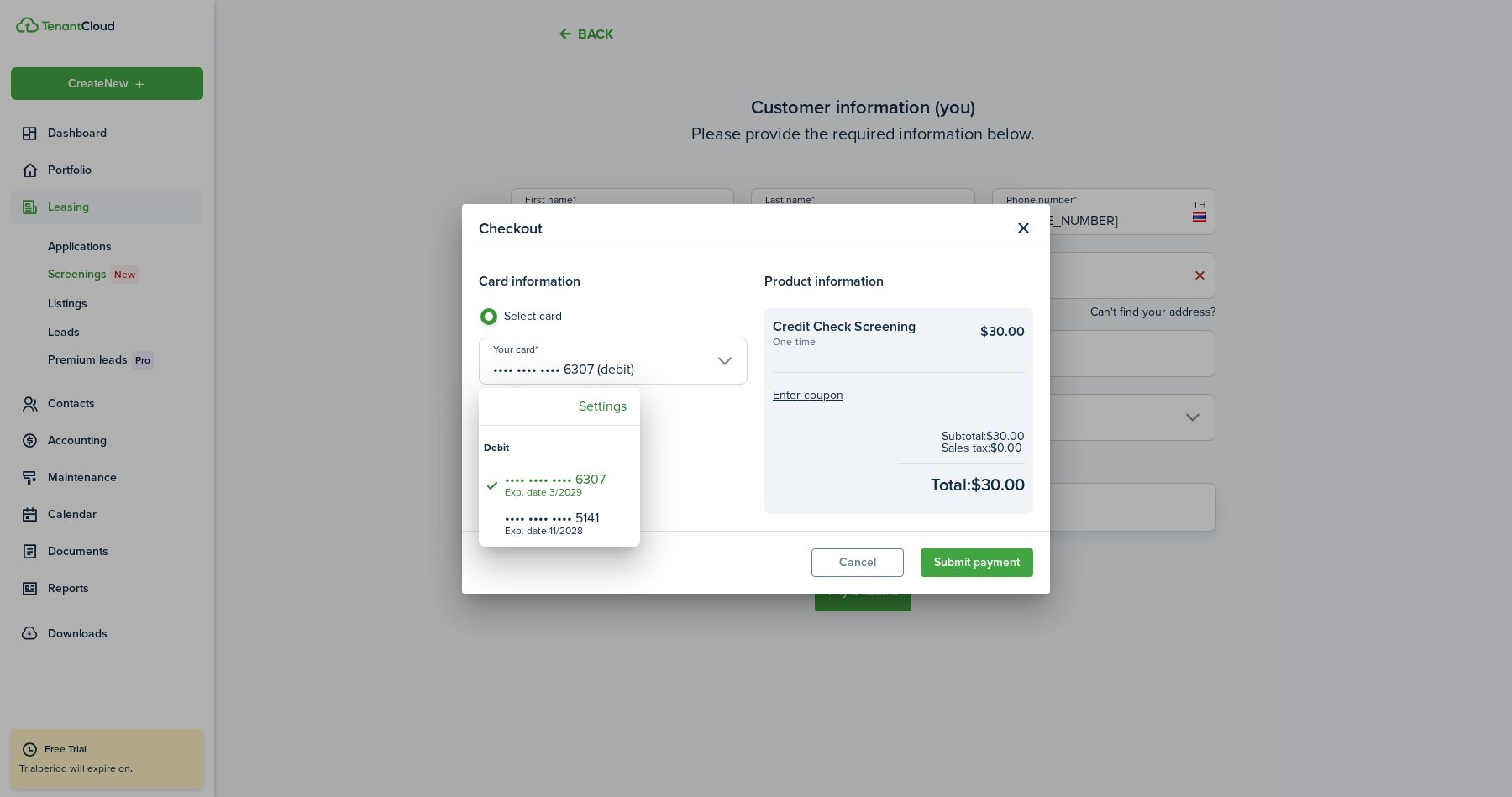
click at [719, 361] on div at bounding box center [756, 398] width 1781 height 1066
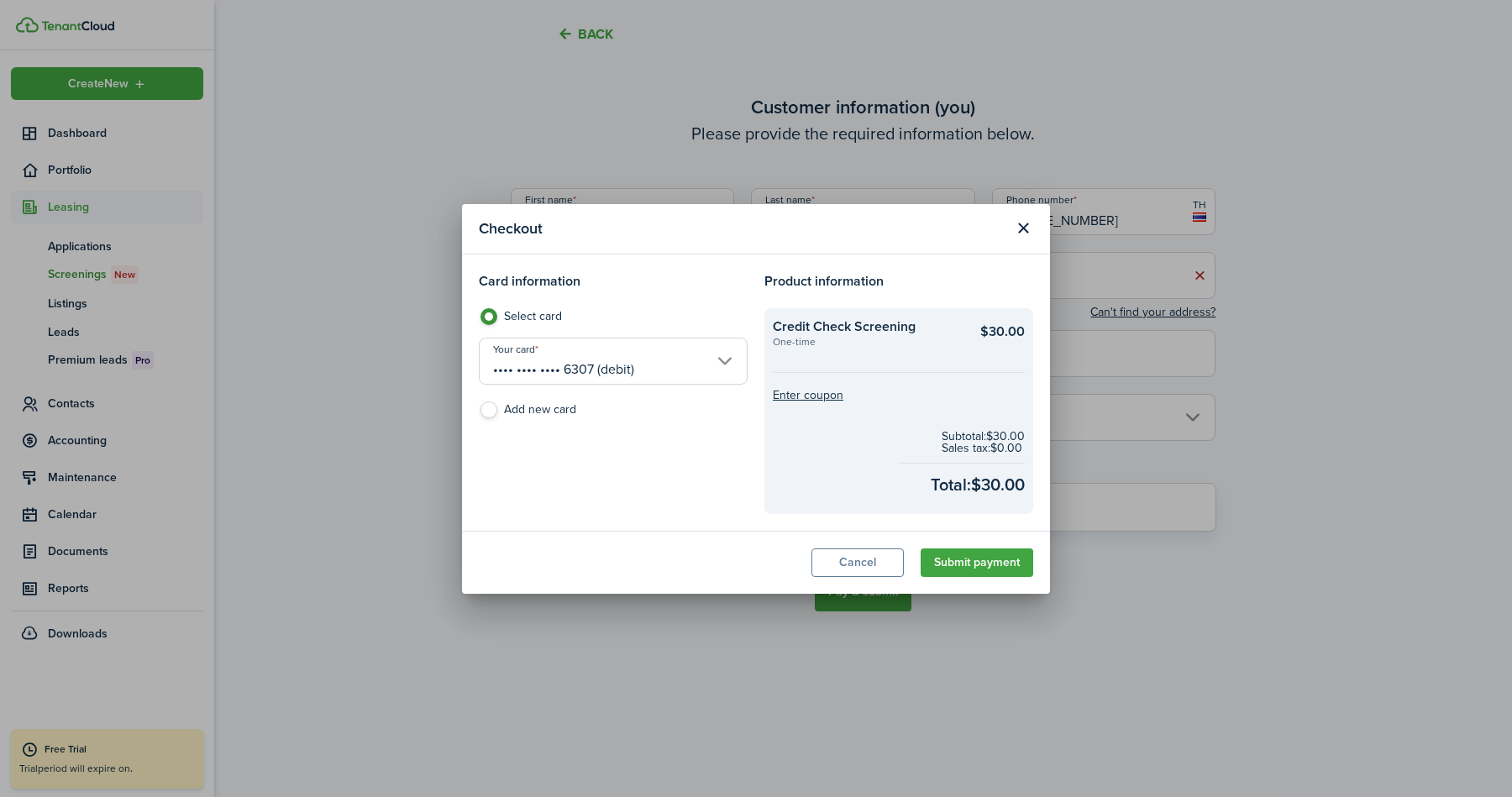
click at [719, 361] on input "•••• •••• •••• 6307 (debit)" at bounding box center [613, 361] width 269 height 47
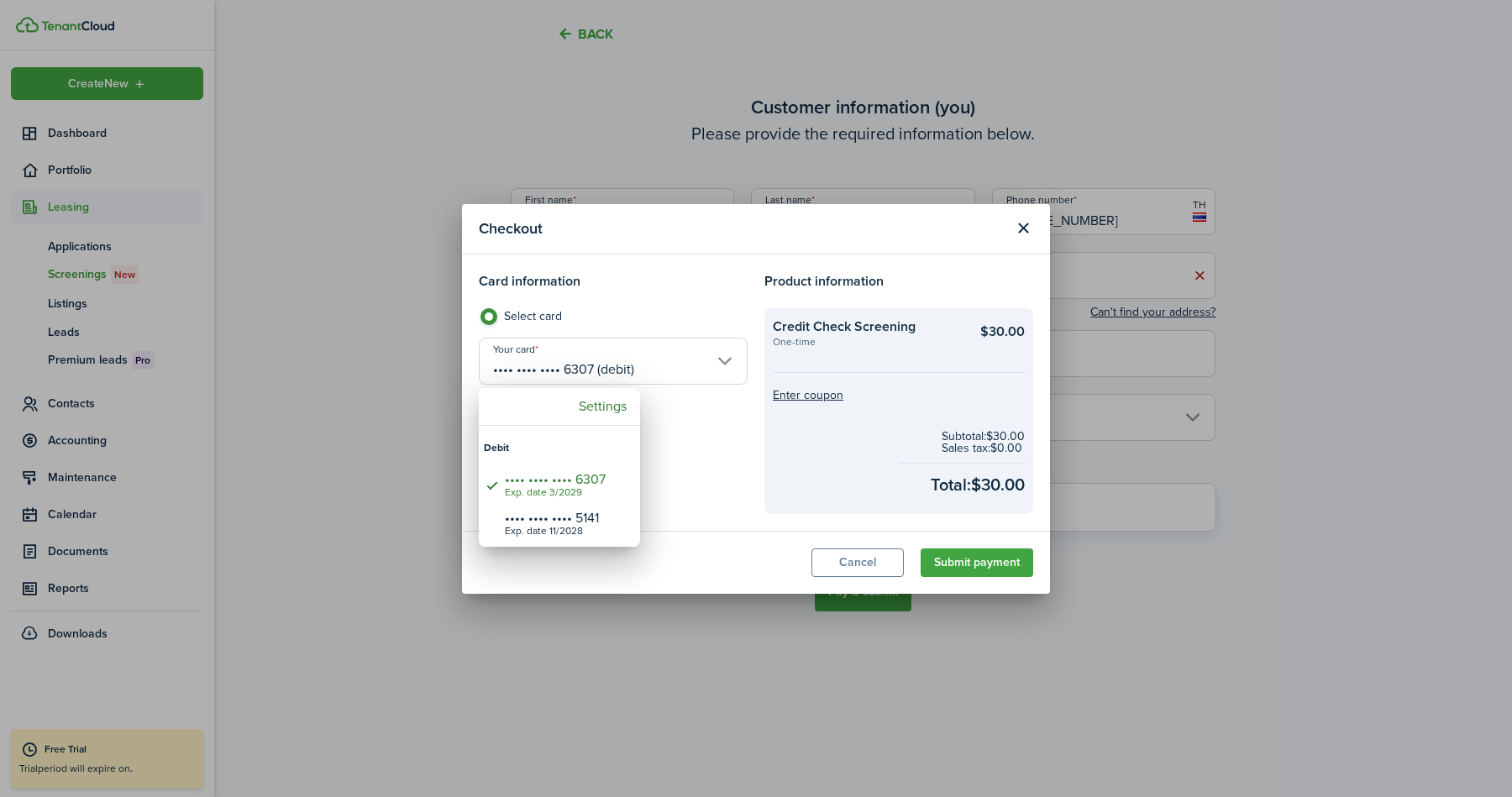
click at [719, 361] on div at bounding box center [756, 398] width 1781 height 1066
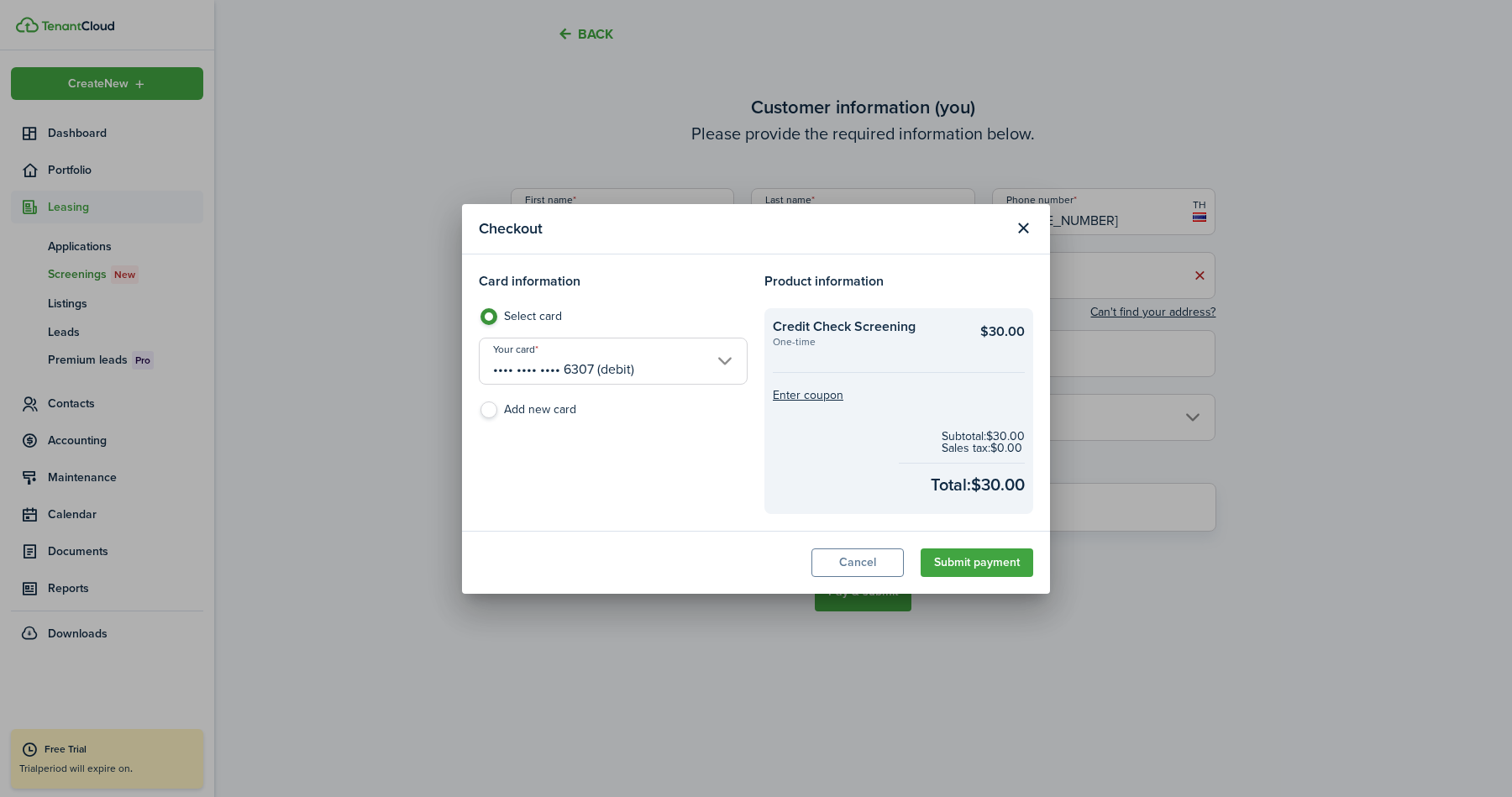
click at [529, 412] on label "Add new card" at bounding box center [613, 413] width 269 height 25
radio input "false"
radio input "true"
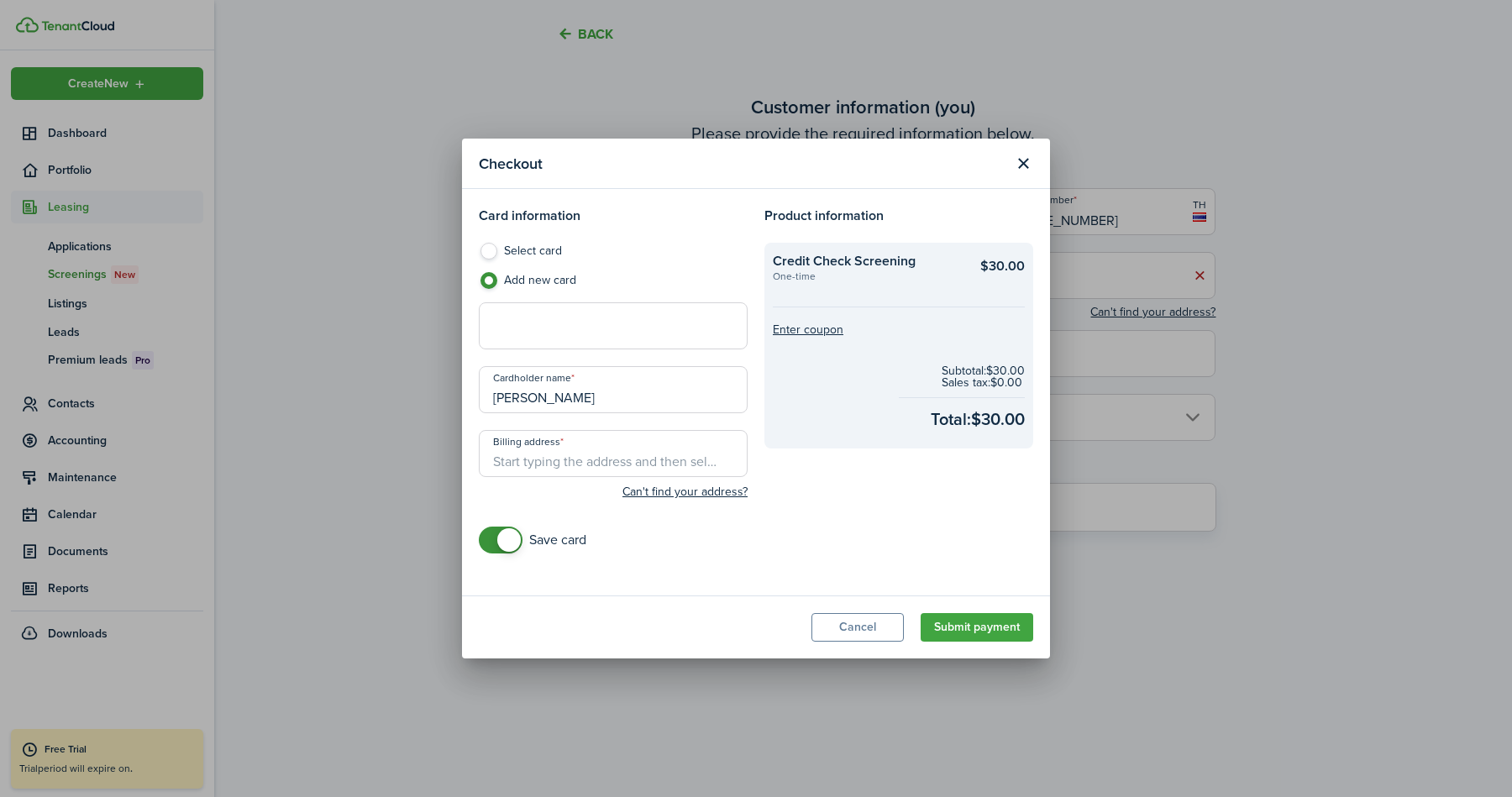
click at [666, 402] on input "[PERSON_NAME]" at bounding box center [613, 389] width 269 height 47
type input "[PERSON_NAME]"
paste input "[STREET_ADDRESS]"
type input "[STREET_ADDRESS]"
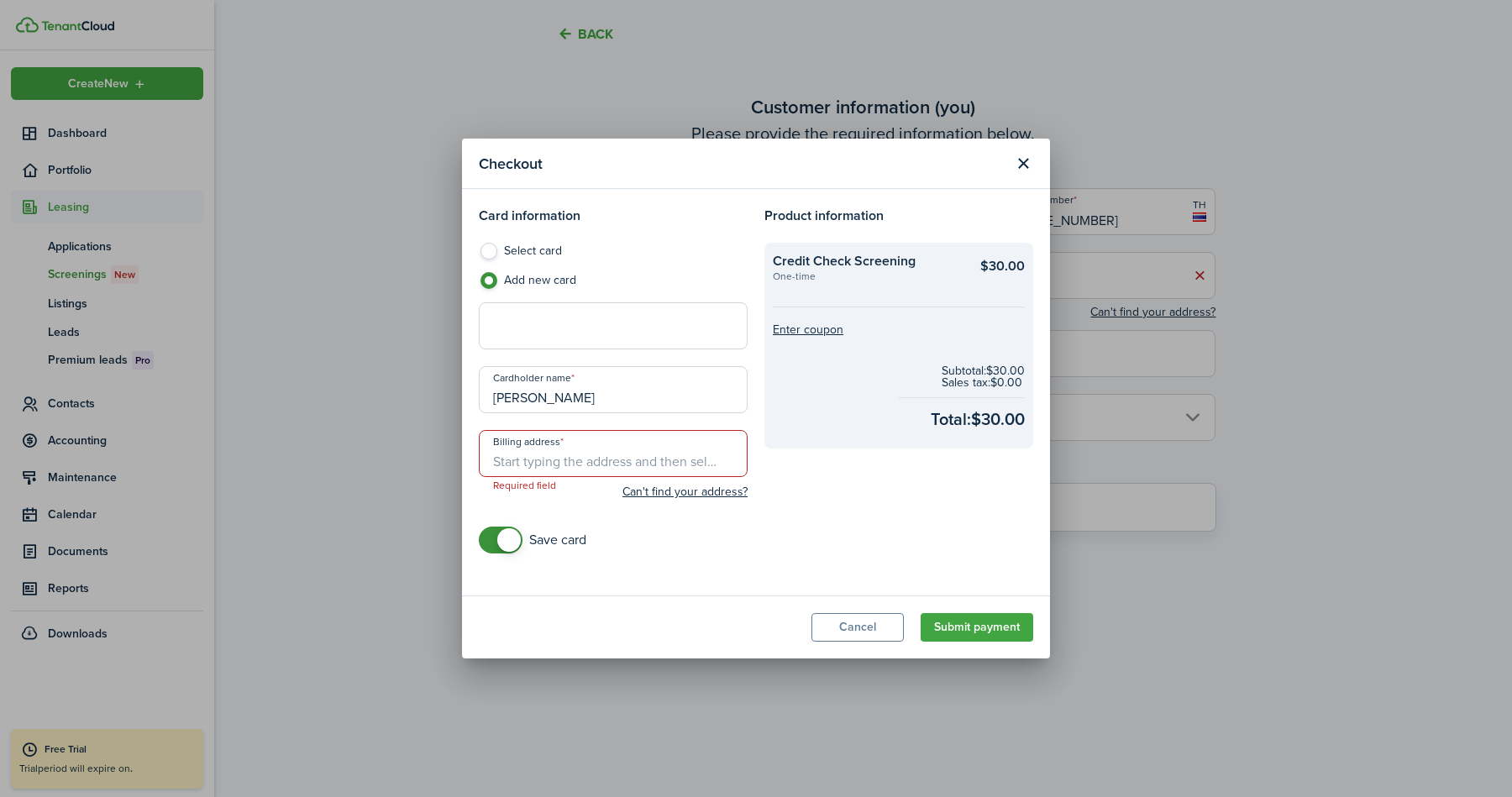
paste input "[STREET_ADDRESS]"
click at [601, 496] on span "[STREET_ADDRESS]" at bounding box center [559, 490] width 105 height 18
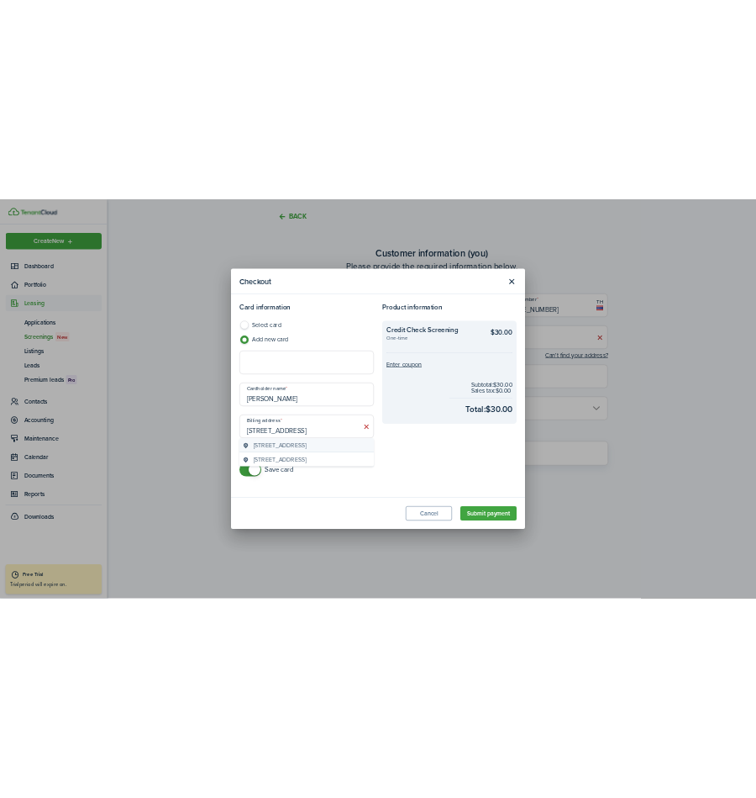
scroll to position [0, 0]
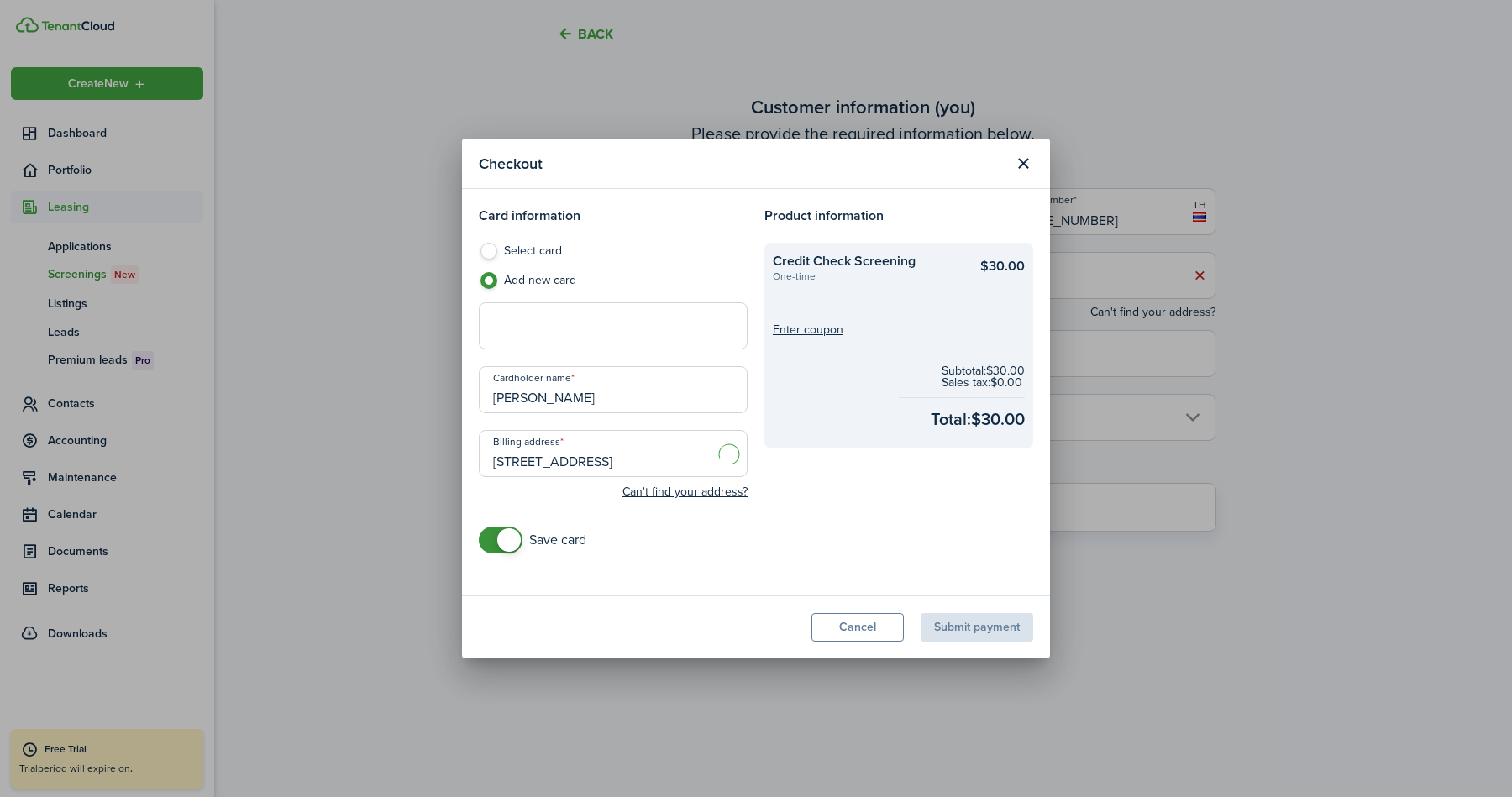
type input "[STREET_ADDRESS]"
click at [998, 627] on button "Submit payment" at bounding box center [976, 627] width 113 height 29
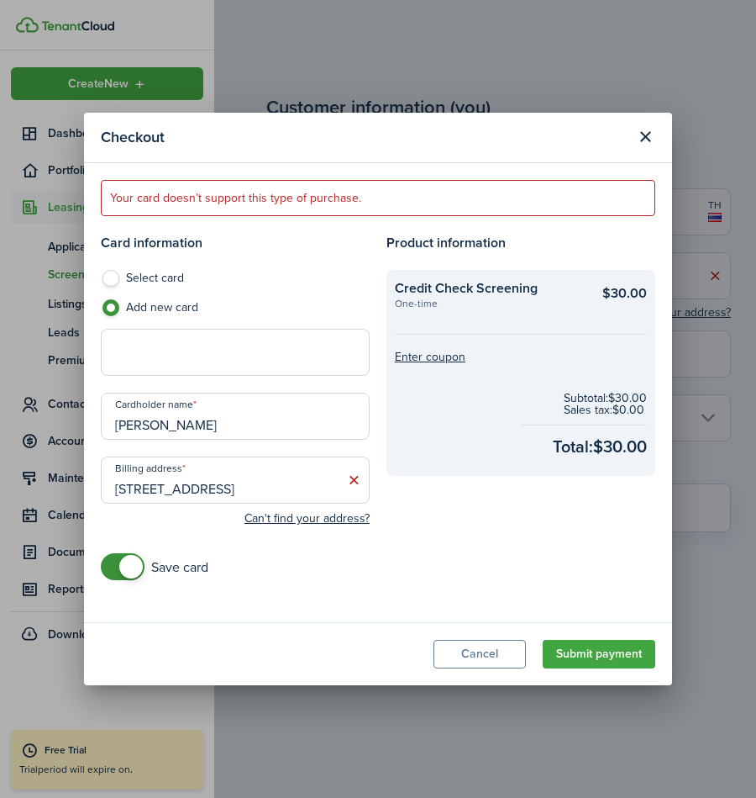
click at [190, 428] on input "[PERSON_NAME]" at bounding box center [235, 415] width 269 height 47
paste input "[PERSON_NAME]"
type input "[PERSON_NAME]"
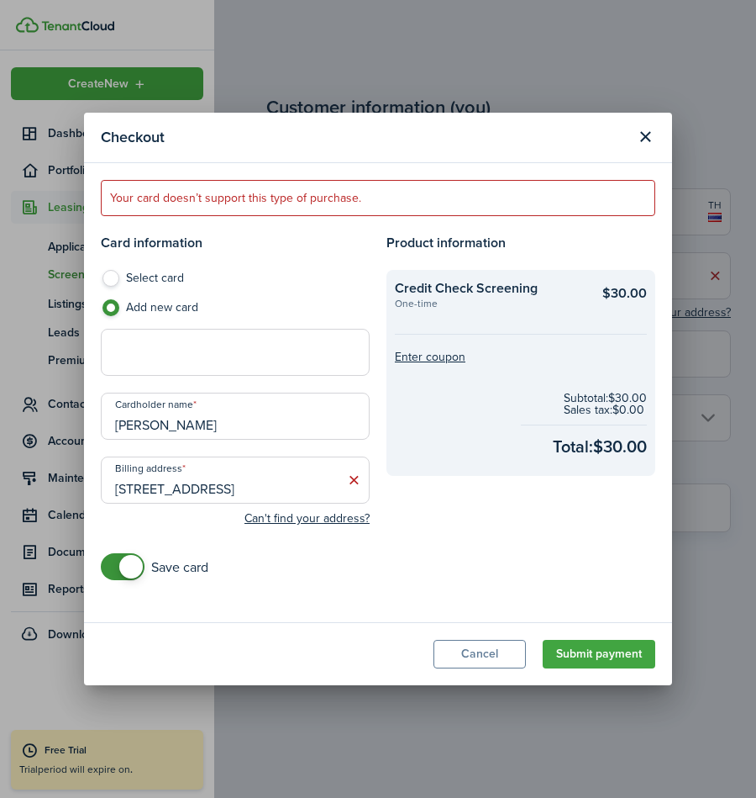
click at [353, 479] on icon at bounding box center [354, 479] width 18 height 17
paste input "[STREET_ADDRESS][PERSON_NAME][US_STATE]"
click at [293, 520] on span "[STREET_ADDRESS][US_STATE]" at bounding box center [211, 517] width 165 height 18
type input "[STREET_ADDRESS][PERSON_NAME]"
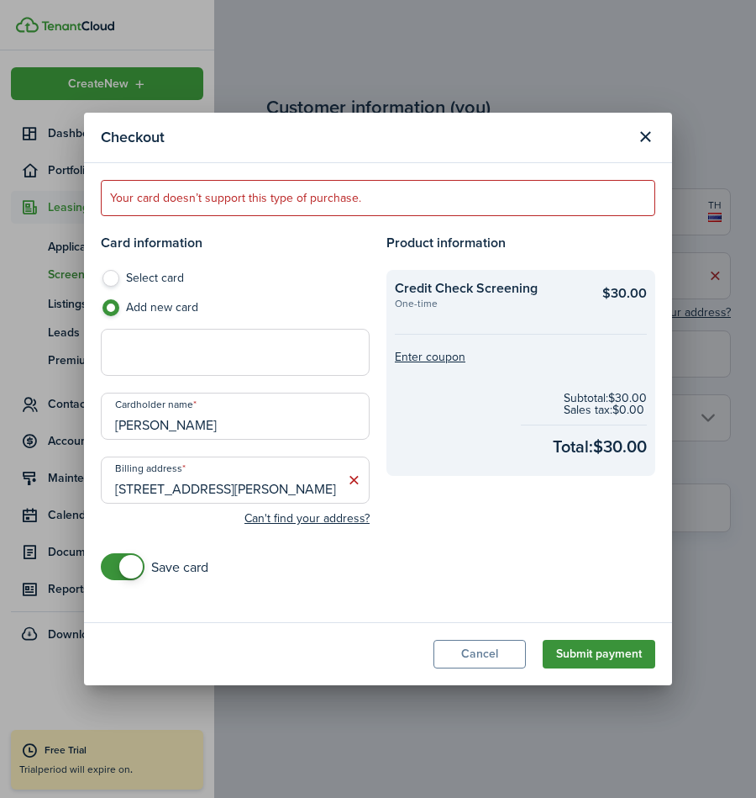
click at [619, 664] on button "Submit payment" at bounding box center [599, 654] width 113 height 29
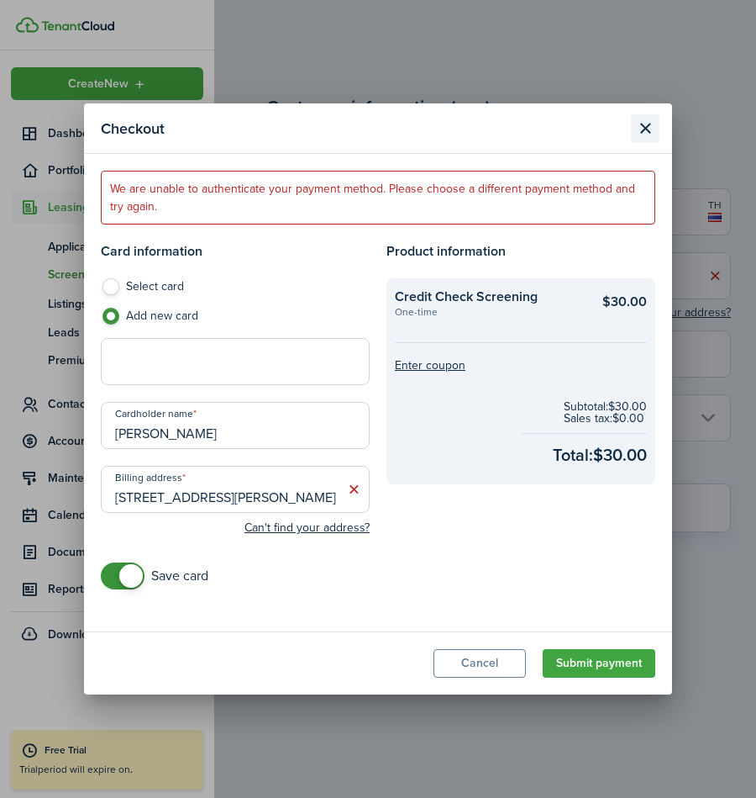
click at [656, 127] on button "Close modal" at bounding box center [645, 128] width 29 height 29
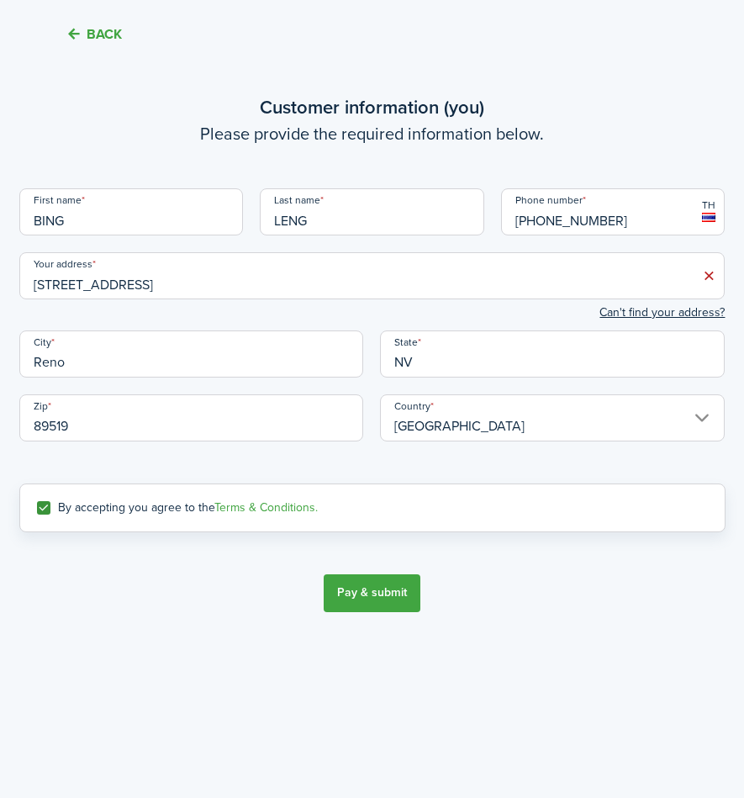
click at [87, 35] on button "Back" at bounding box center [94, 34] width 56 height 18
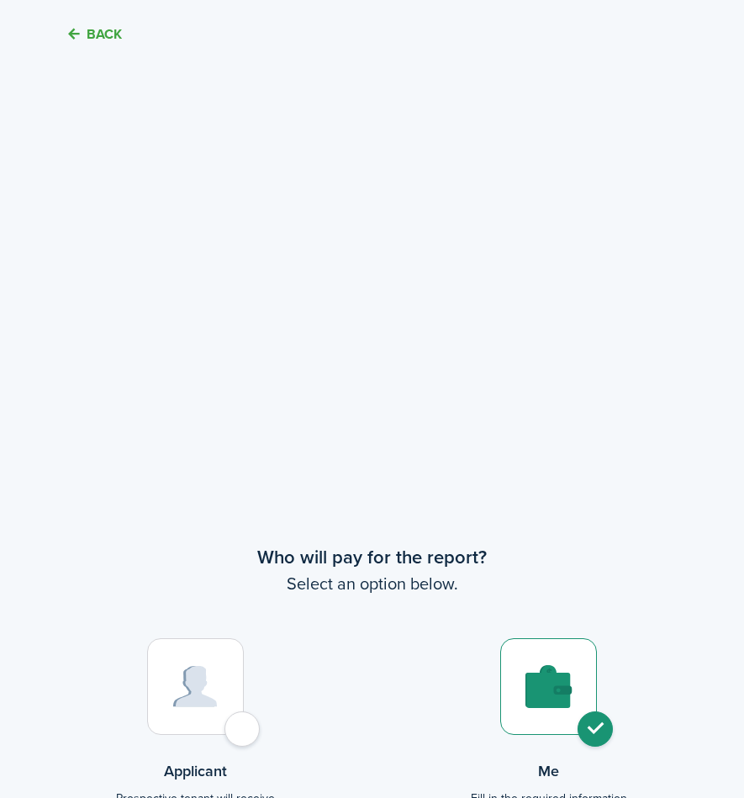
click at [87, 35] on button "Back" at bounding box center [94, 34] width 56 height 18
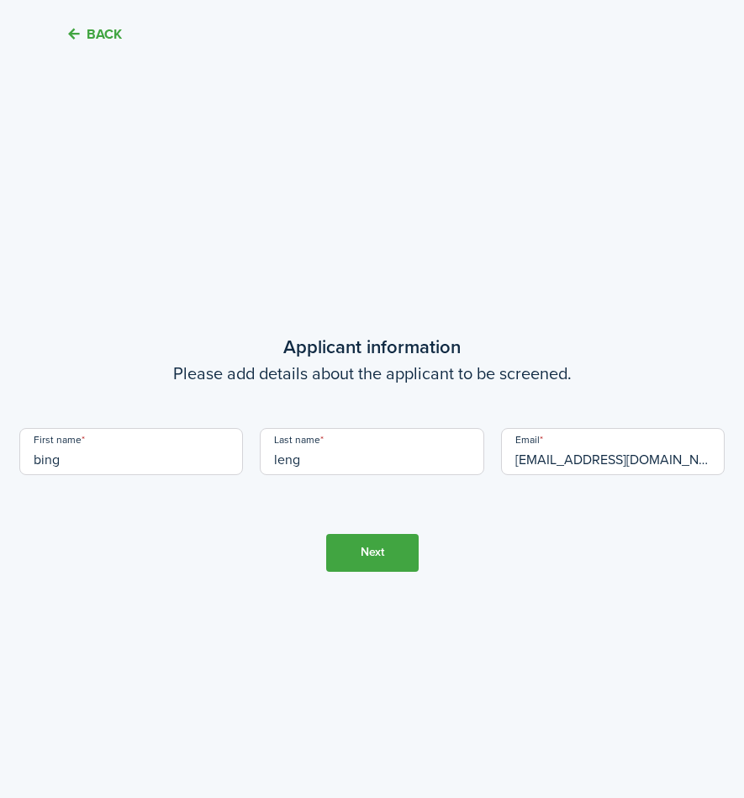
click at [89, 38] on button "Back" at bounding box center [94, 34] width 56 height 18
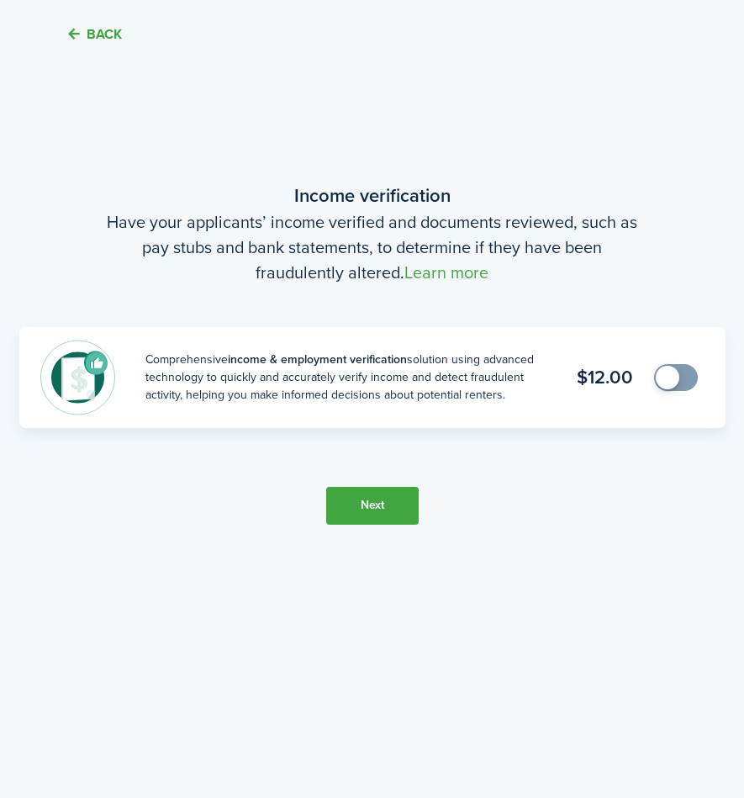
click at [89, 38] on button "Back" at bounding box center [94, 34] width 56 height 18
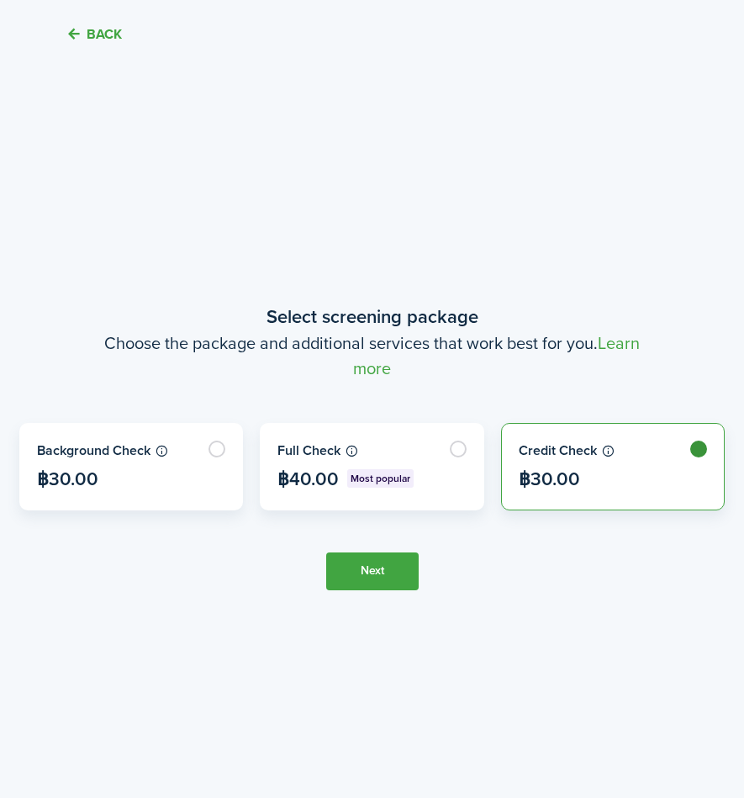
scroll to position [668, 0]
